Goal: Task Accomplishment & Management: Complete application form

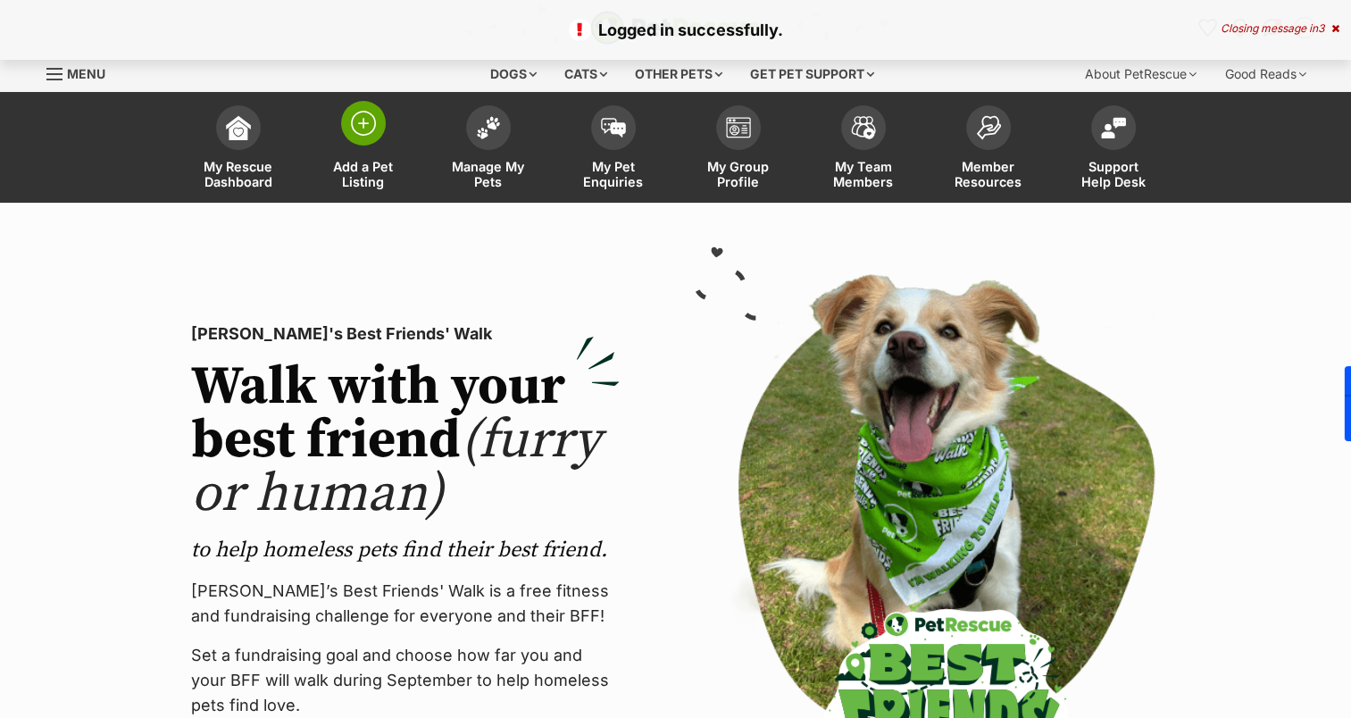
click at [355, 146] on link "Add a Pet Listing" at bounding box center [363, 149] width 125 height 106
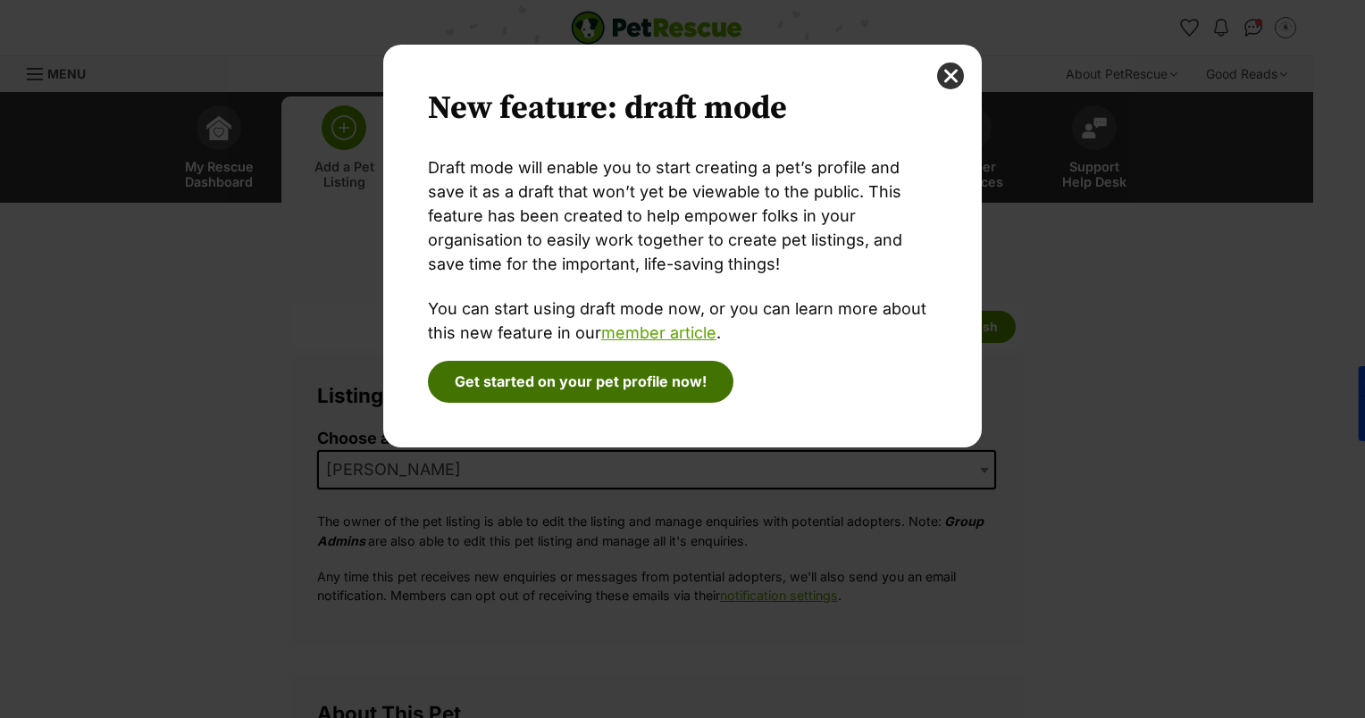
click at [604, 382] on button "Get started on your pet profile now!" at bounding box center [580, 381] width 305 height 41
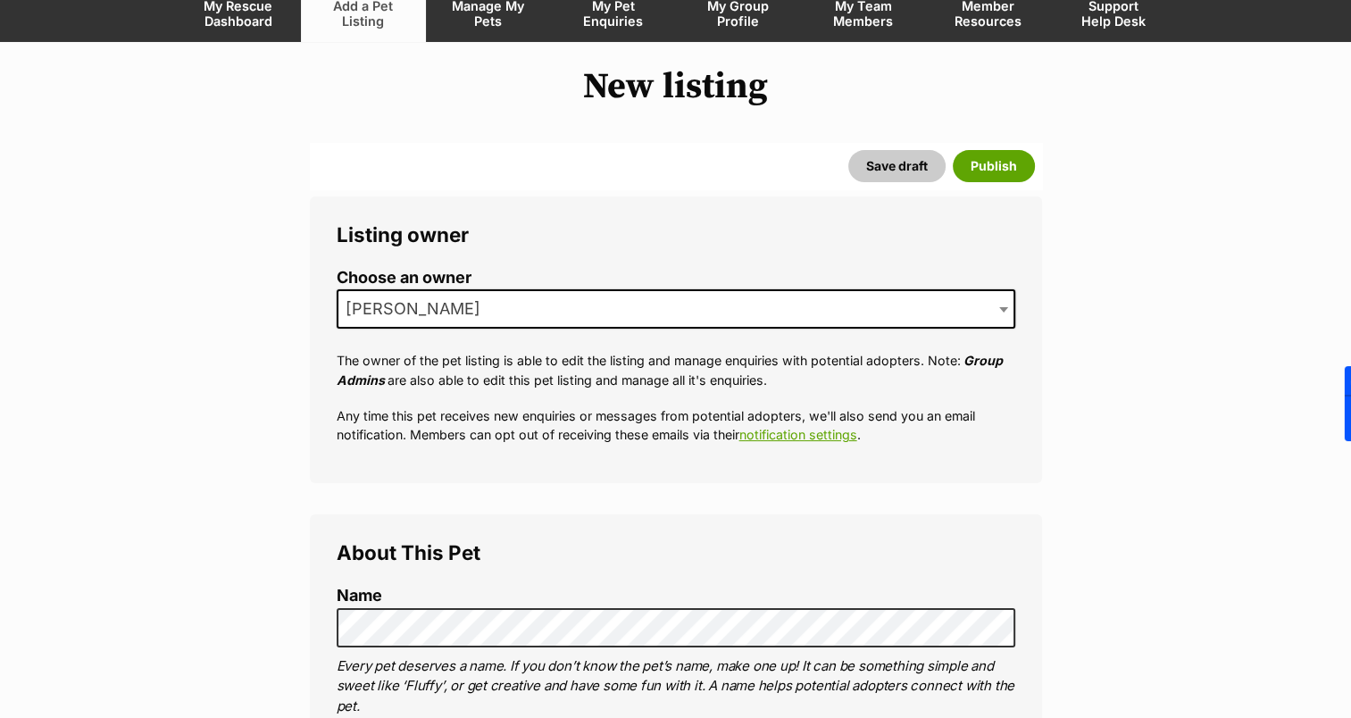
scroll to position [357, 0]
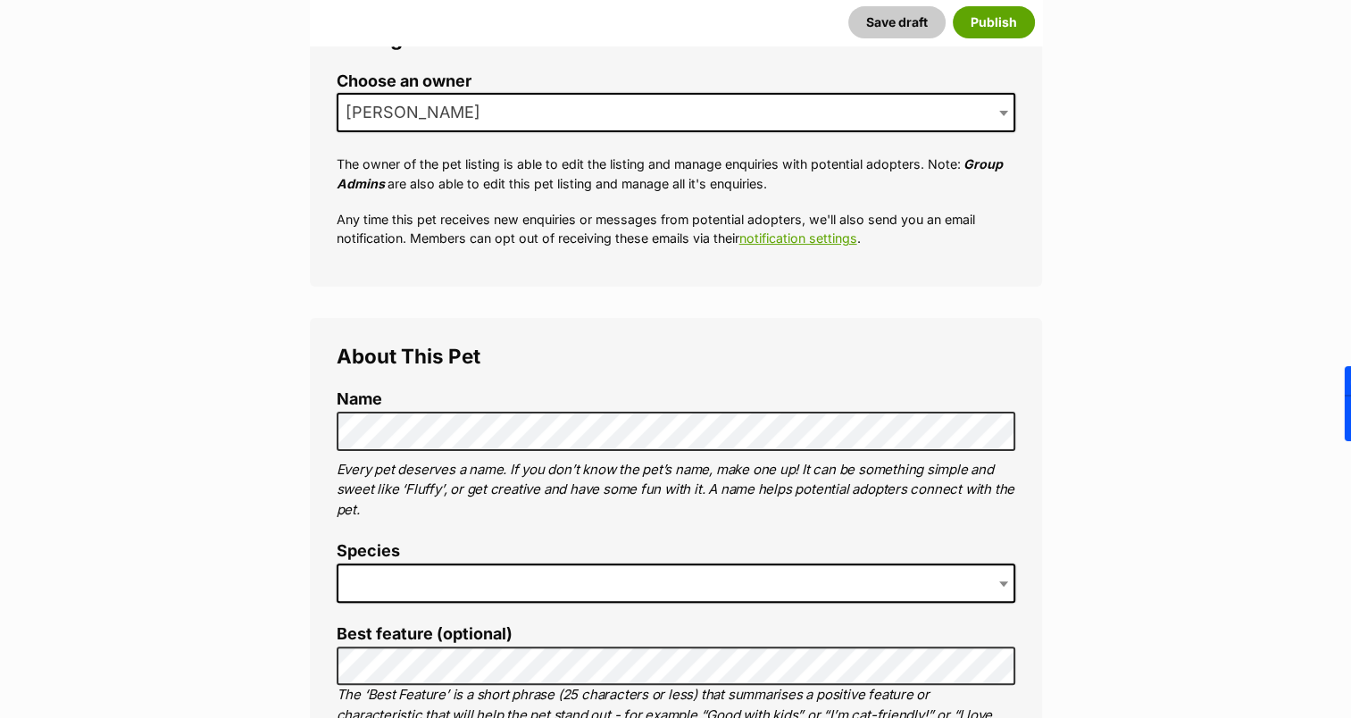
click at [399, 590] on span at bounding box center [676, 583] width 679 height 39
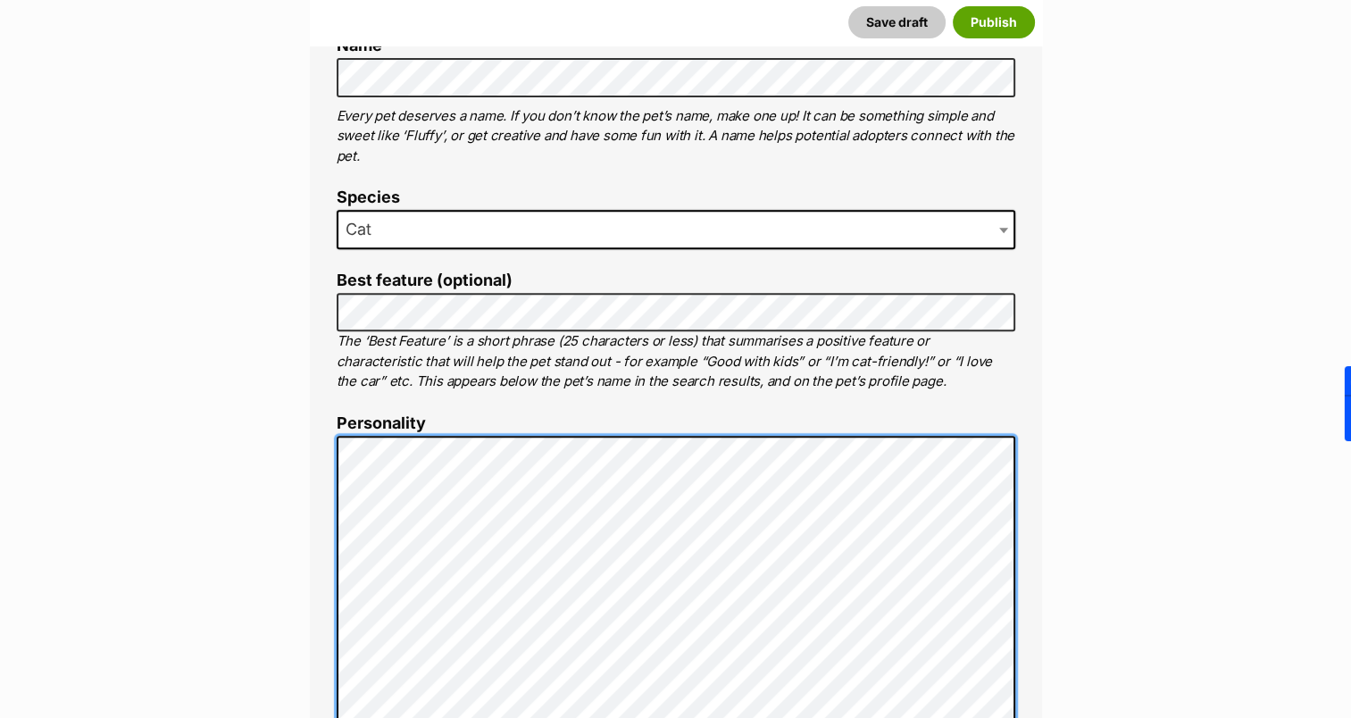
scroll to position [715, 0]
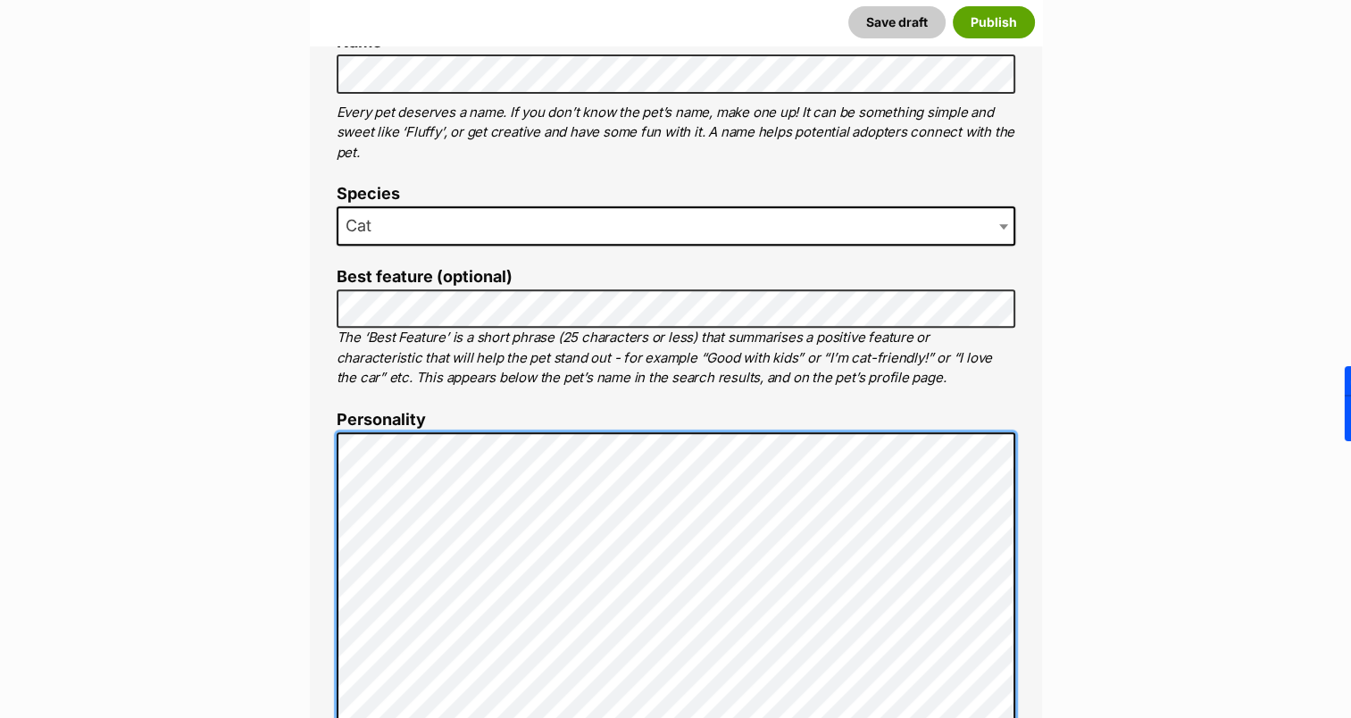
click at [310, 439] on div "About This Pet Name Henlo there, it looks like you might be using the pet name …" at bounding box center [676, 708] width 732 height 1494
click at [353, 497] on icon at bounding box center [353, 497] width 0 height 0
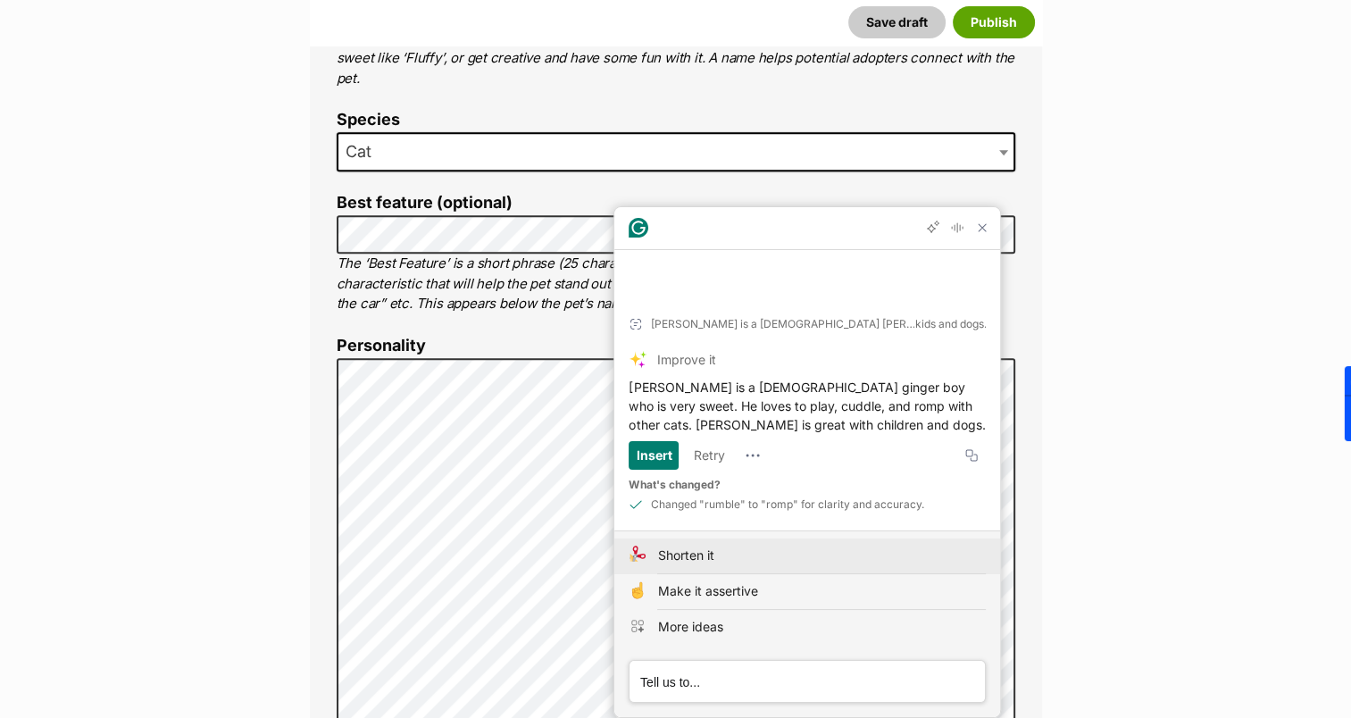
scroll to position [893, 0]
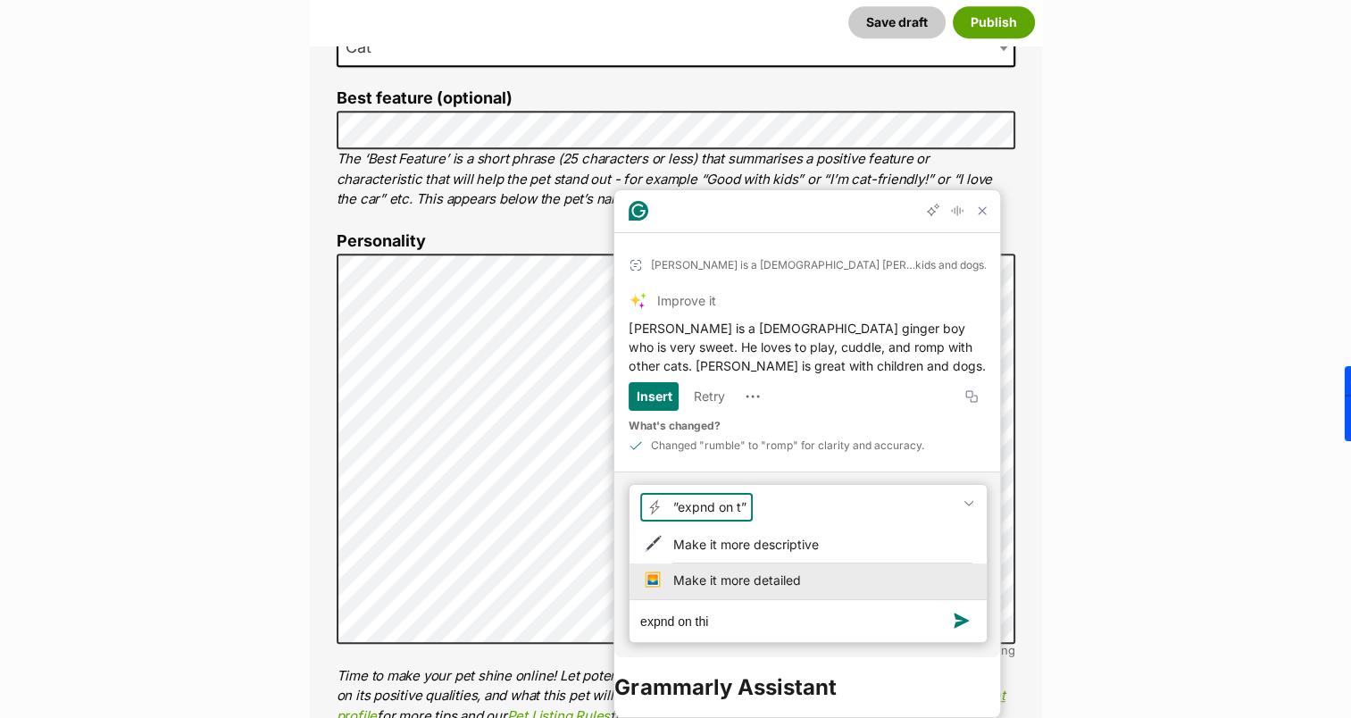
type textarea "expnd on this"
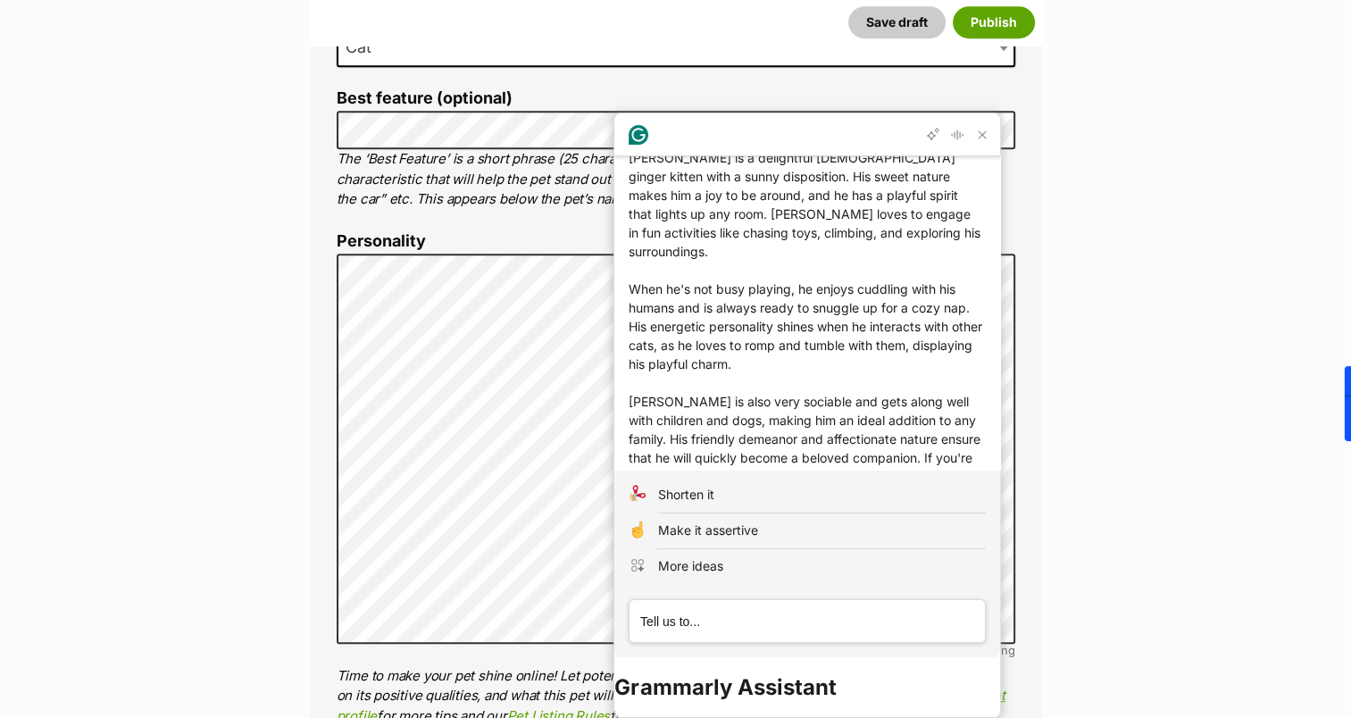
scroll to position [295, 0]
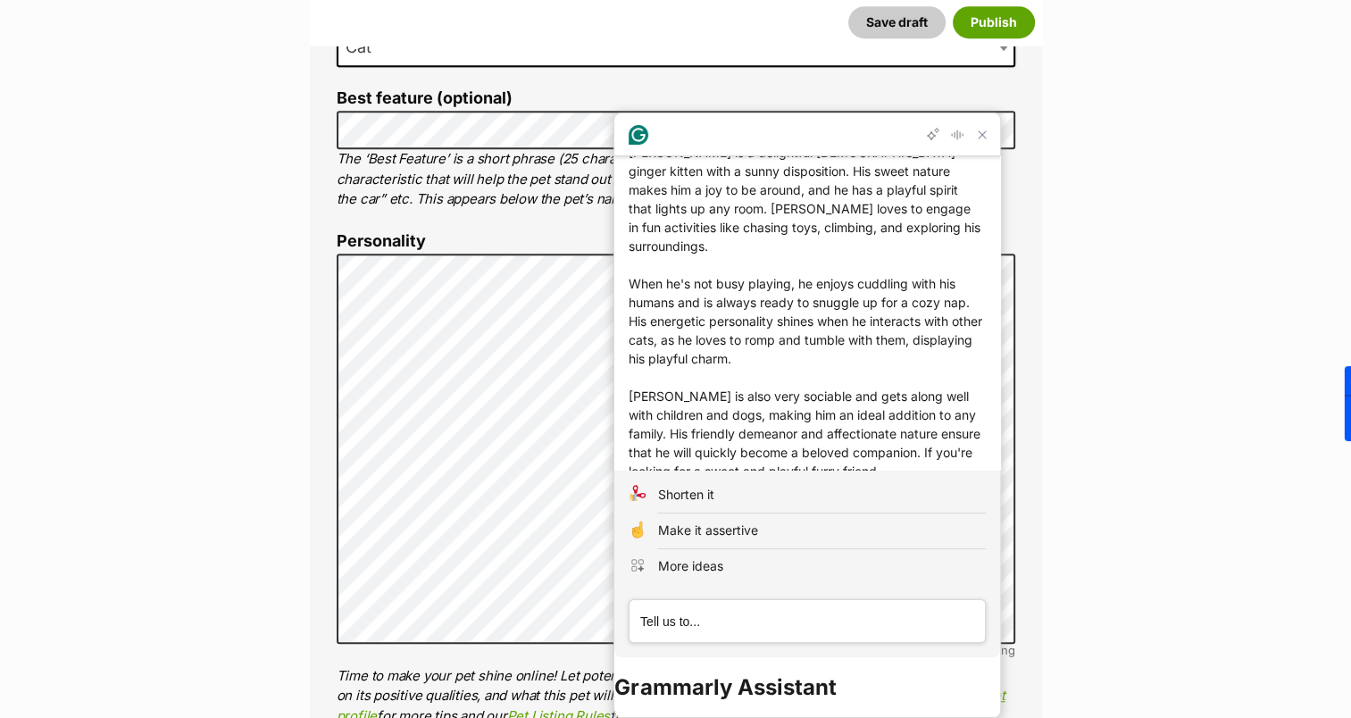
click at [658, 506] on div "Insert" at bounding box center [654, 520] width 36 height 29
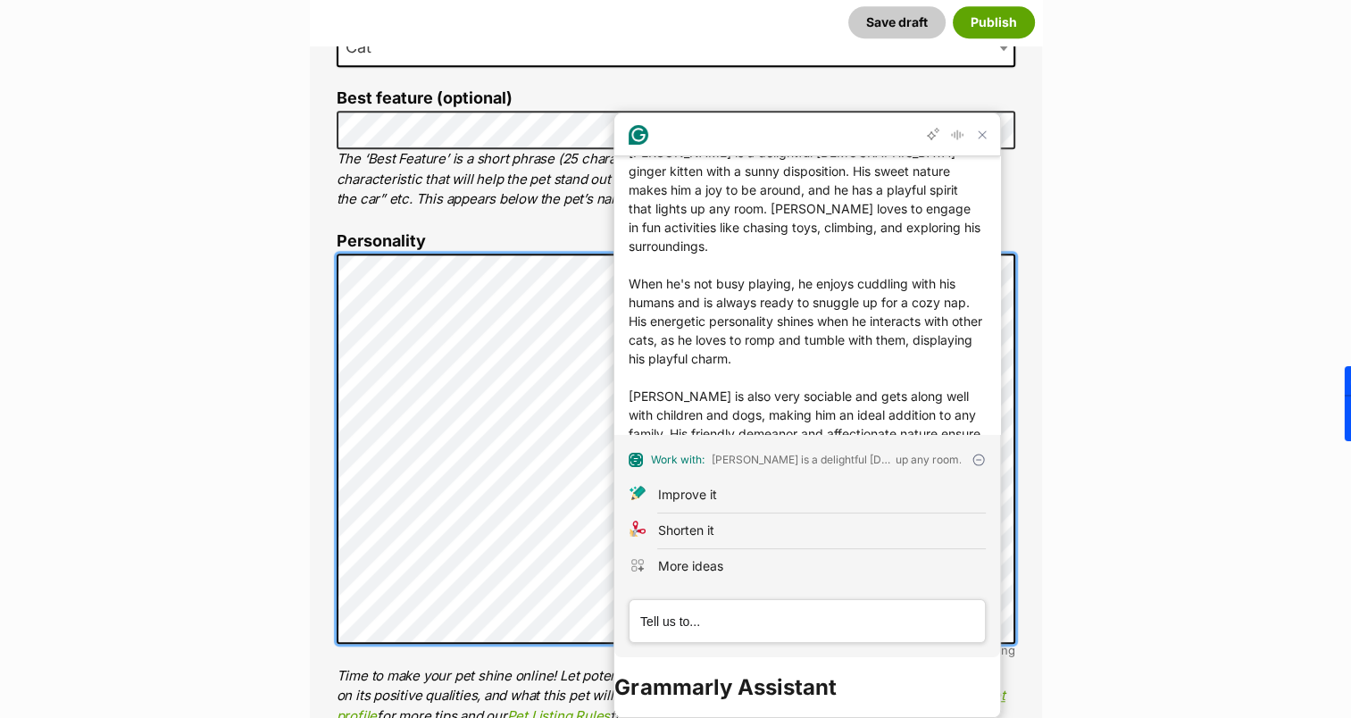
scroll to position [330, 0]
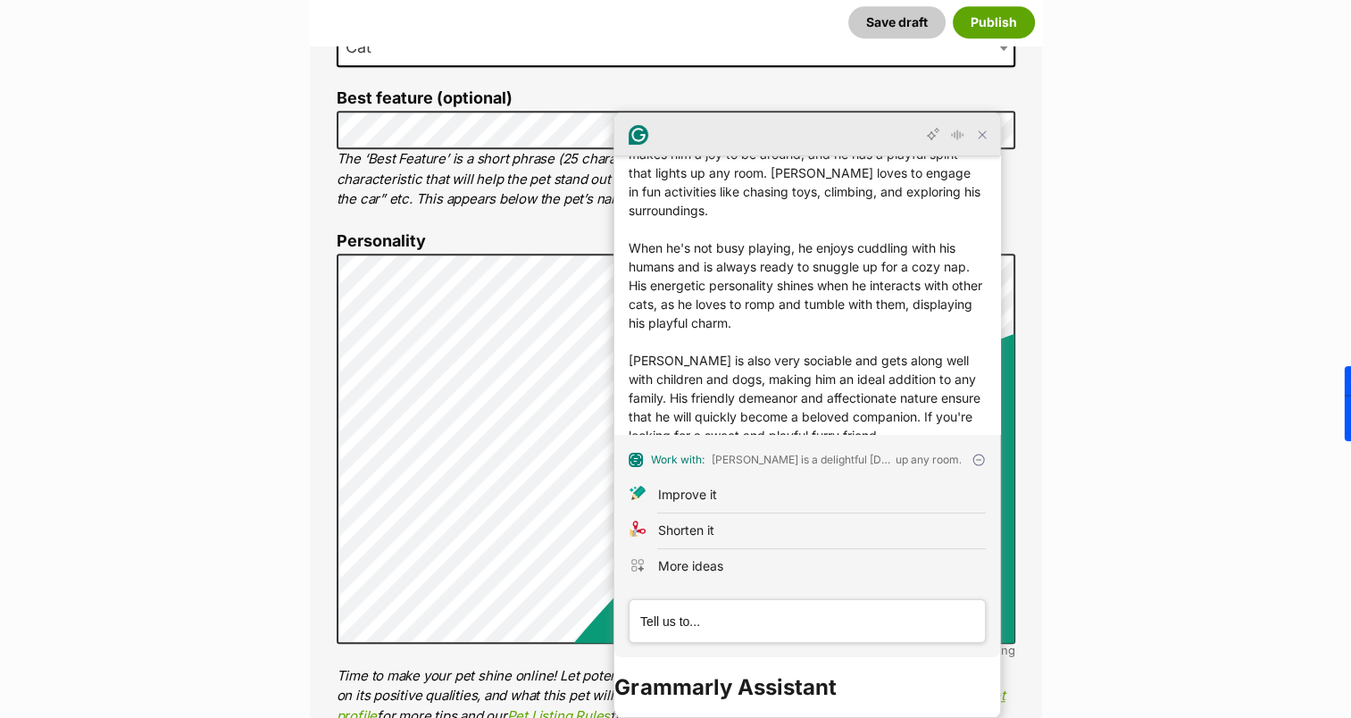
click at [980, 134] on icon "Close Grammarly Assistant" at bounding box center [982, 135] width 14 height 14
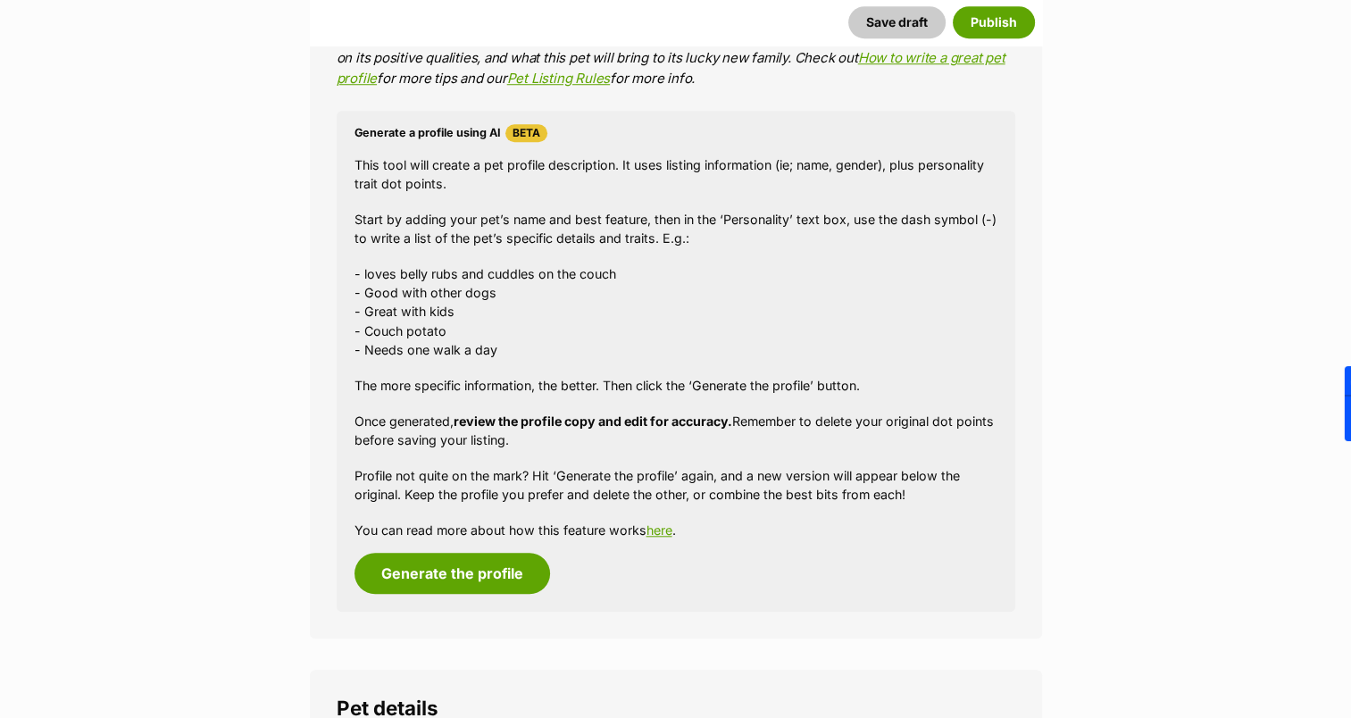
scroll to position [1786, 0]
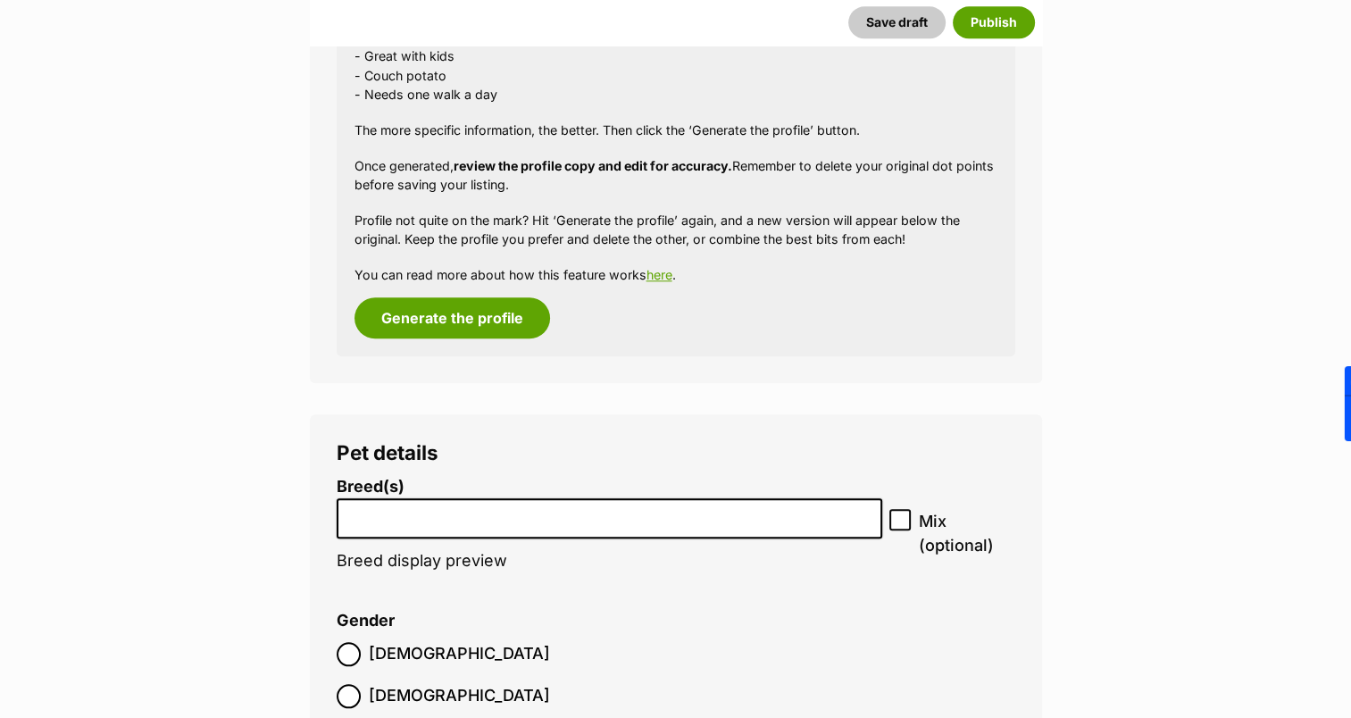
click at [506, 518] on input "search" at bounding box center [610, 514] width 534 height 19
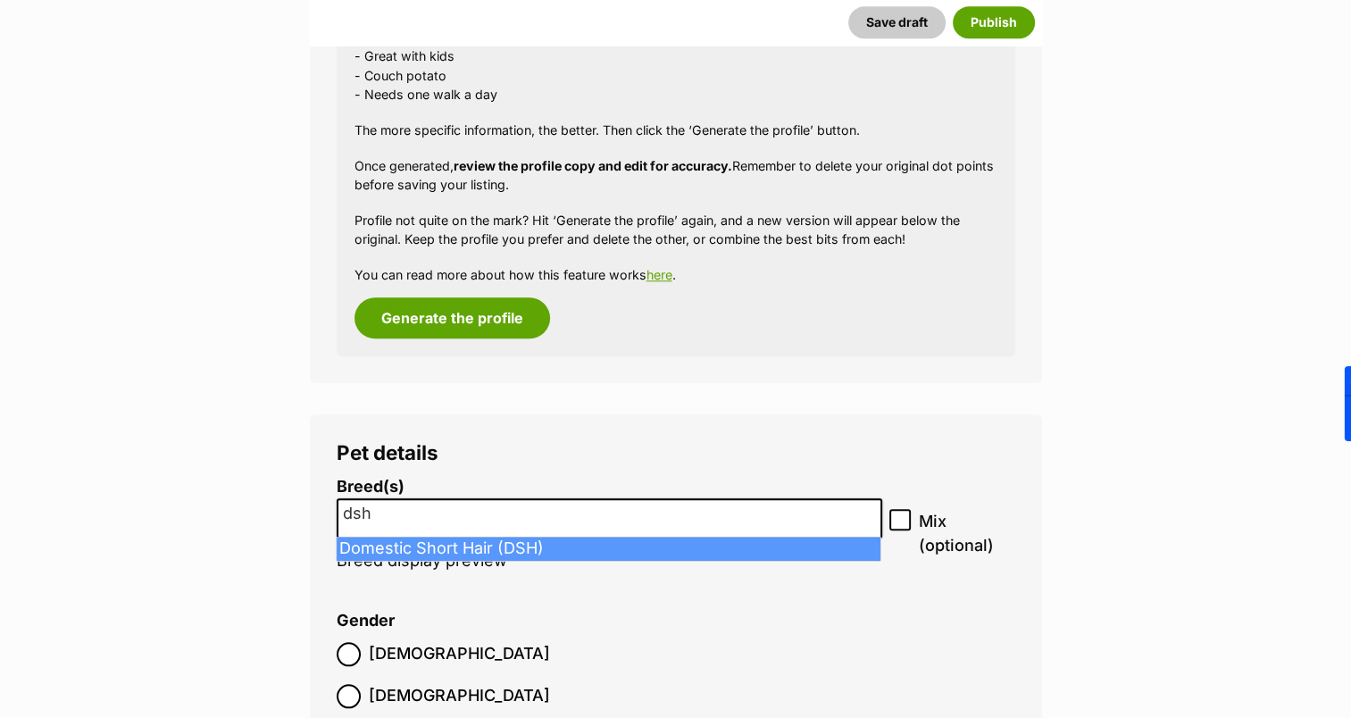
type input "dsh"
select select "252102"
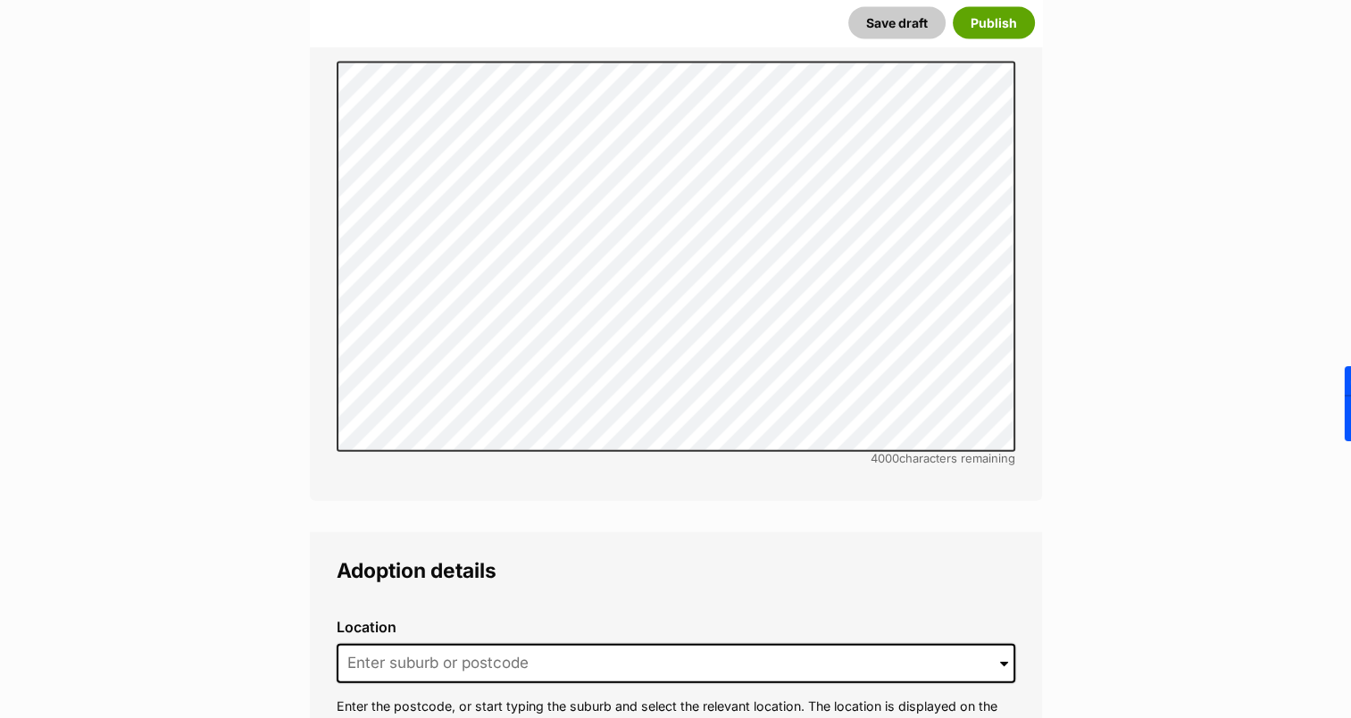
scroll to position [4019, 0]
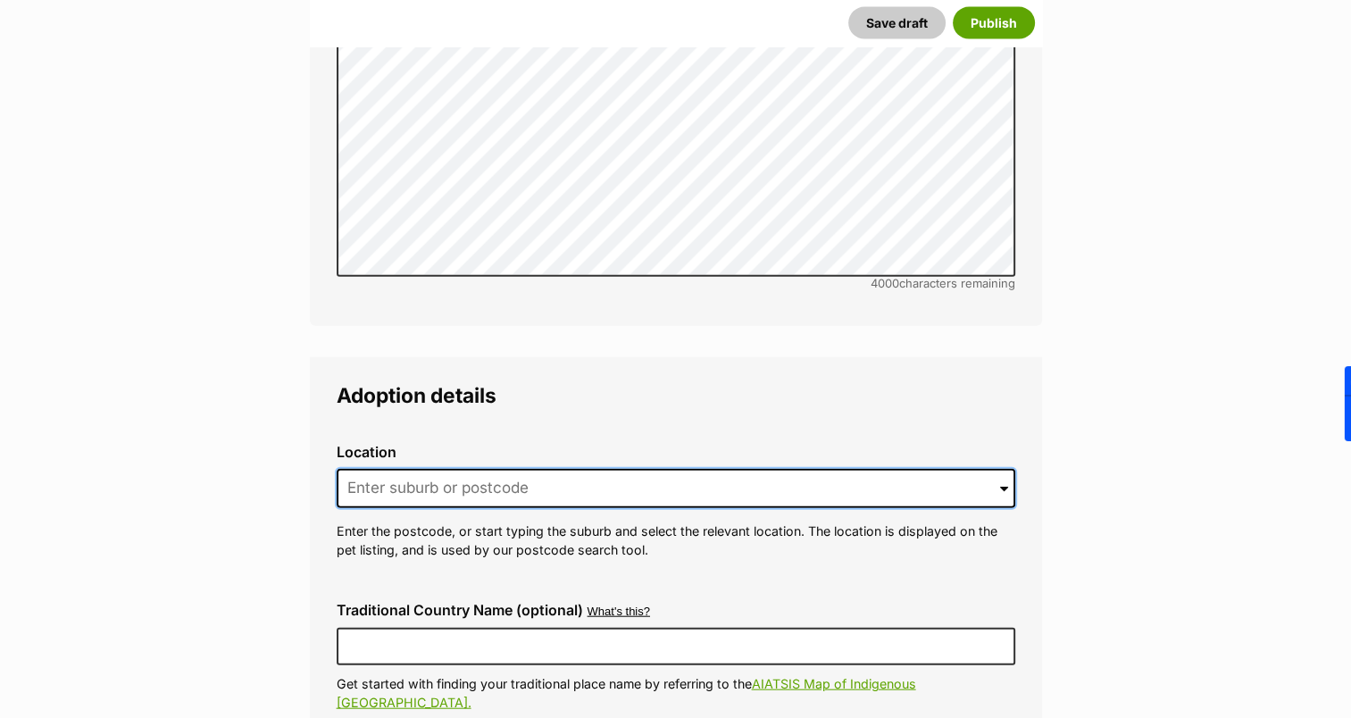
click at [398, 469] on input at bounding box center [676, 488] width 679 height 39
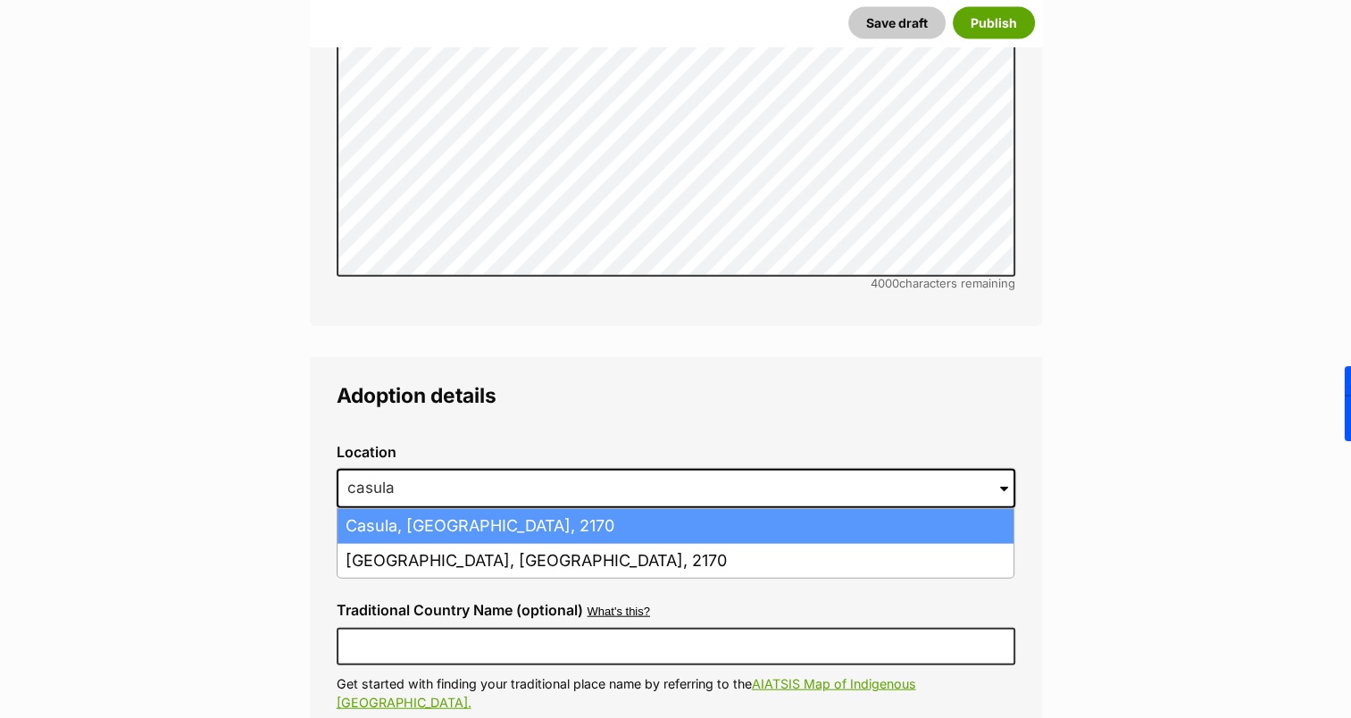
click at [404, 509] on li "Casula, New South Wales, 2170" at bounding box center [676, 526] width 676 height 35
type input "Casula, New South Wales, 2170"
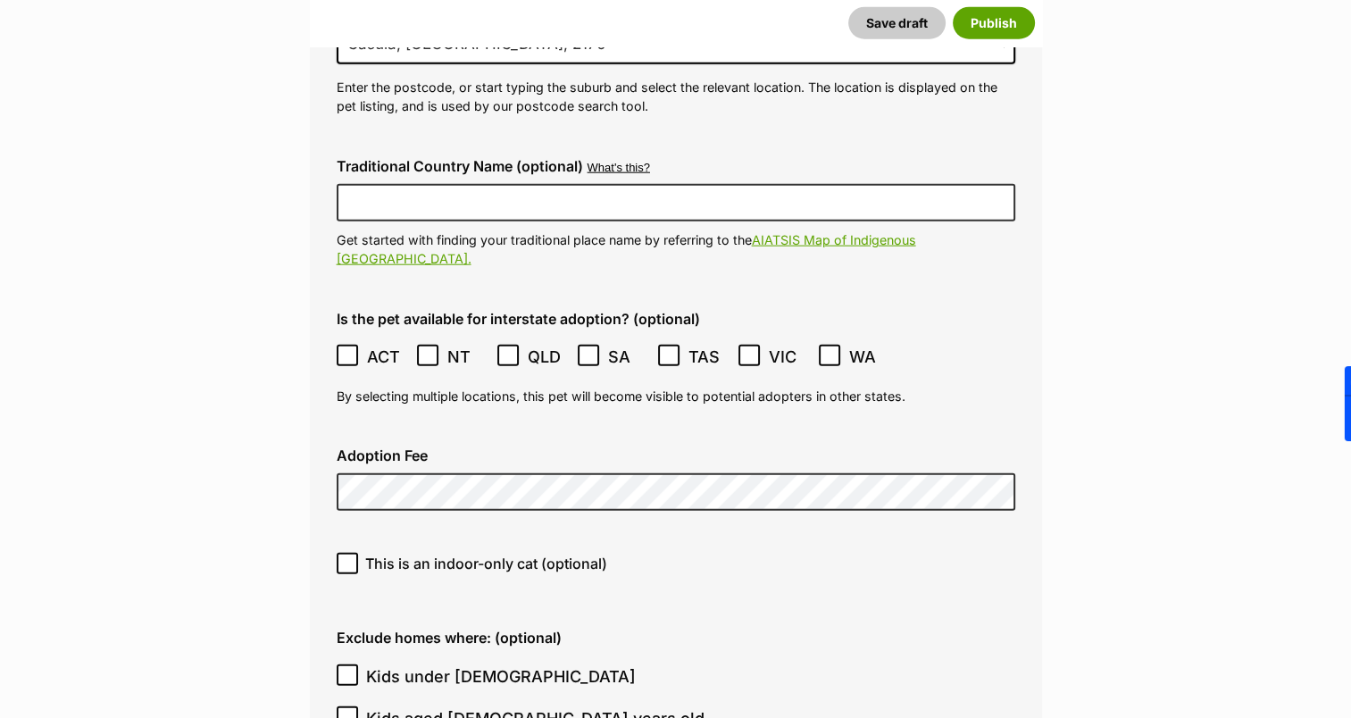
scroll to position [4466, 0]
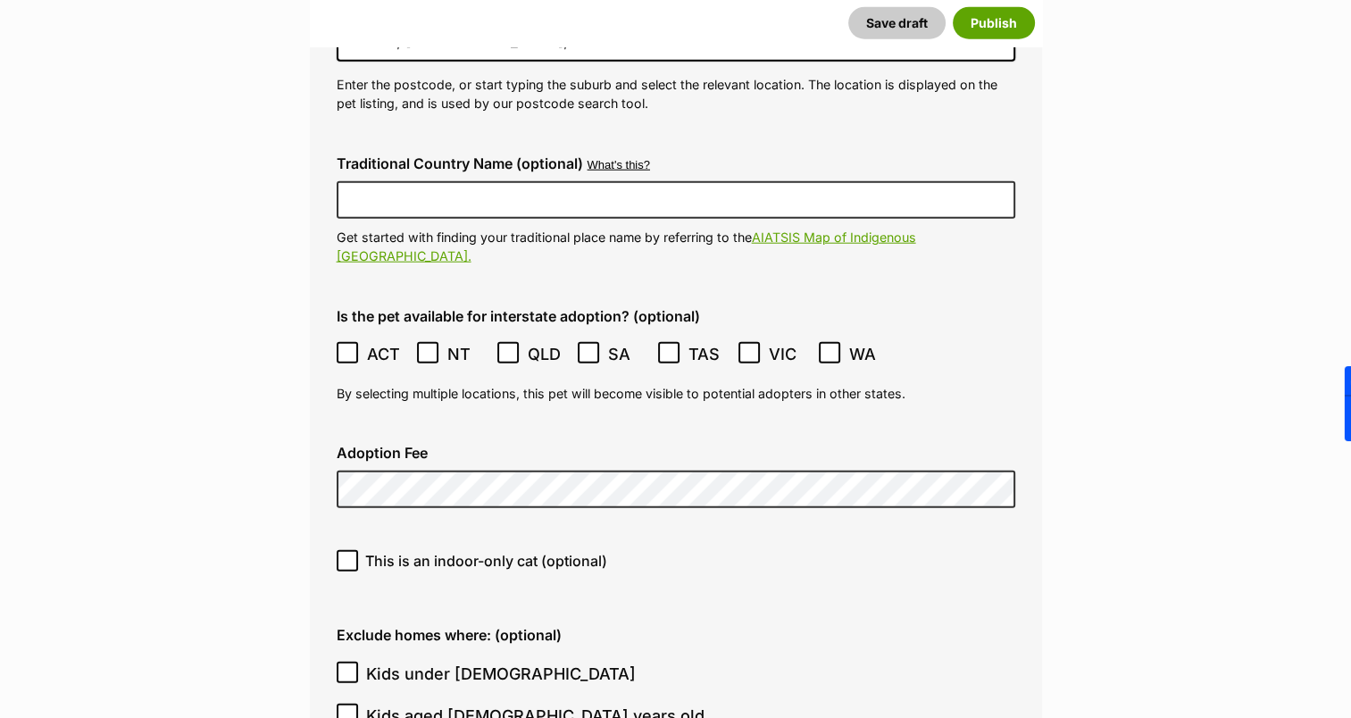
click at [347, 347] on icon at bounding box center [347, 353] width 13 height 13
click at [431, 347] on icon at bounding box center [428, 353] width 13 height 13
click at [502, 347] on icon at bounding box center [508, 353] width 13 height 13
click at [350, 347] on icon at bounding box center [347, 353] width 13 height 13
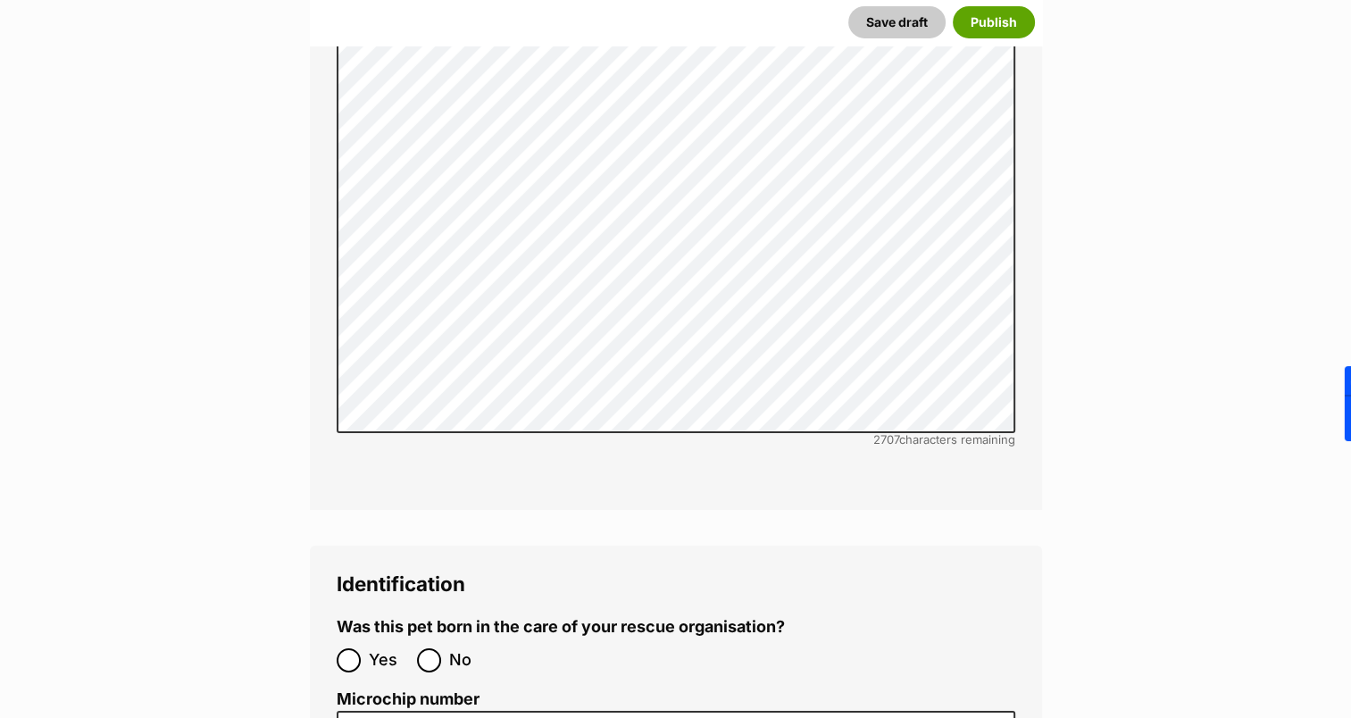
scroll to position [5984, 0]
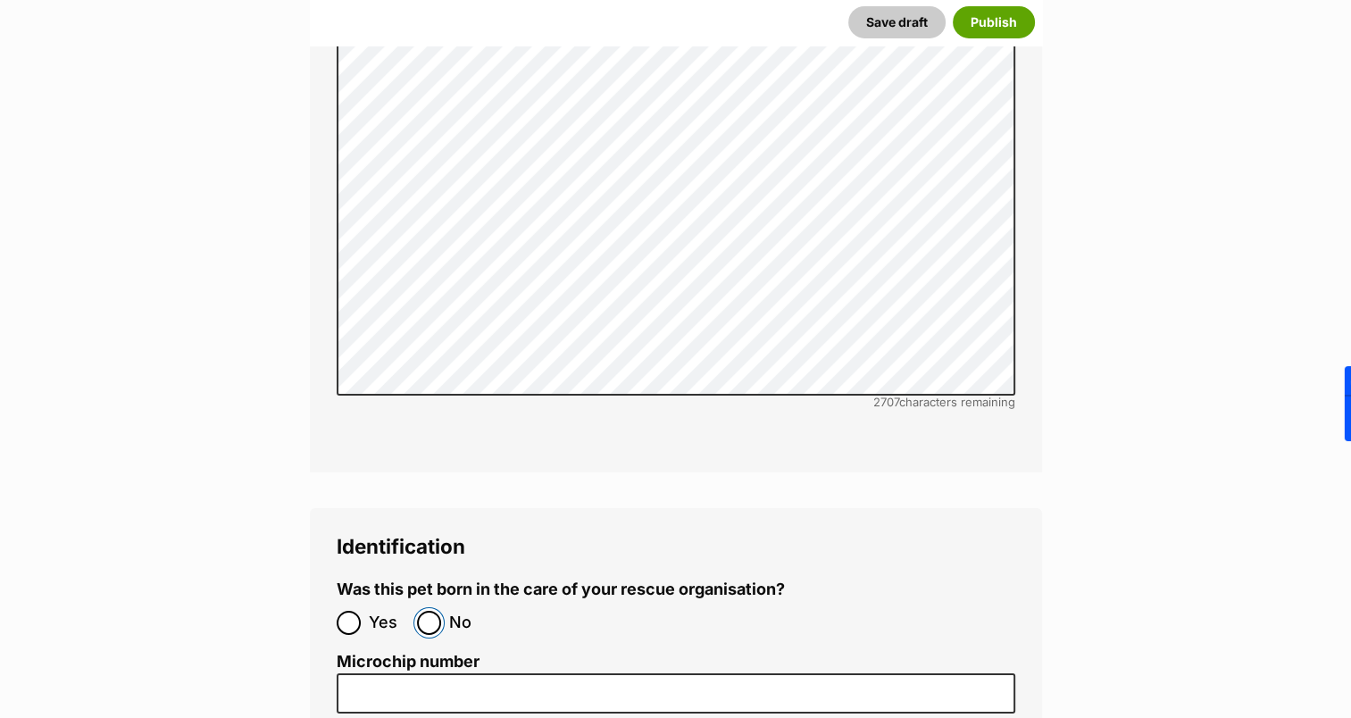
click at [436, 611] on input "No" at bounding box center [429, 623] width 24 height 24
radio input "true"
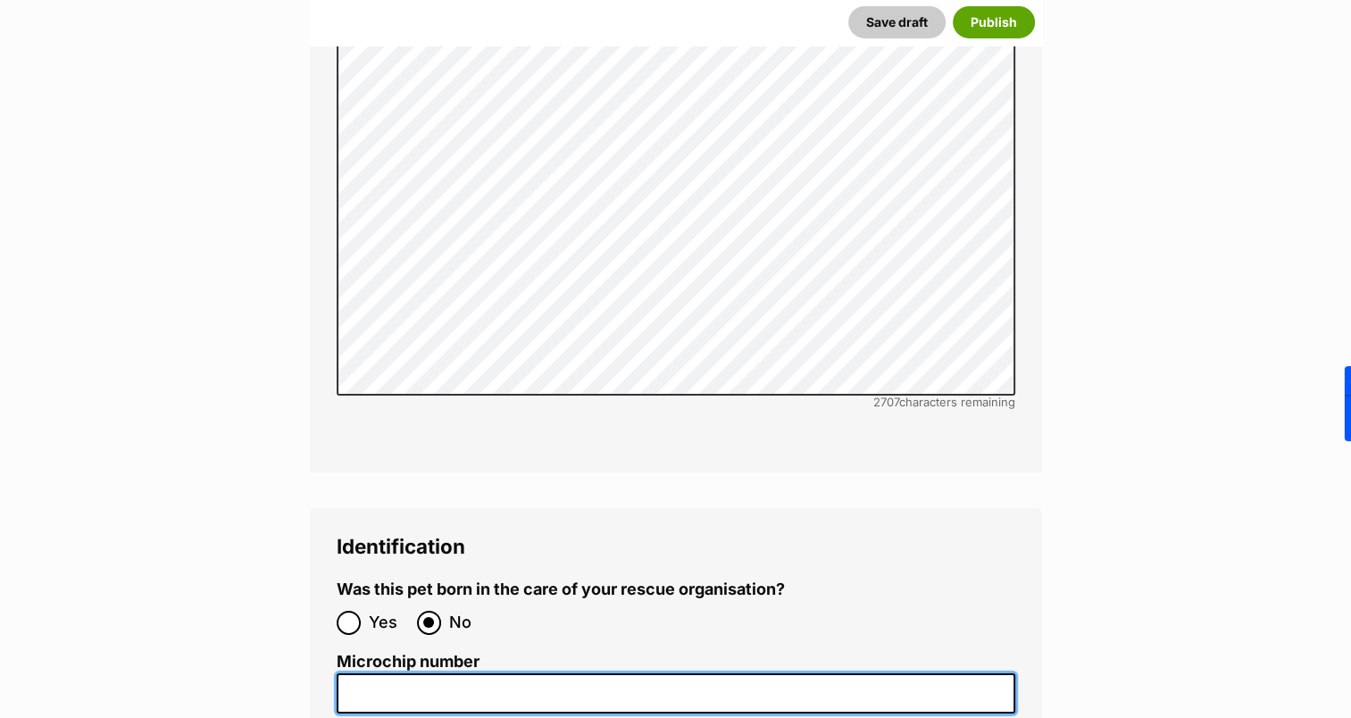
click at [420, 673] on input "Microchip number" at bounding box center [676, 693] width 679 height 40
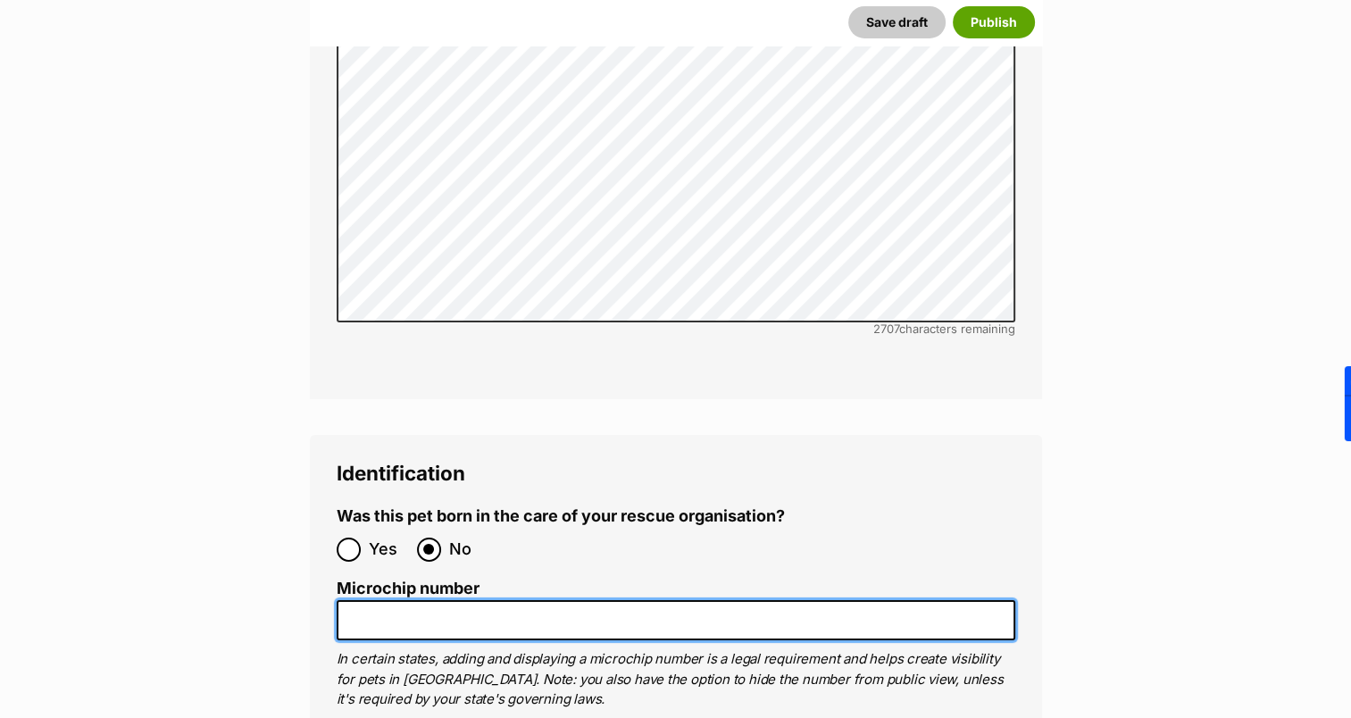
scroll to position [6163, 0]
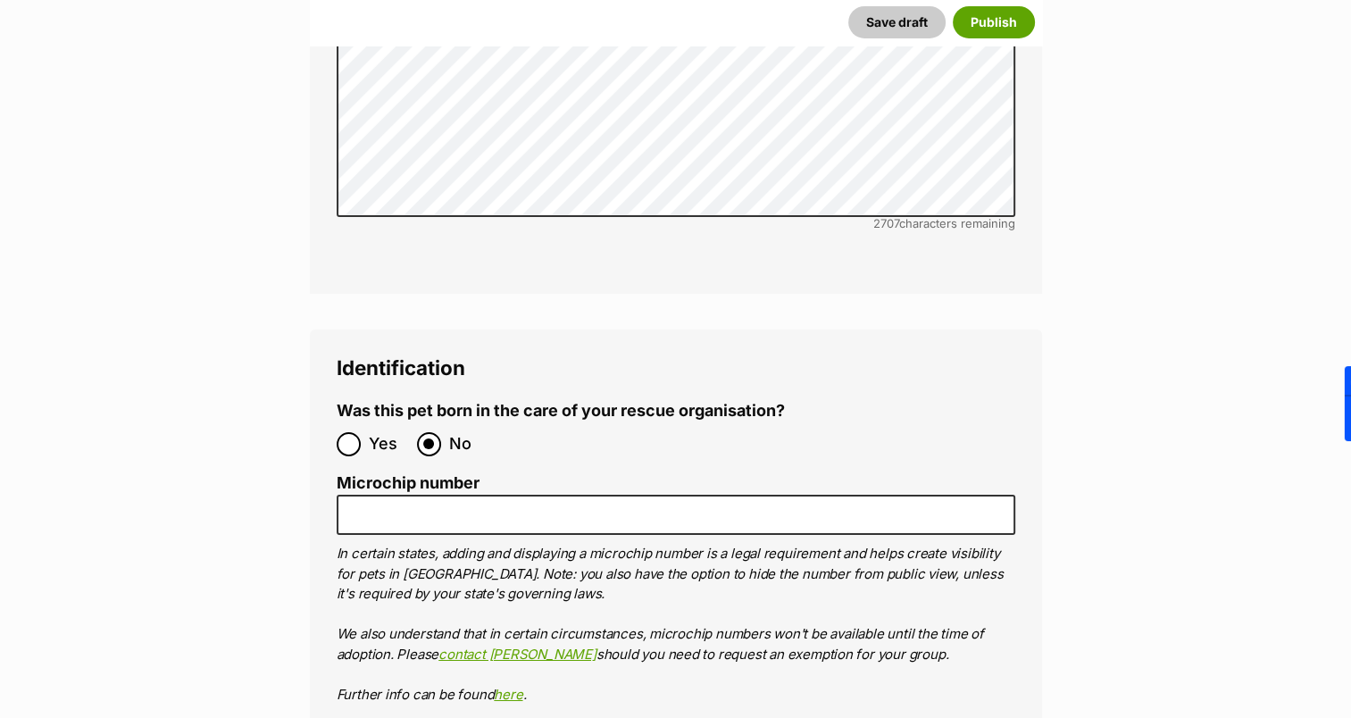
click at [575, 544] on p "In certain states, adding and displaying a microchip number is a legal requirem…" at bounding box center [676, 624] width 679 height 161
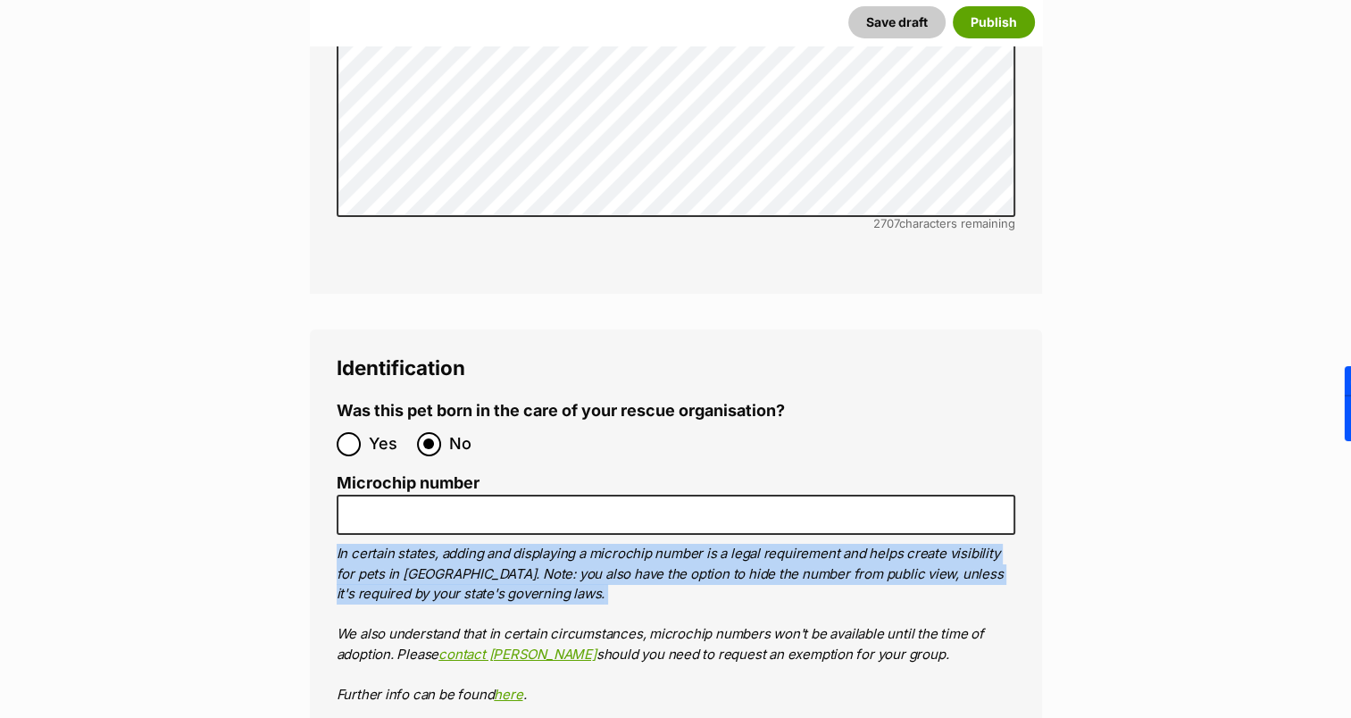
click at [575, 544] on p "In certain states, adding and displaying a microchip number is a legal requirem…" at bounding box center [676, 624] width 679 height 161
drag, startPoint x: 575, startPoint y: 507, endPoint x: 546, endPoint y: 508, distance: 29.5
click at [546, 544] on p "In certain states, adding and displaying a microchip number is a legal requirem…" at bounding box center [676, 624] width 679 height 161
click at [536, 544] on p "In certain states, adding and displaying a microchip number is a legal requirem…" at bounding box center [676, 624] width 679 height 161
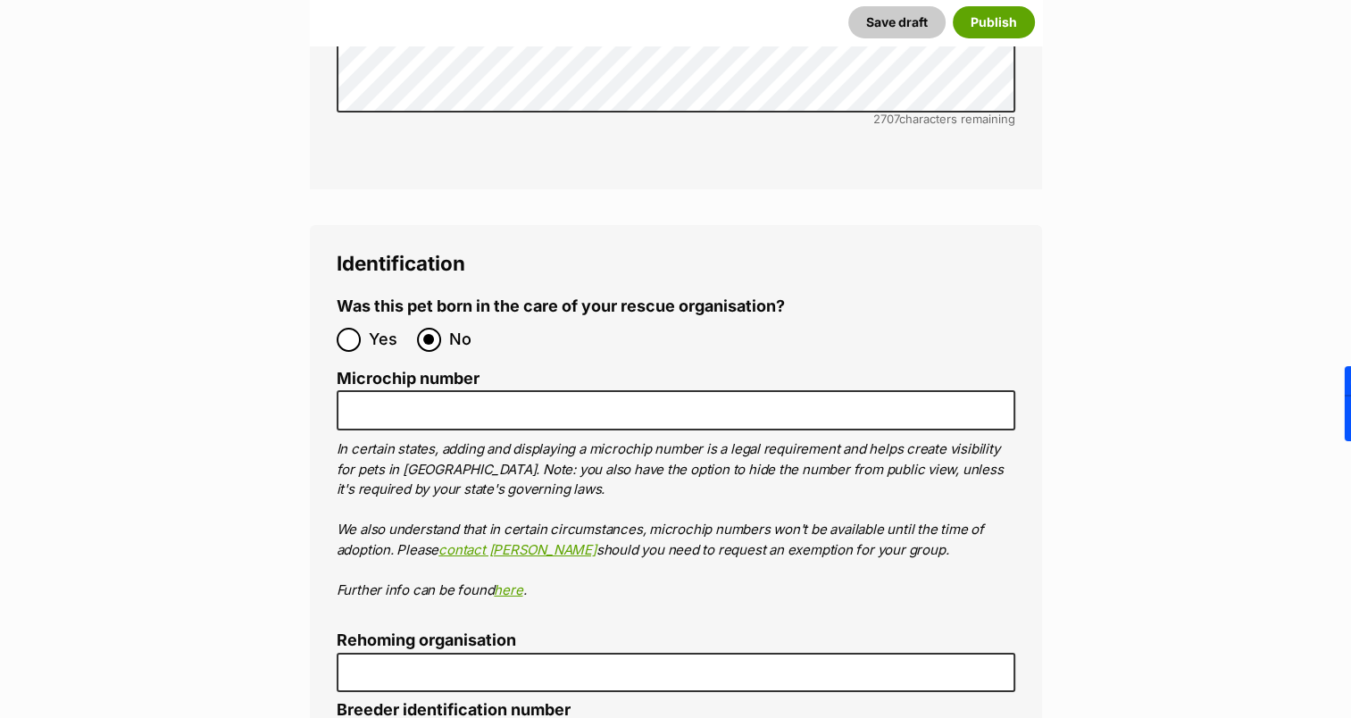
scroll to position [6431, 0]
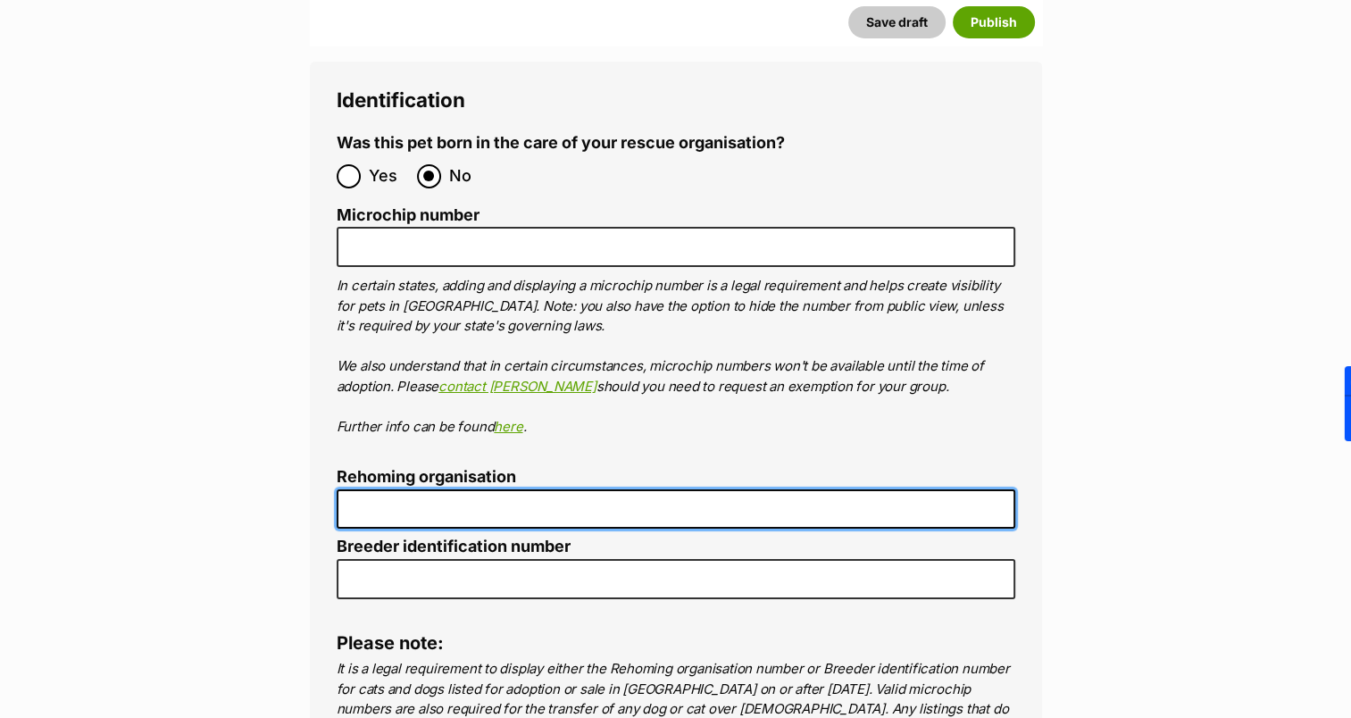
click at [522, 489] on input "Rehoming organisation" at bounding box center [676, 509] width 679 height 40
type input "TACC Recsue"
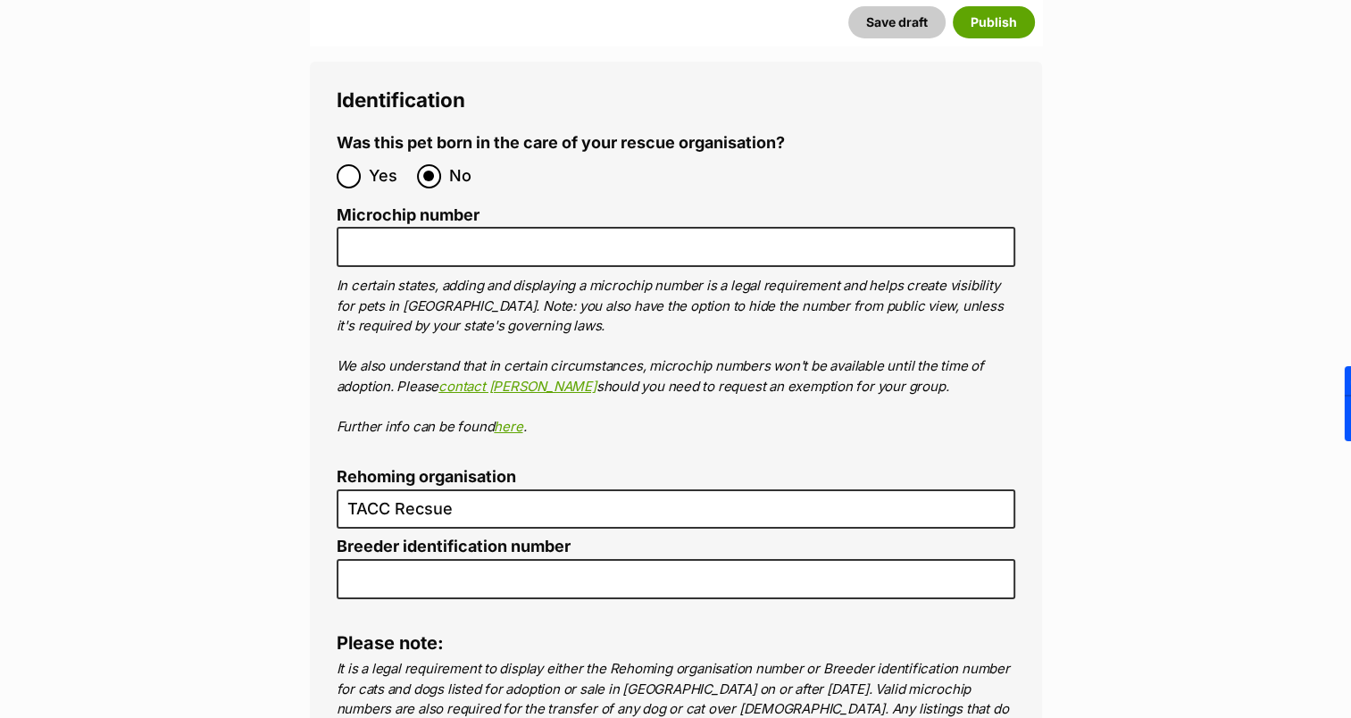
type input "Australia"
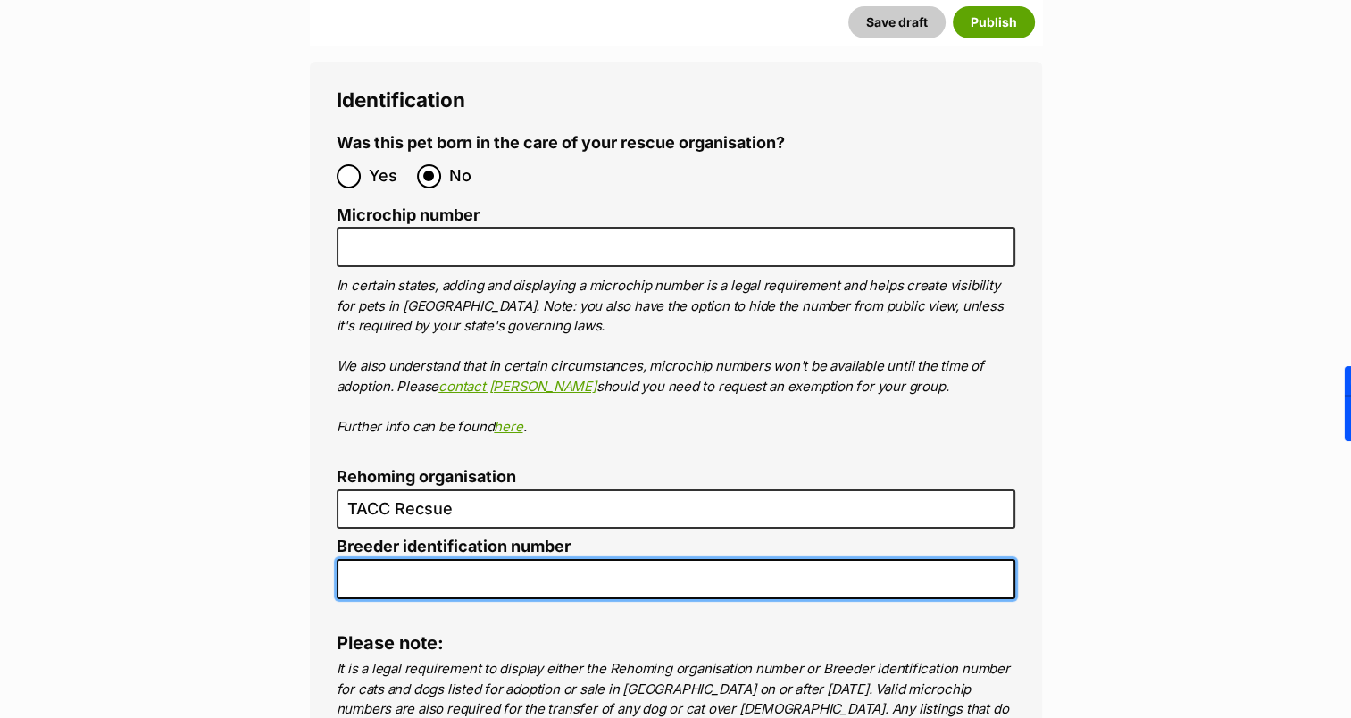
click at [447, 559] on input "Breeder identification number" at bounding box center [676, 579] width 679 height 40
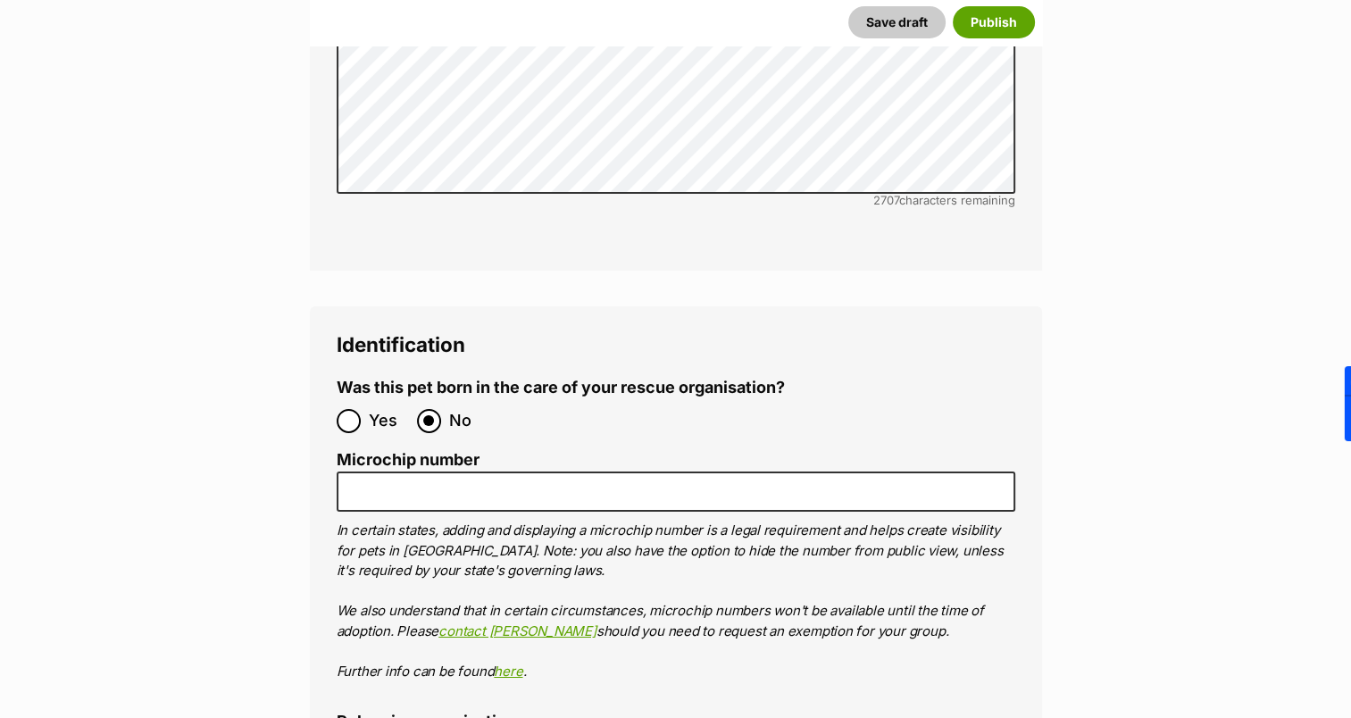
scroll to position [6163, 0]
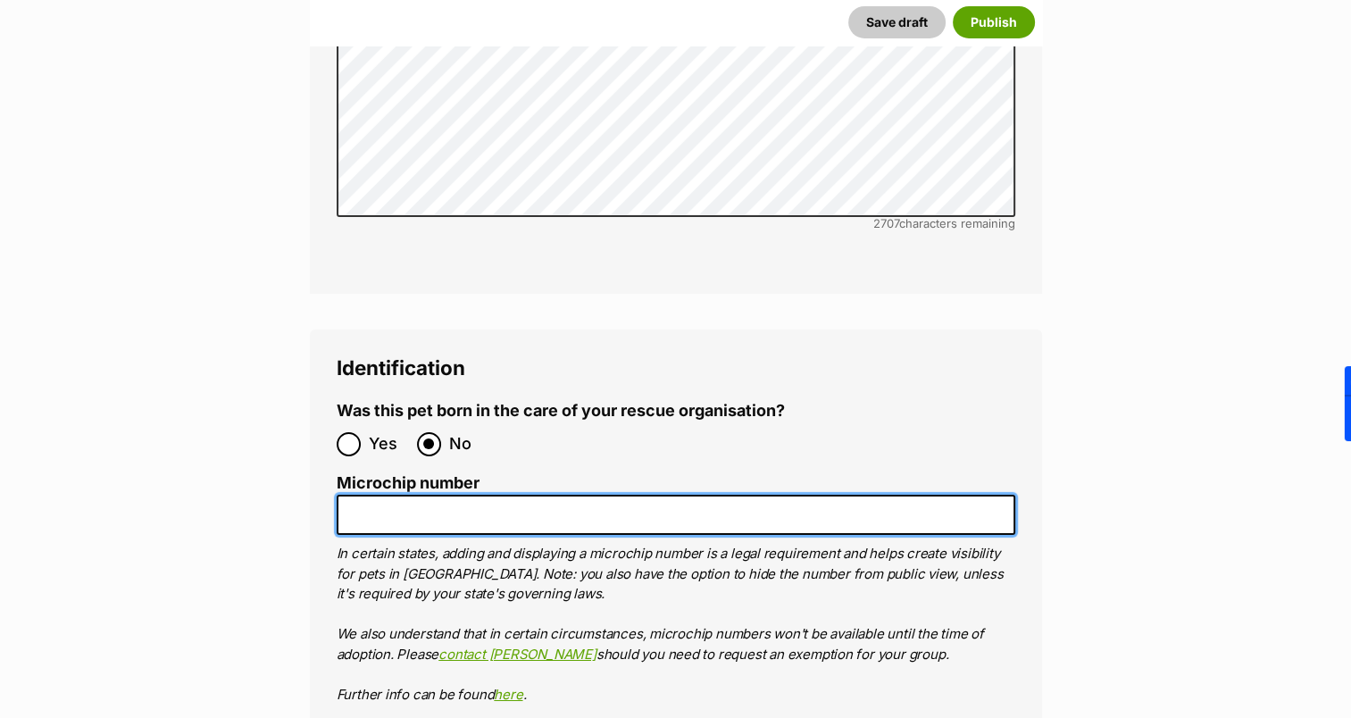
click at [430, 495] on input "Microchip number" at bounding box center [676, 515] width 679 height 40
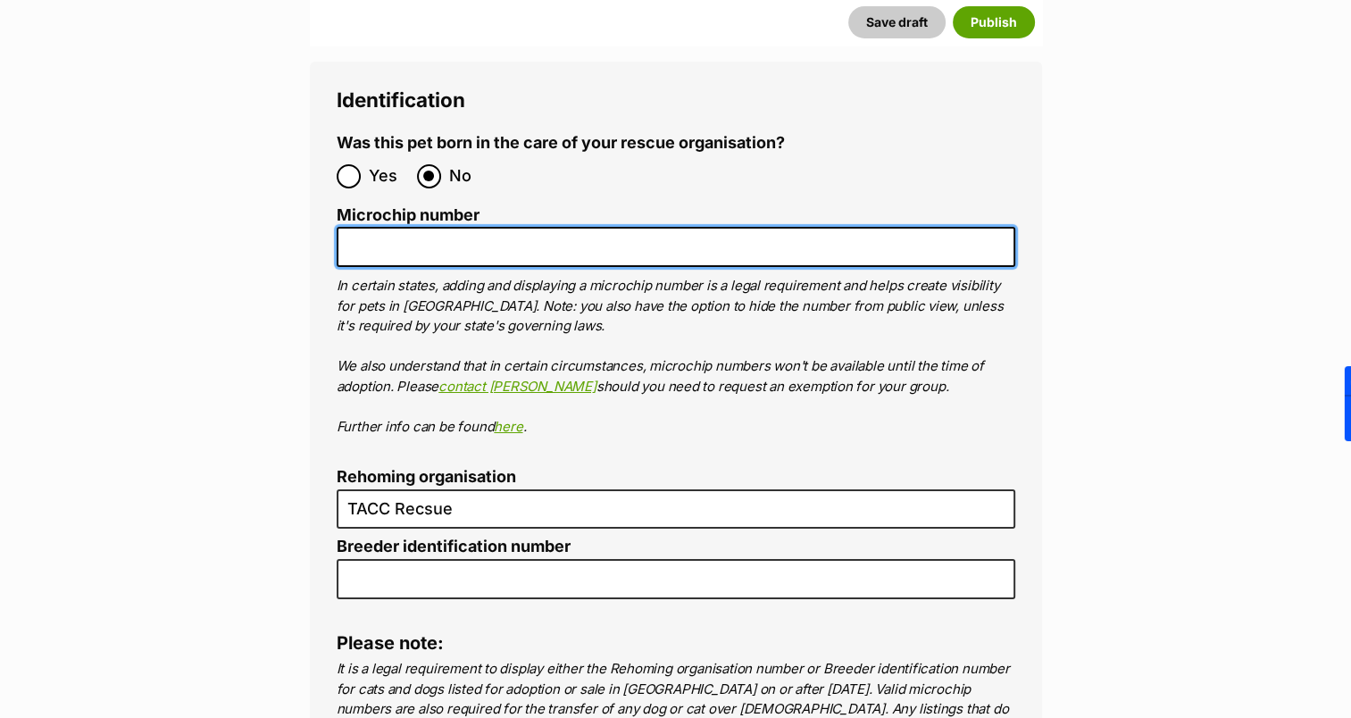
scroll to position [6431, 0]
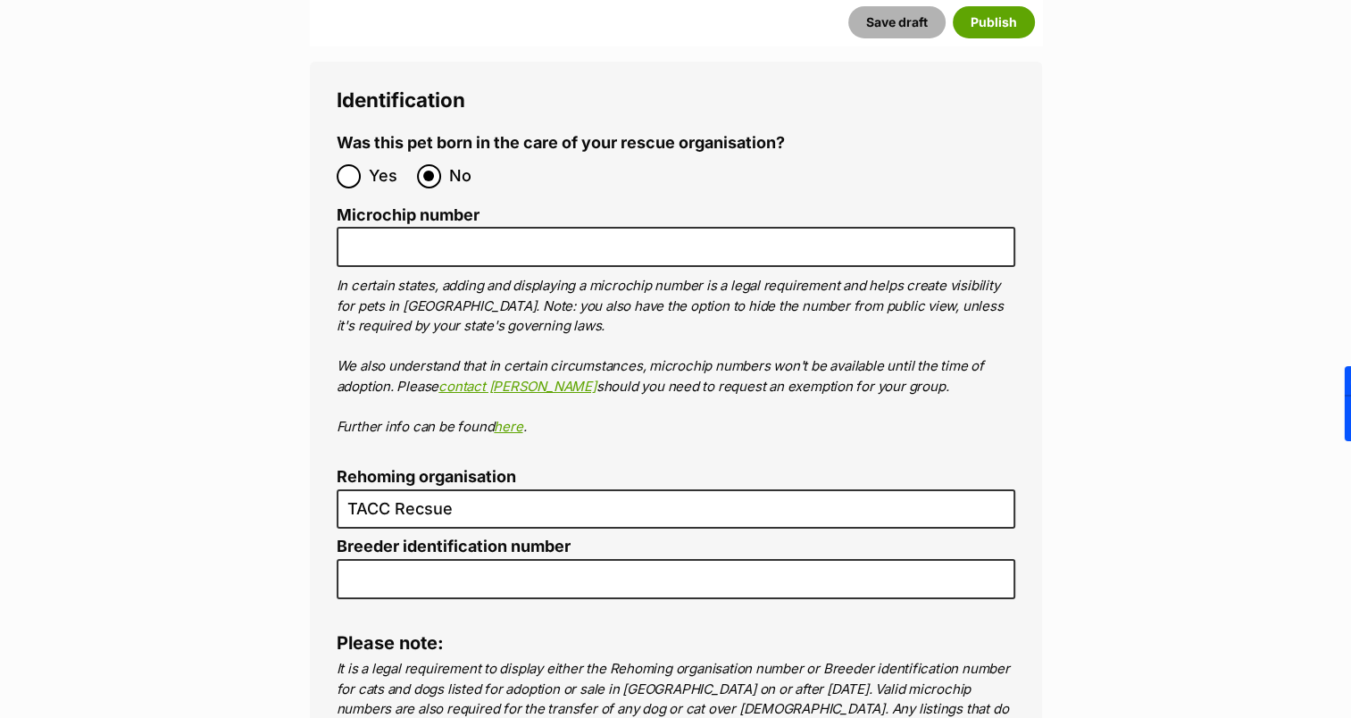
click at [918, 20] on button "Save draft" at bounding box center [897, 22] width 97 height 32
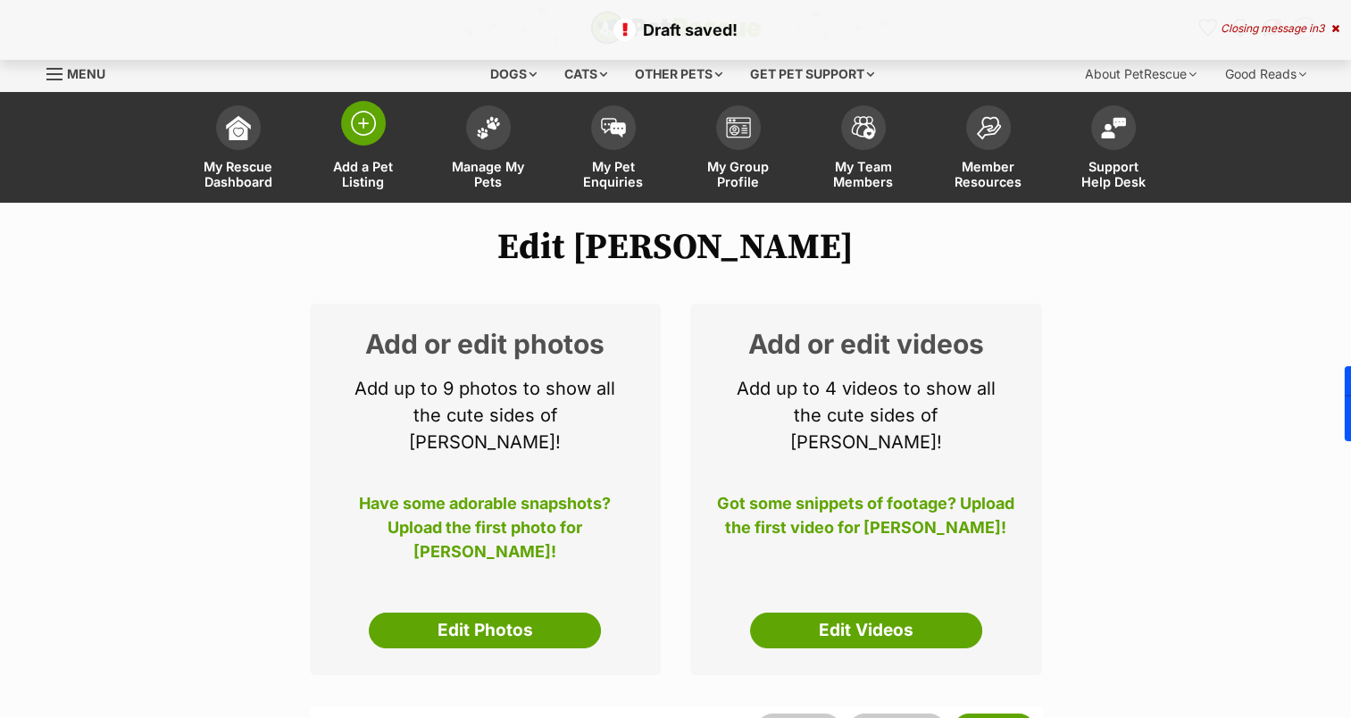
click at [356, 124] on img at bounding box center [363, 123] width 25 height 25
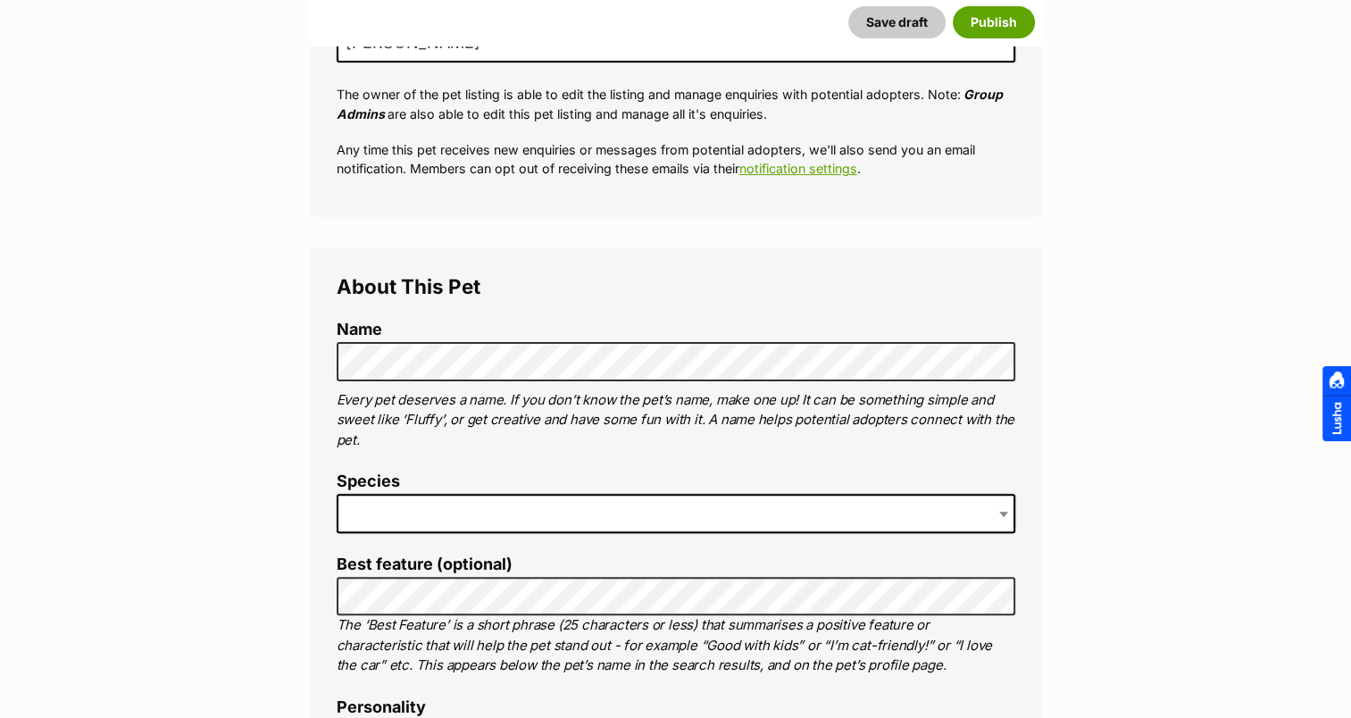
scroll to position [447, 0]
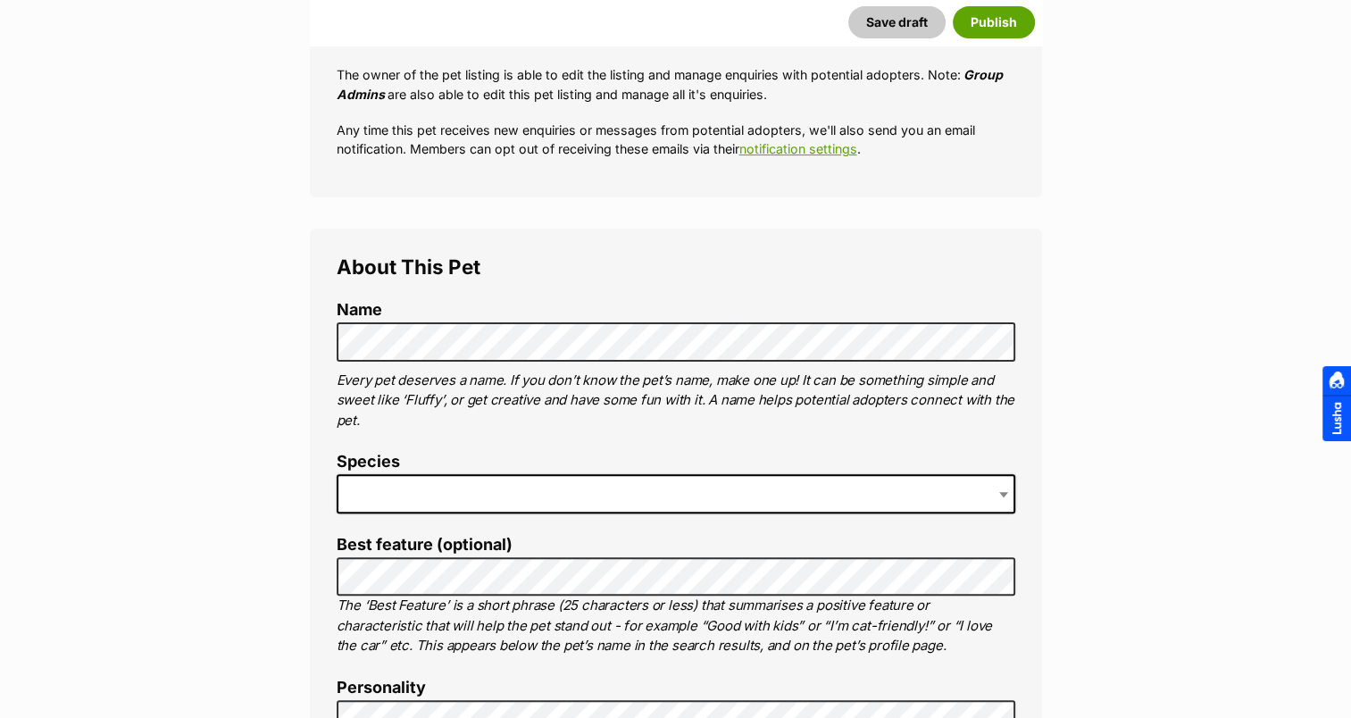
click at [416, 313] on label "Name" at bounding box center [676, 310] width 679 height 19
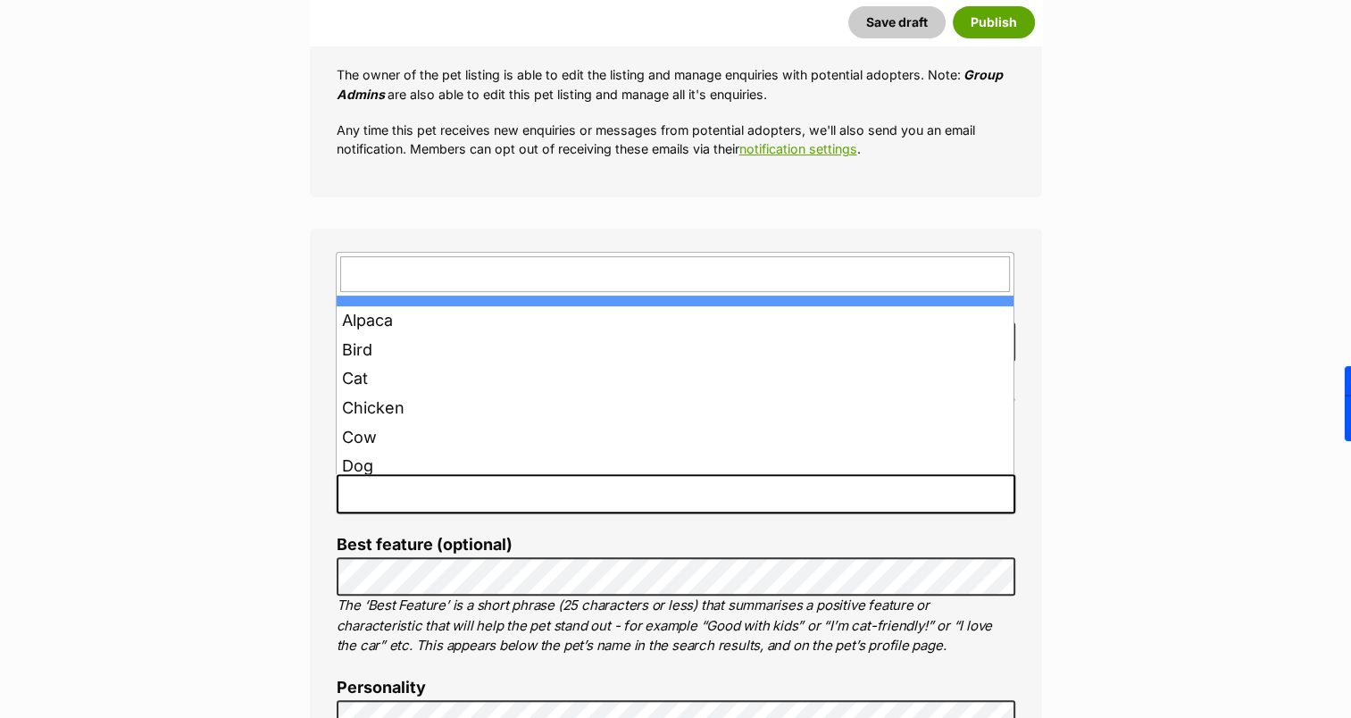
click at [476, 489] on span at bounding box center [676, 493] width 679 height 39
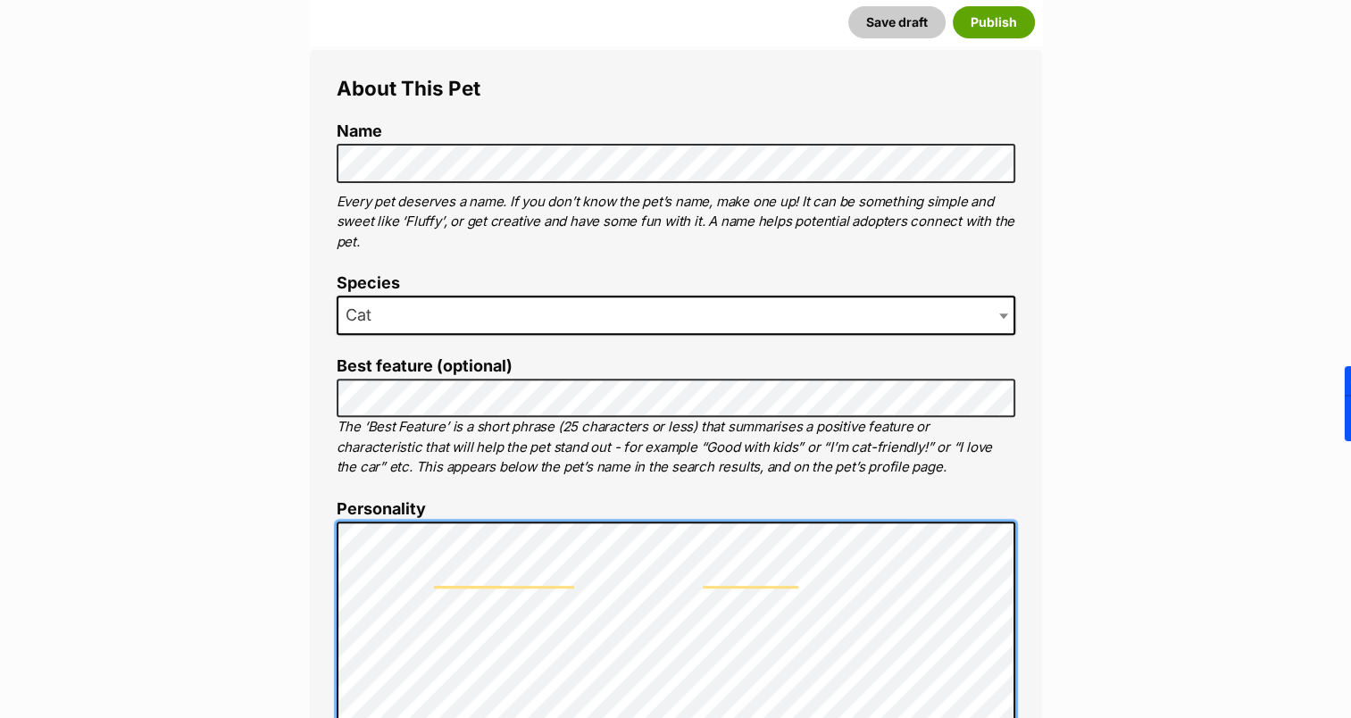
scroll to position [715, 0]
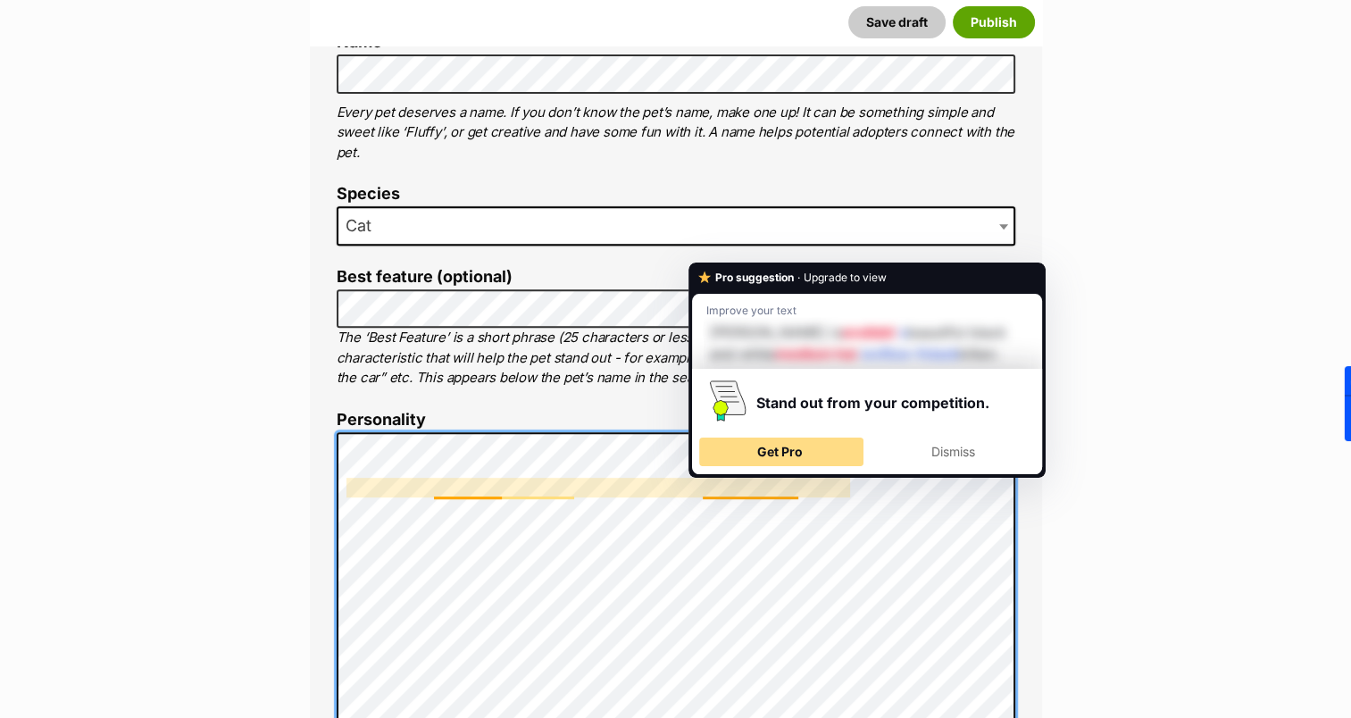
click at [765, 446] on span "Get Pro" at bounding box center [780, 451] width 46 height 15
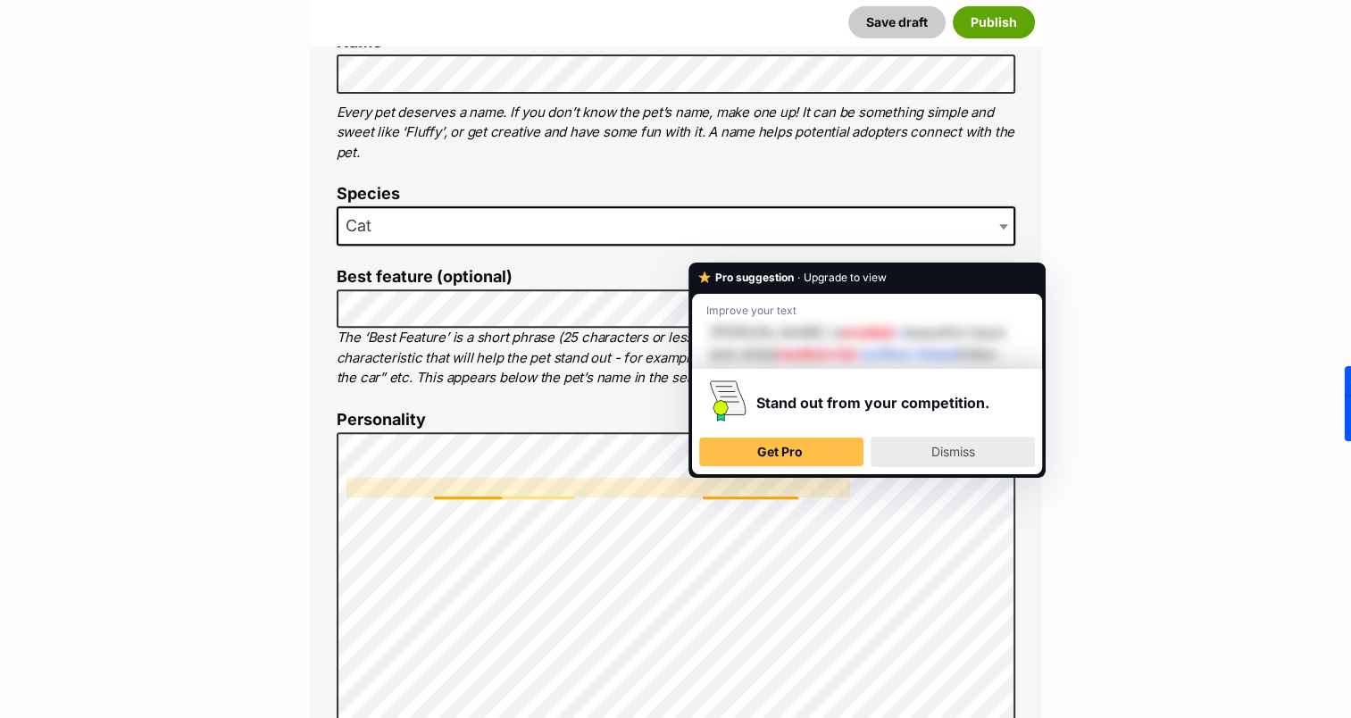
click at [918, 450] on div "Dismiss" at bounding box center [953, 452] width 148 height 29
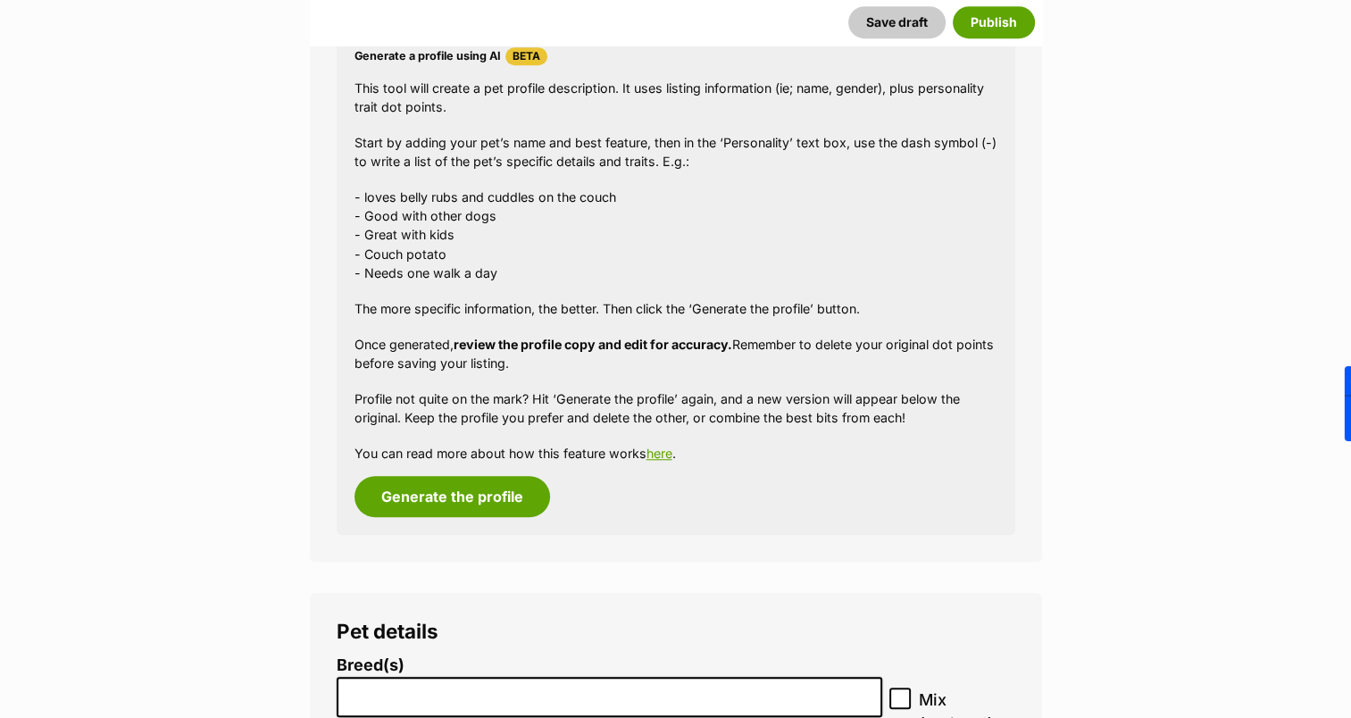
scroll to position [1697, 0]
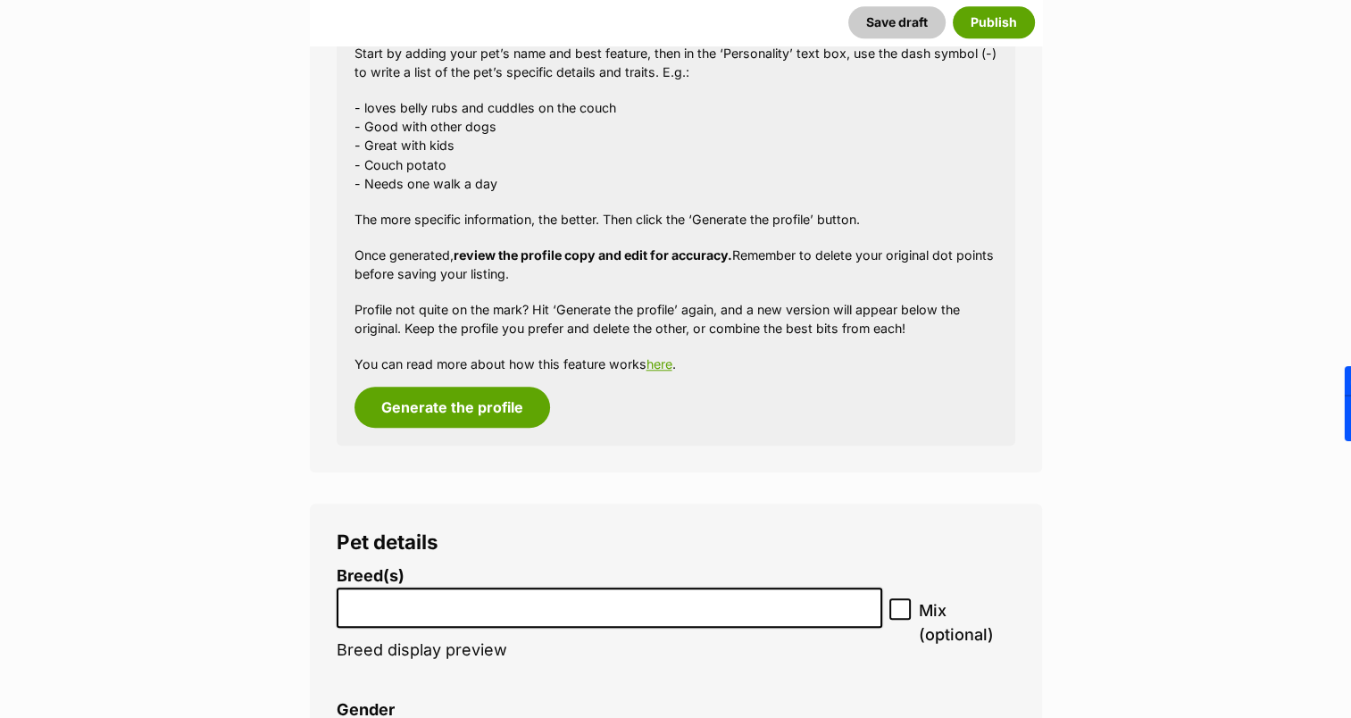
click at [550, 604] on input "search" at bounding box center [610, 603] width 534 height 19
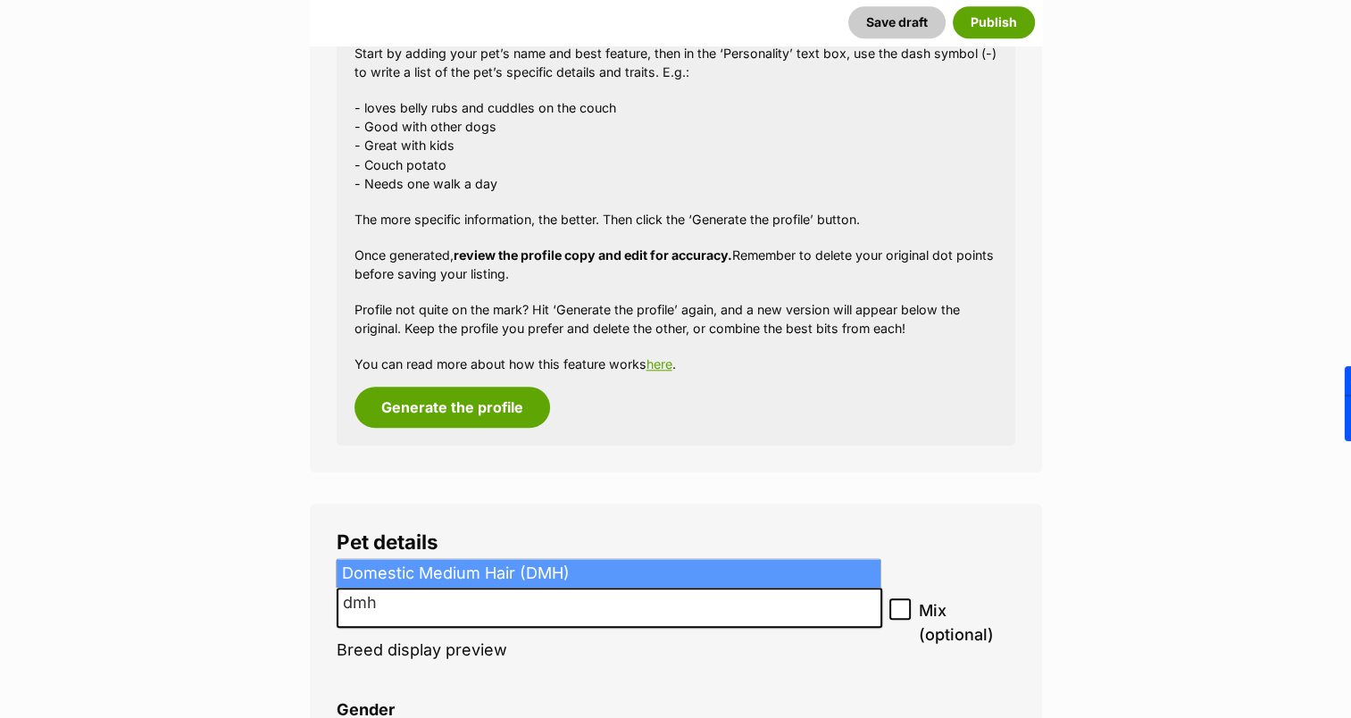
type input "dmh"
select select "252101"
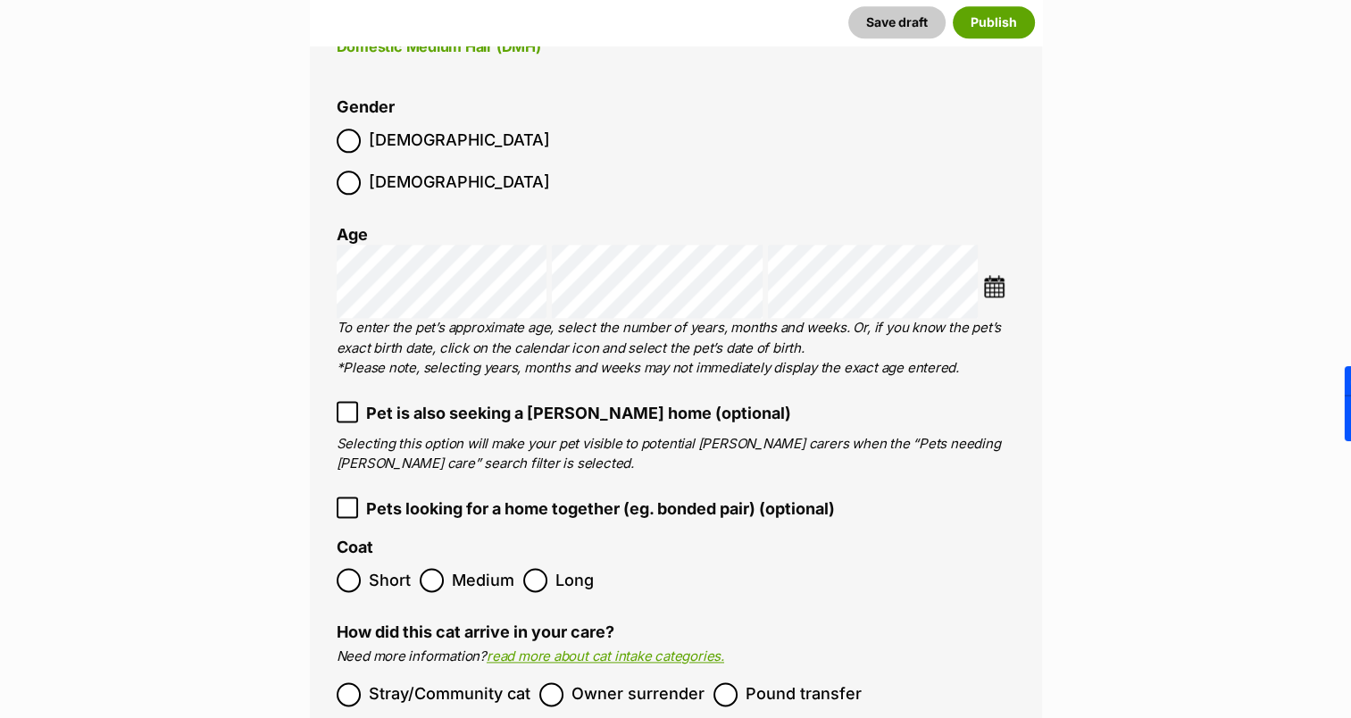
scroll to position [2322, 0]
click at [492, 433] on p "Selecting this option will make your pet visible to potential foster carers whe…" at bounding box center [676, 453] width 679 height 40
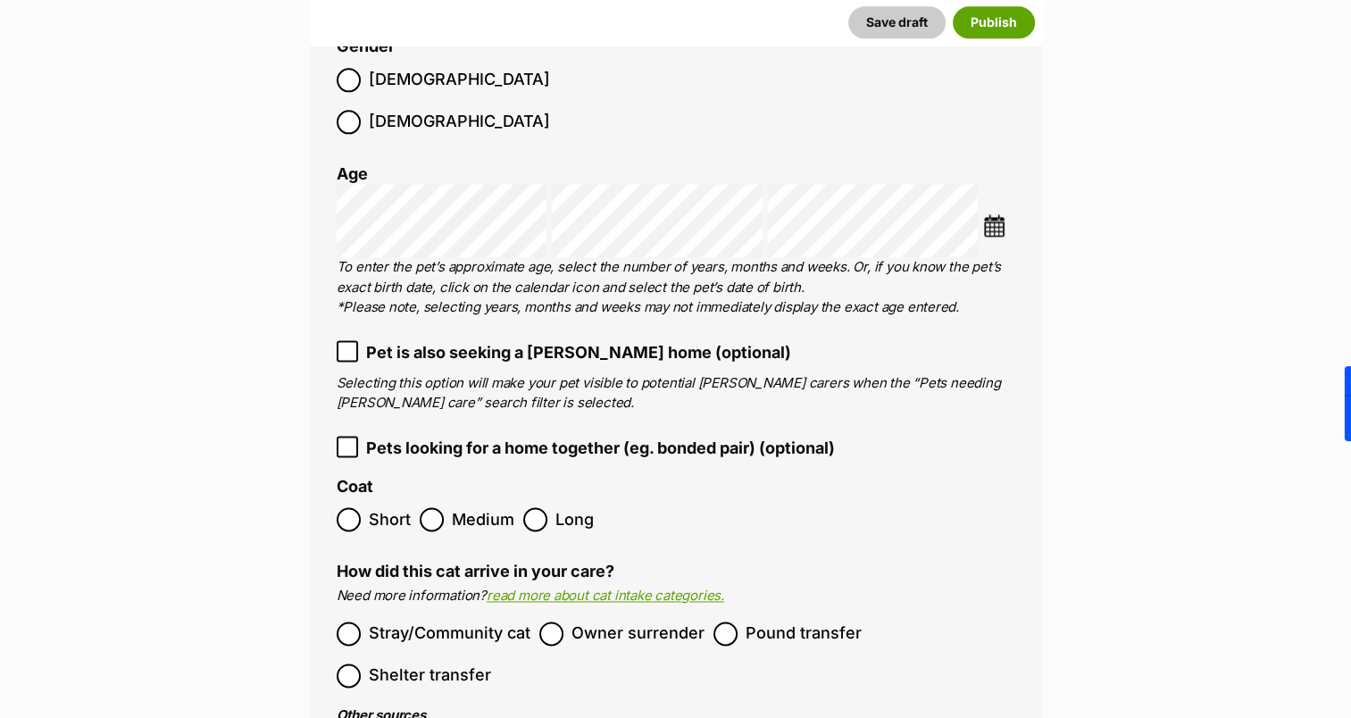
scroll to position [2412, 0]
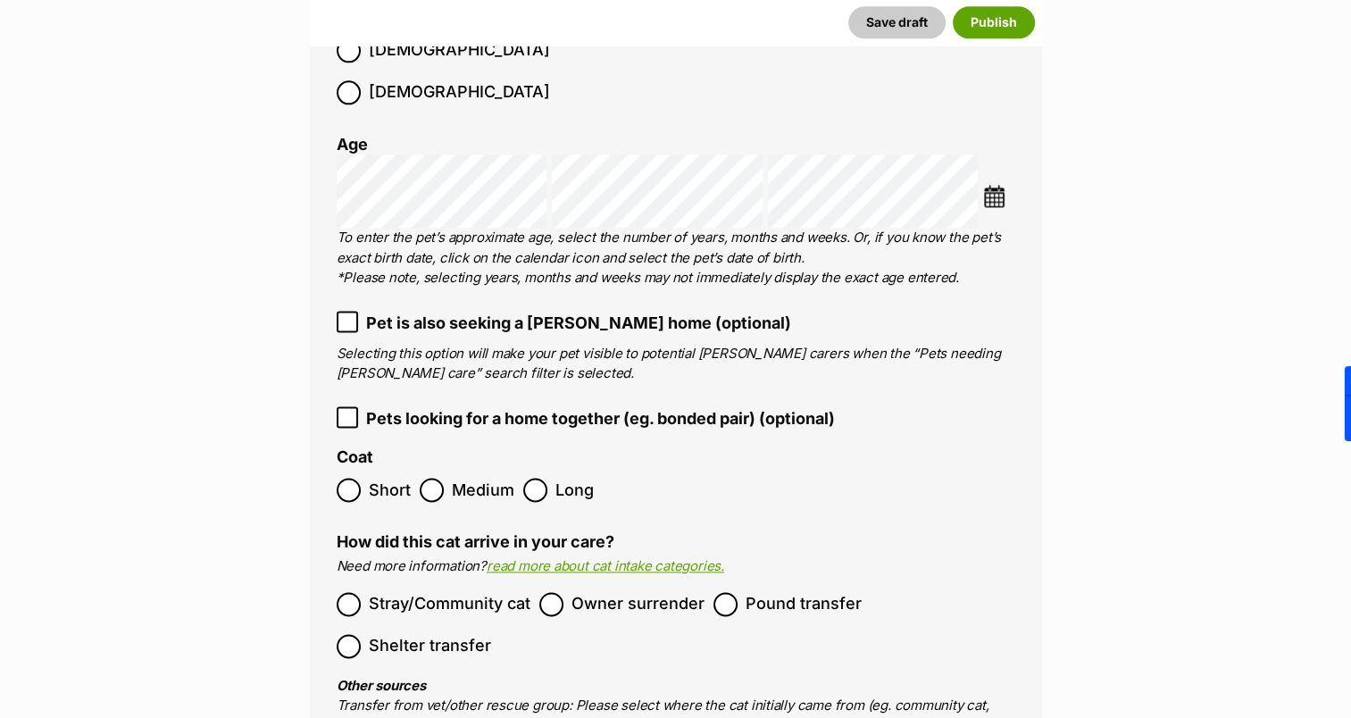
click at [479, 478] on span "Medium" at bounding box center [483, 490] width 63 height 24
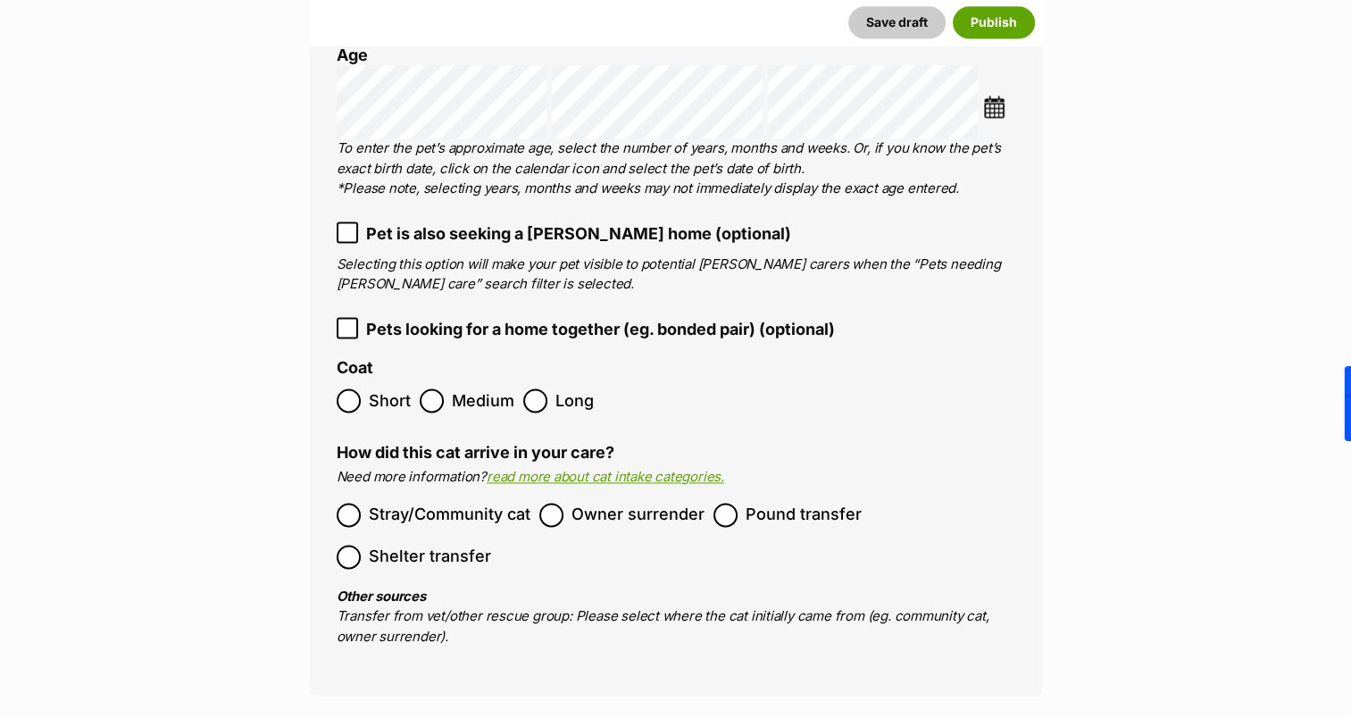
click at [455, 503] on span "Stray/Community cat" at bounding box center [450, 515] width 162 height 24
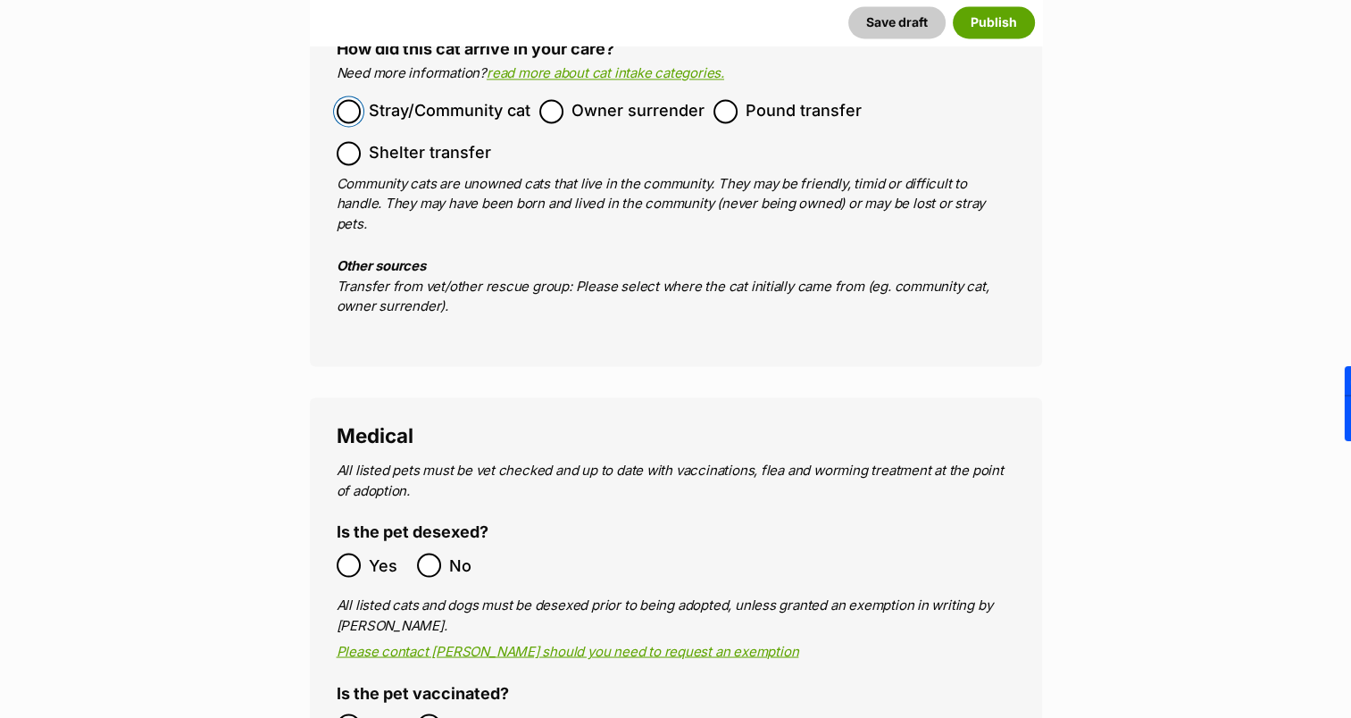
scroll to position [2948, 0]
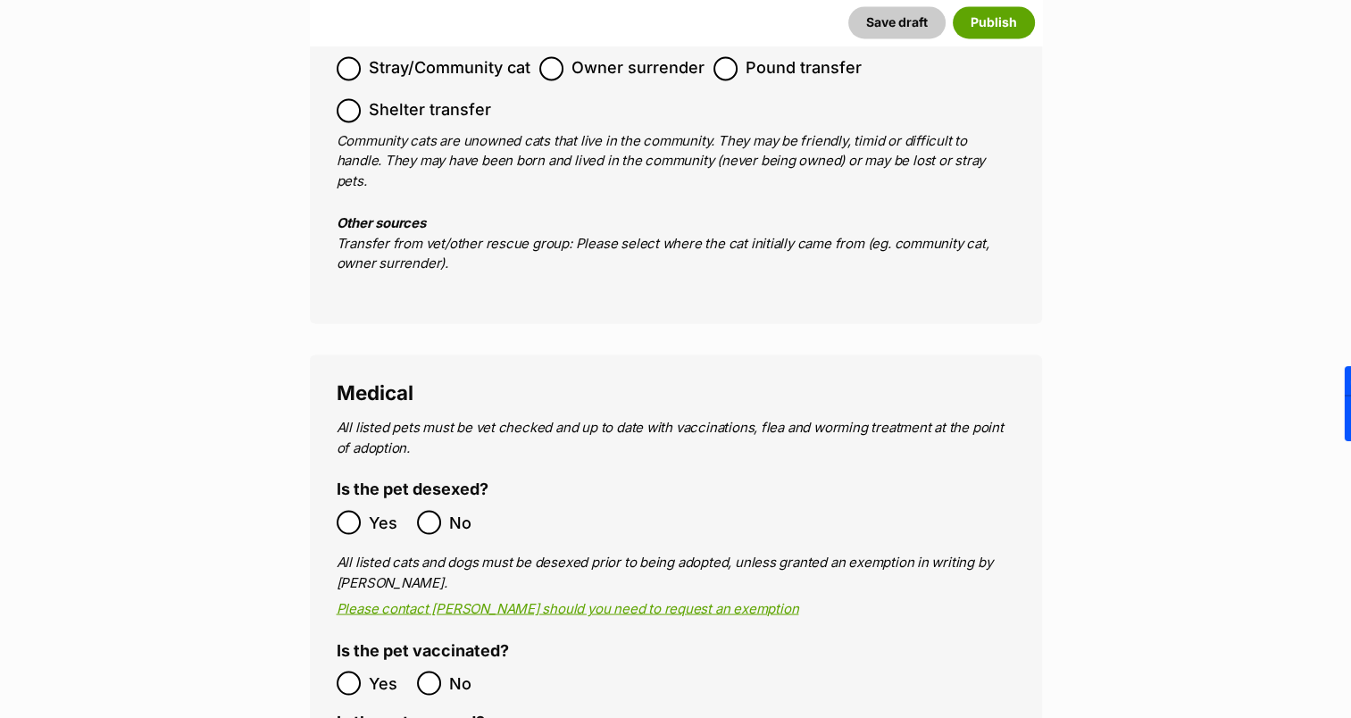
click at [376, 510] on span "Yes" at bounding box center [388, 522] width 39 height 24
click at [373, 671] on span "Yes" at bounding box center [388, 683] width 39 height 24
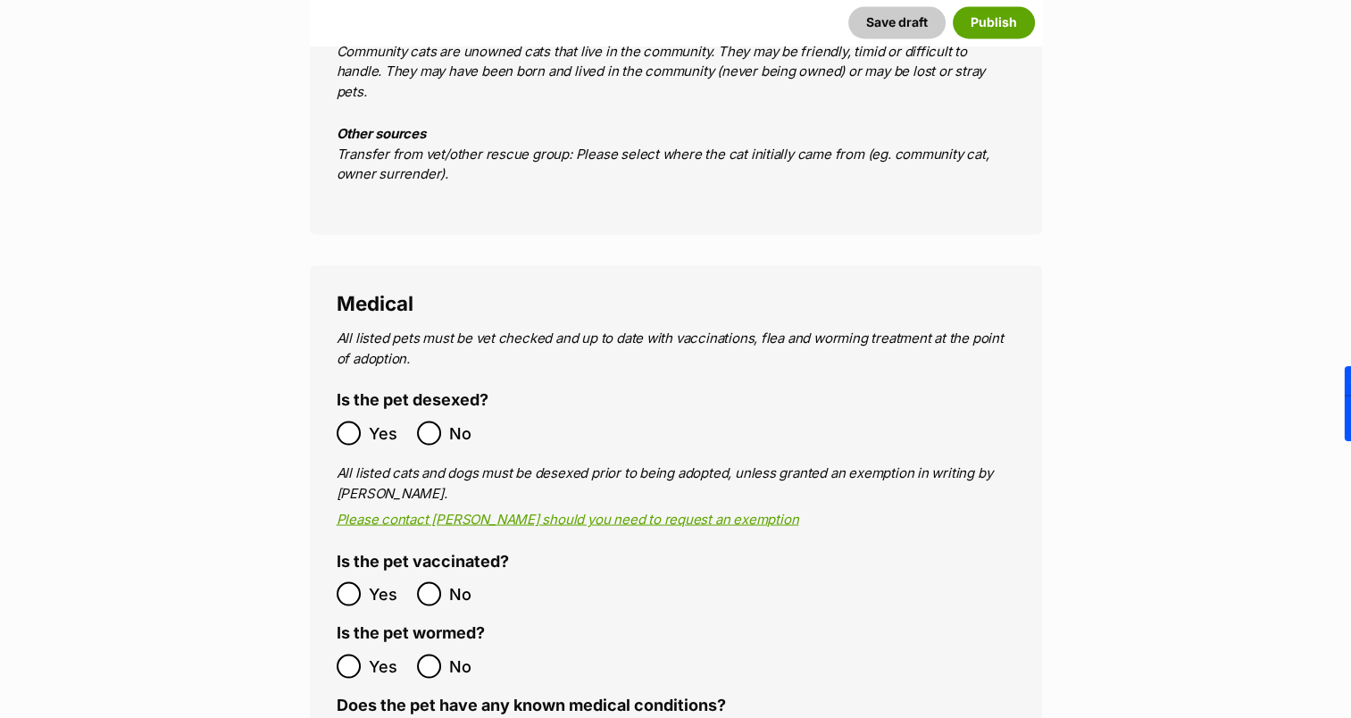
click at [373, 654] on span "Yes" at bounding box center [388, 666] width 39 height 24
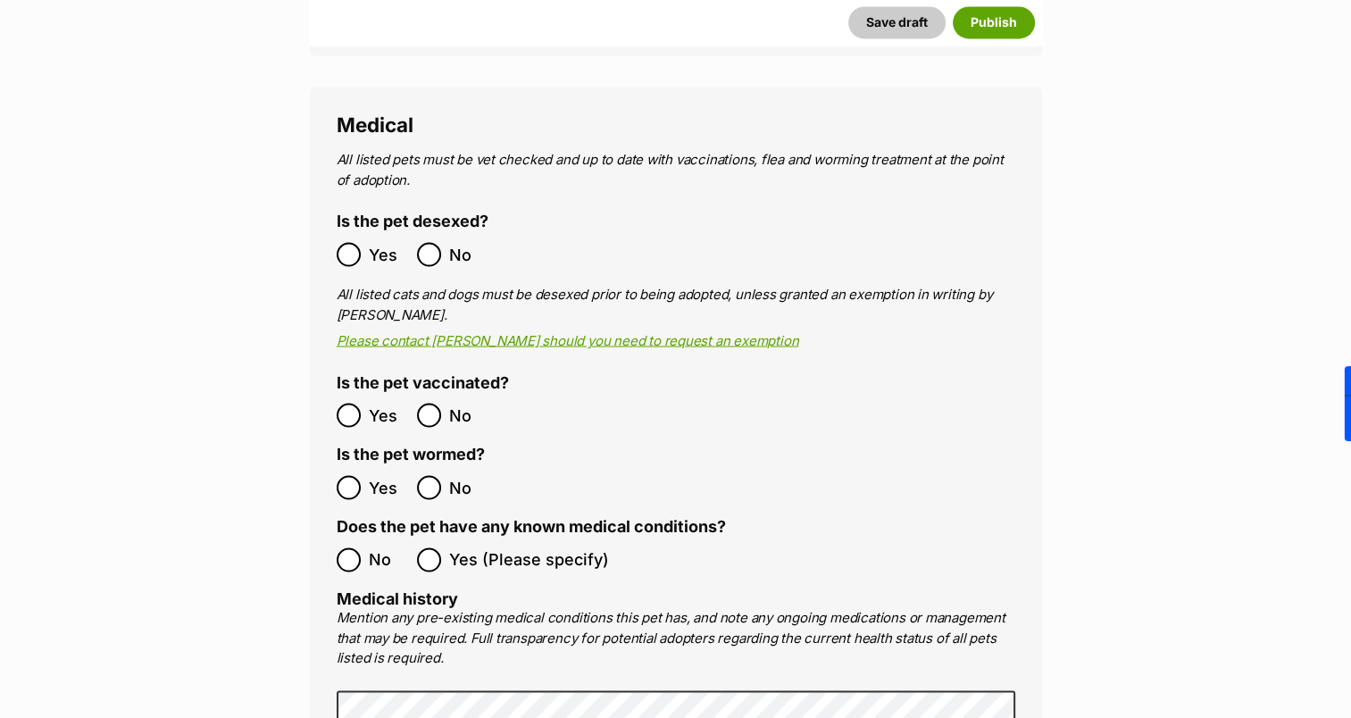
click at [372, 548] on span "No" at bounding box center [388, 560] width 39 height 24
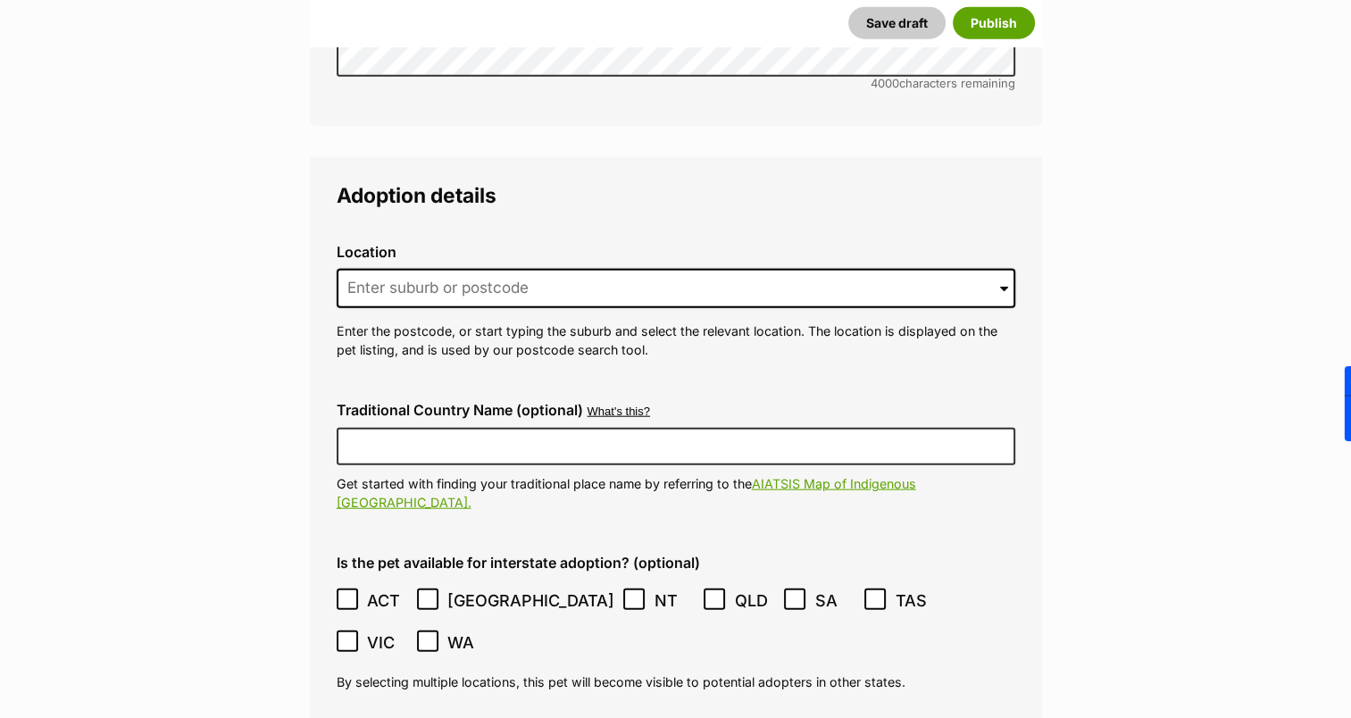
scroll to position [4377, 0]
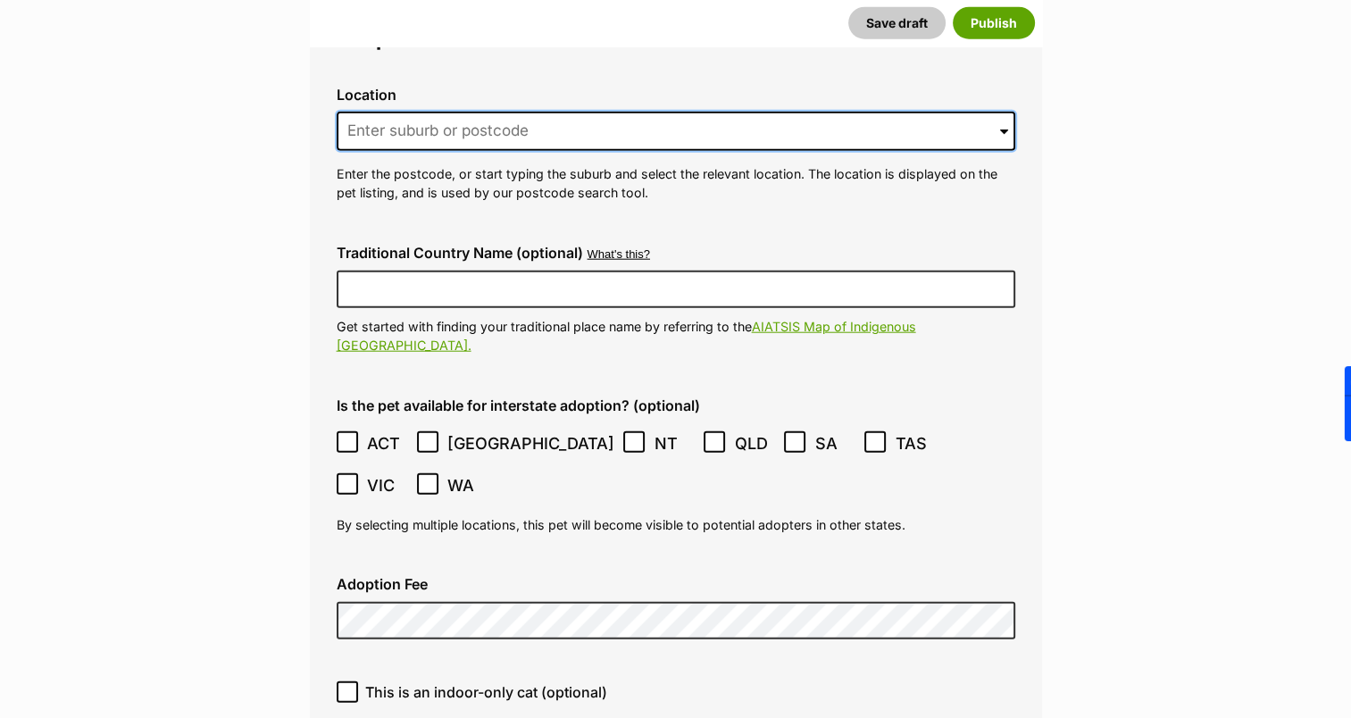
click at [440, 112] on input at bounding box center [676, 131] width 679 height 39
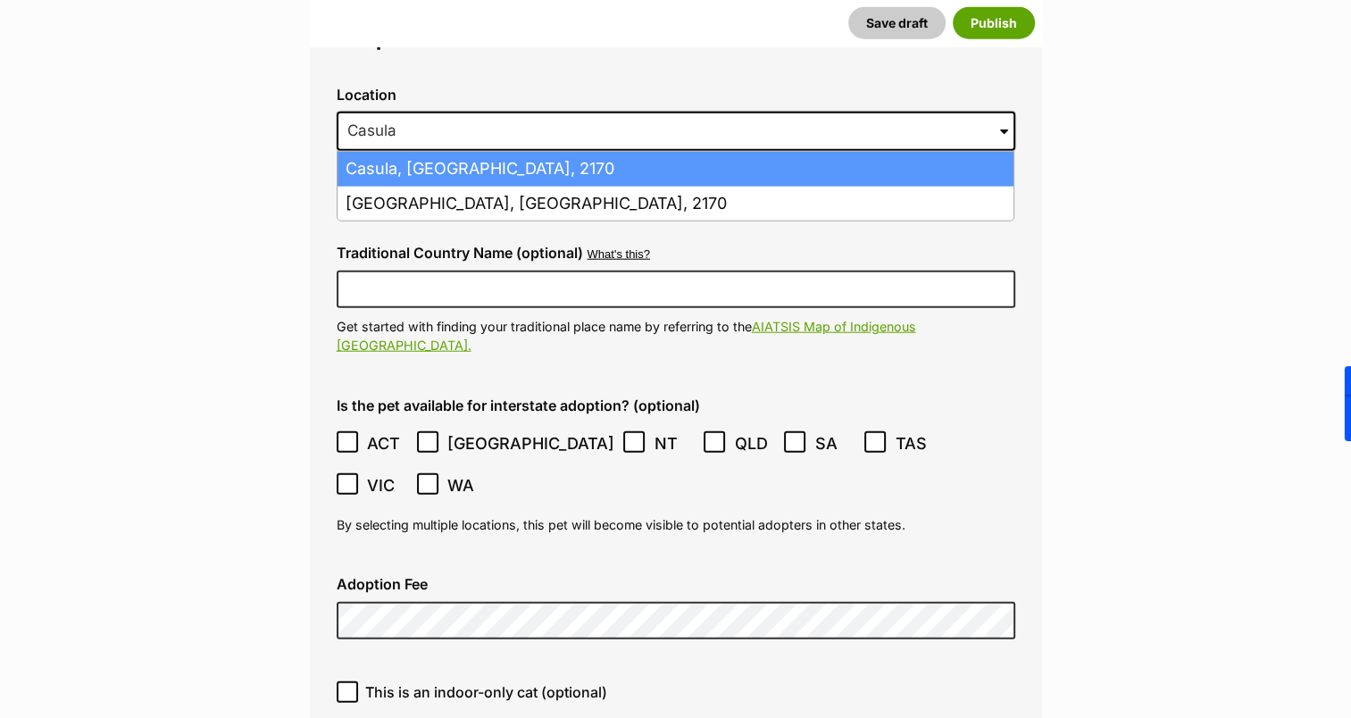
click at [425, 152] on li "Casula, New South Wales, 2170" at bounding box center [676, 169] width 676 height 35
type input "Casula, New South Wales, 2170"
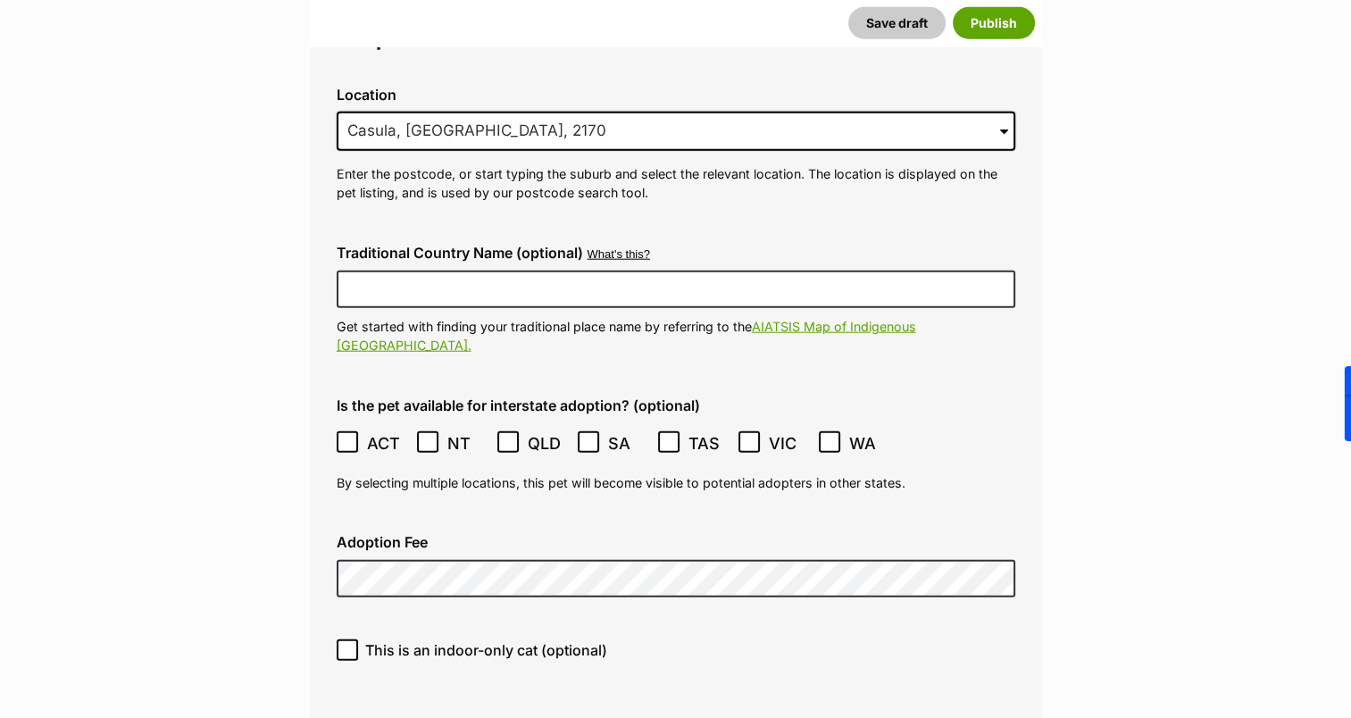
click at [342, 436] on icon at bounding box center [347, 442] width 13 height 13
click at [509, 439] on icon at bounding box center [508, 443] width 11 height 8
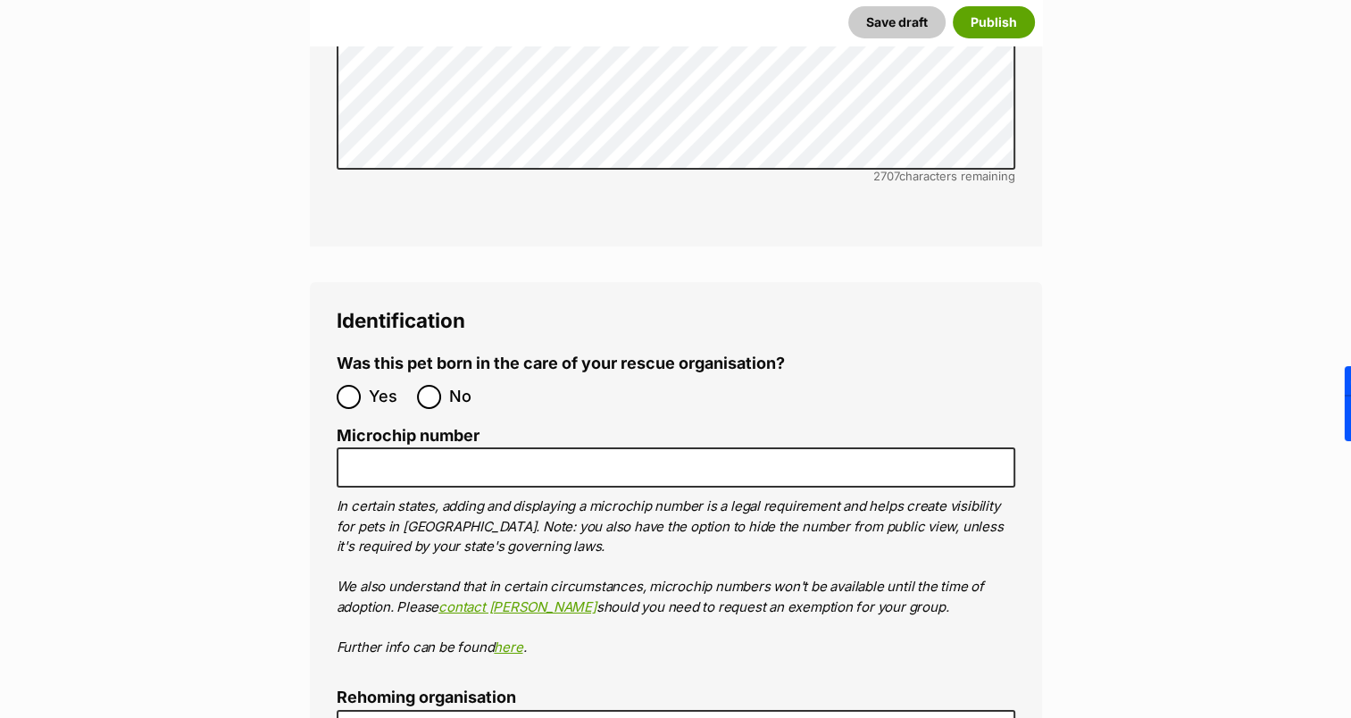
scroll to position [6252, 0]
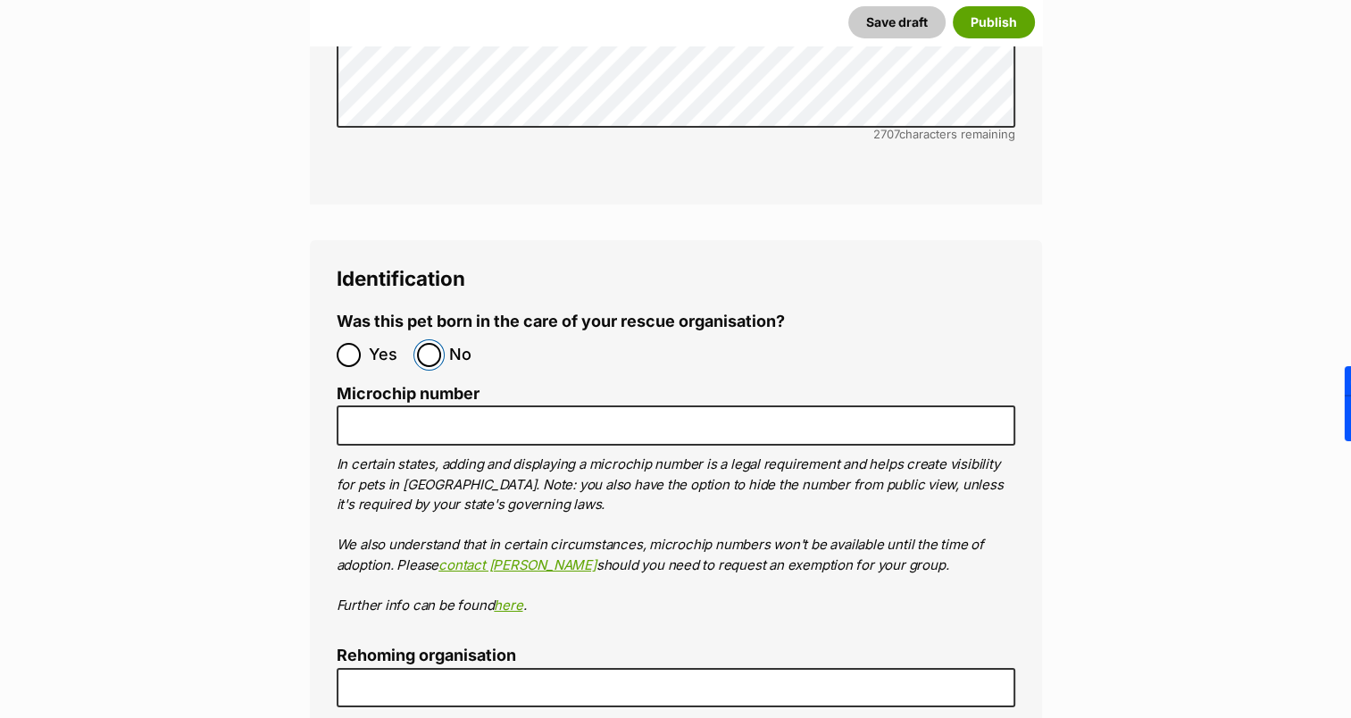
click at [429, 343] on input "No" at bounding box center [429, 355] width 24 height 24
radio input "true"
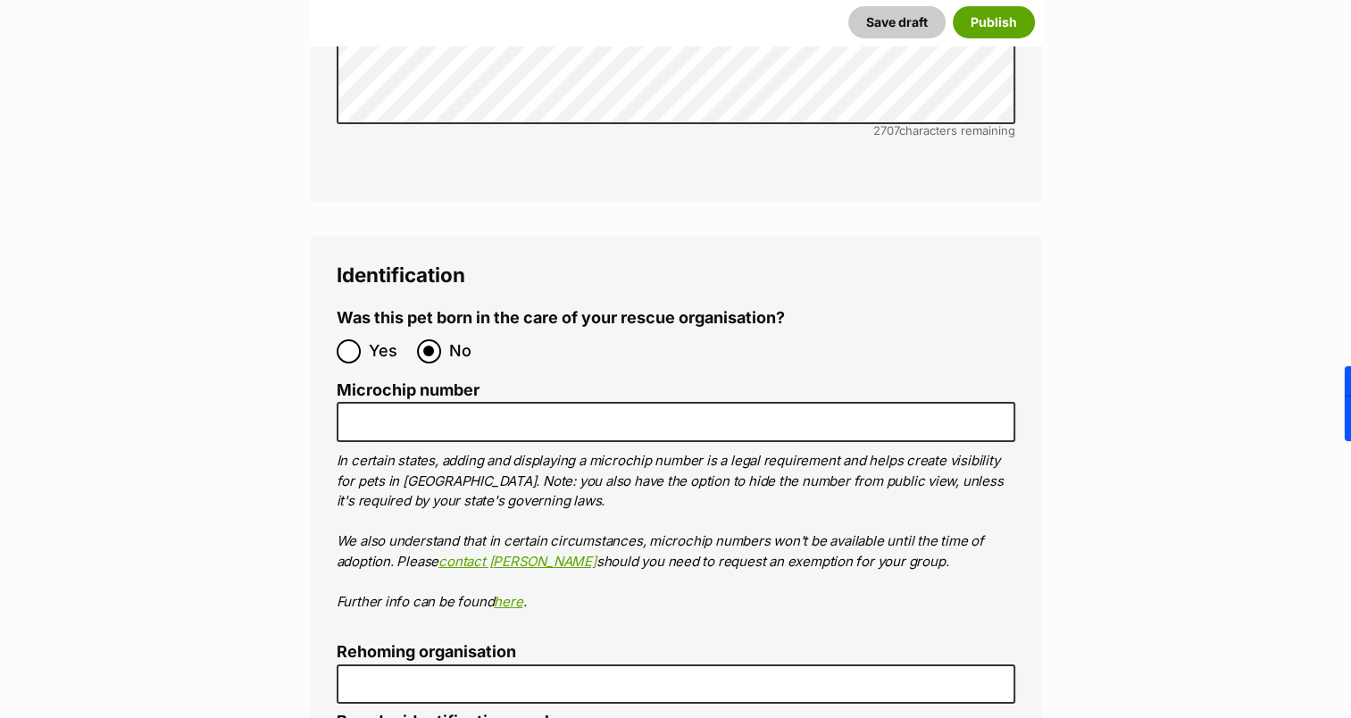
scroll to position [6431, 0]
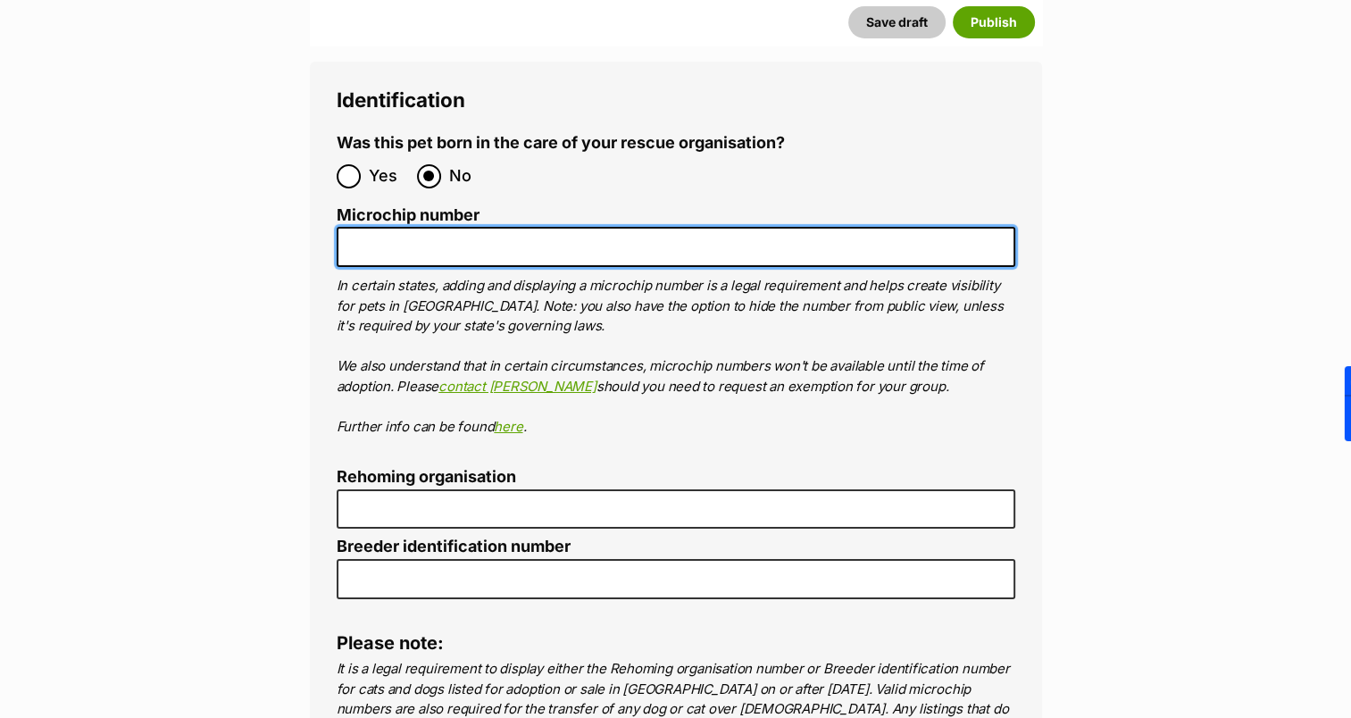
click at [472, 227] on input "Microchip number" at bounding box center [676, 247] width 679 height 40
paste input "991003001389409"
type input "991003001389409"
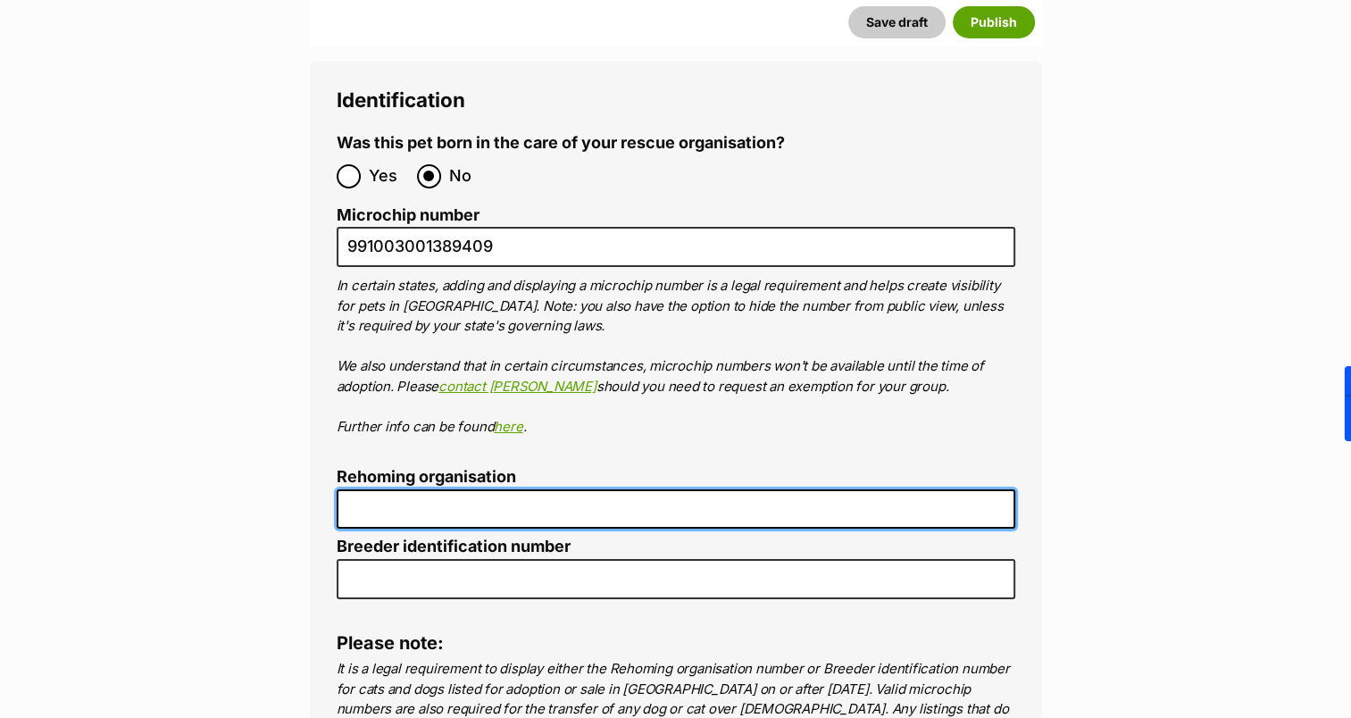
click at [440, 489] on input "Rehoming organisation" at bounding box center [676, 509] width 679 height 40
type input "TACC Recsue"
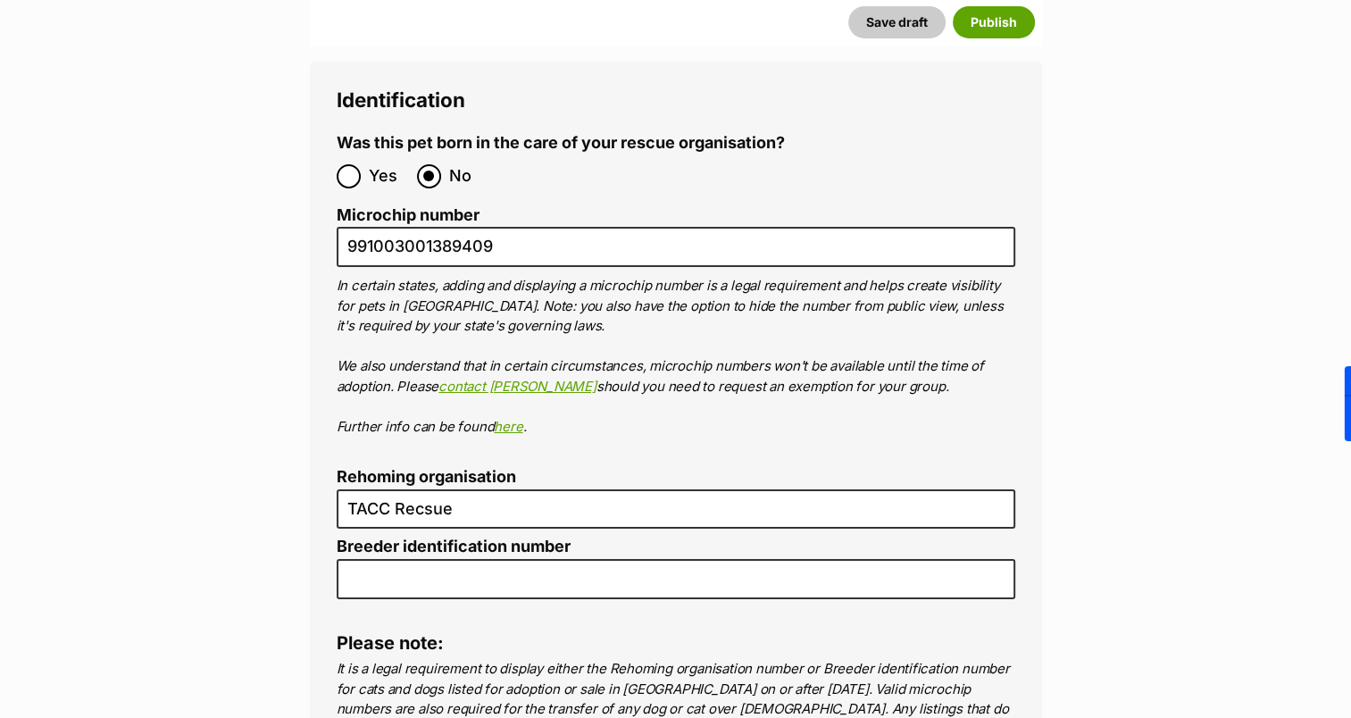
type input "Australia"
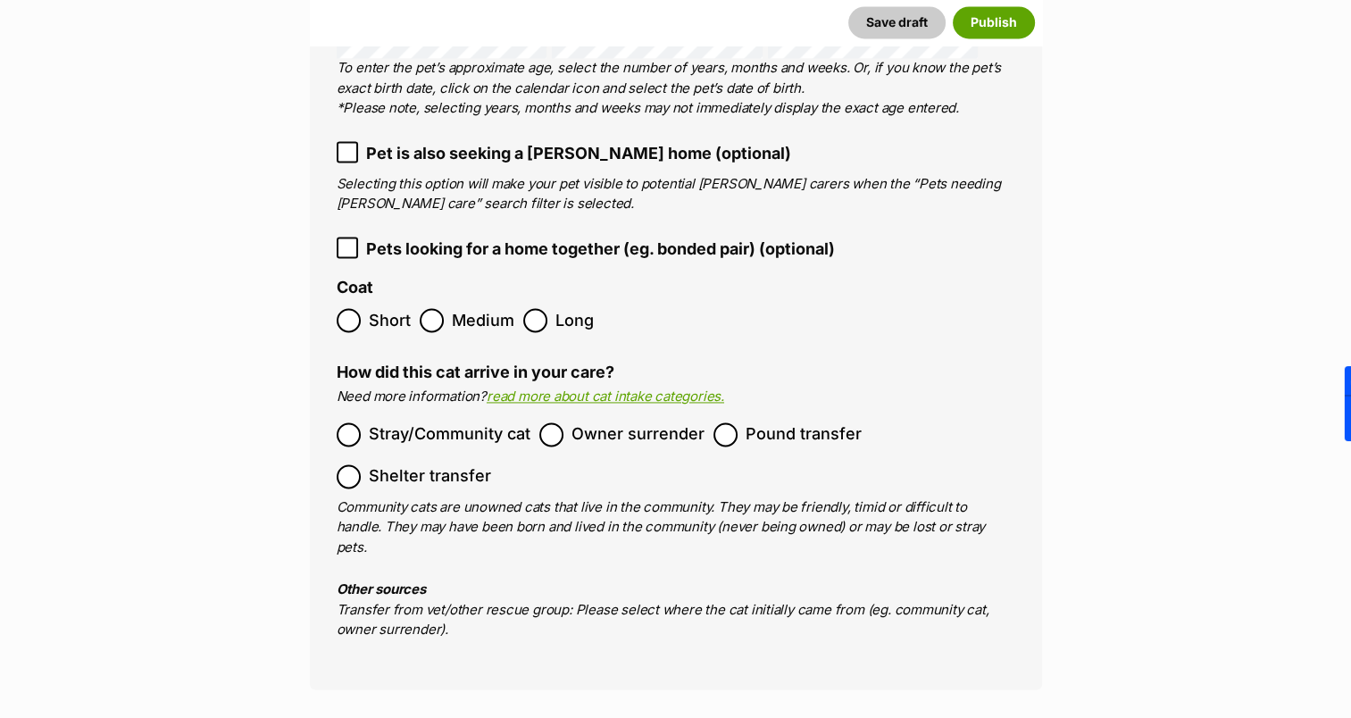
scroll to position [2204, 0]
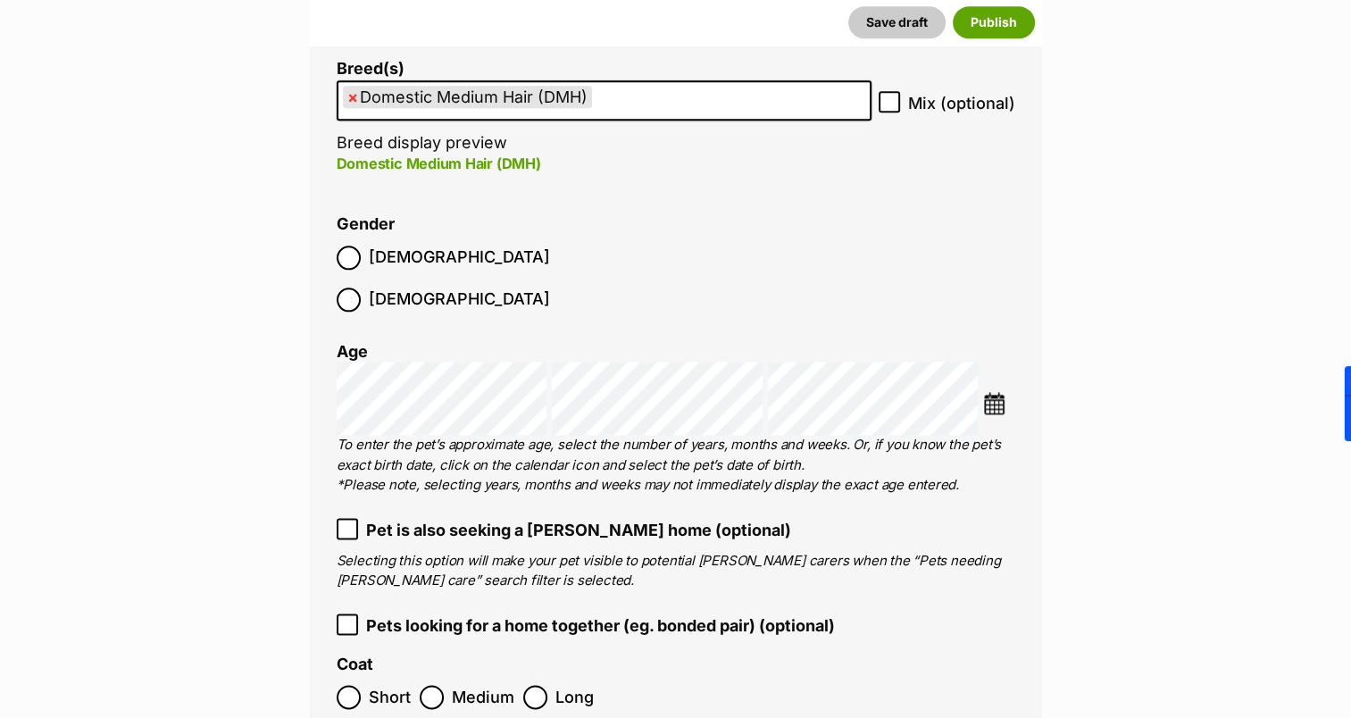
click at [647, 257] on ol "Male Female" at bounding box center [506, 279] width 339 height 84
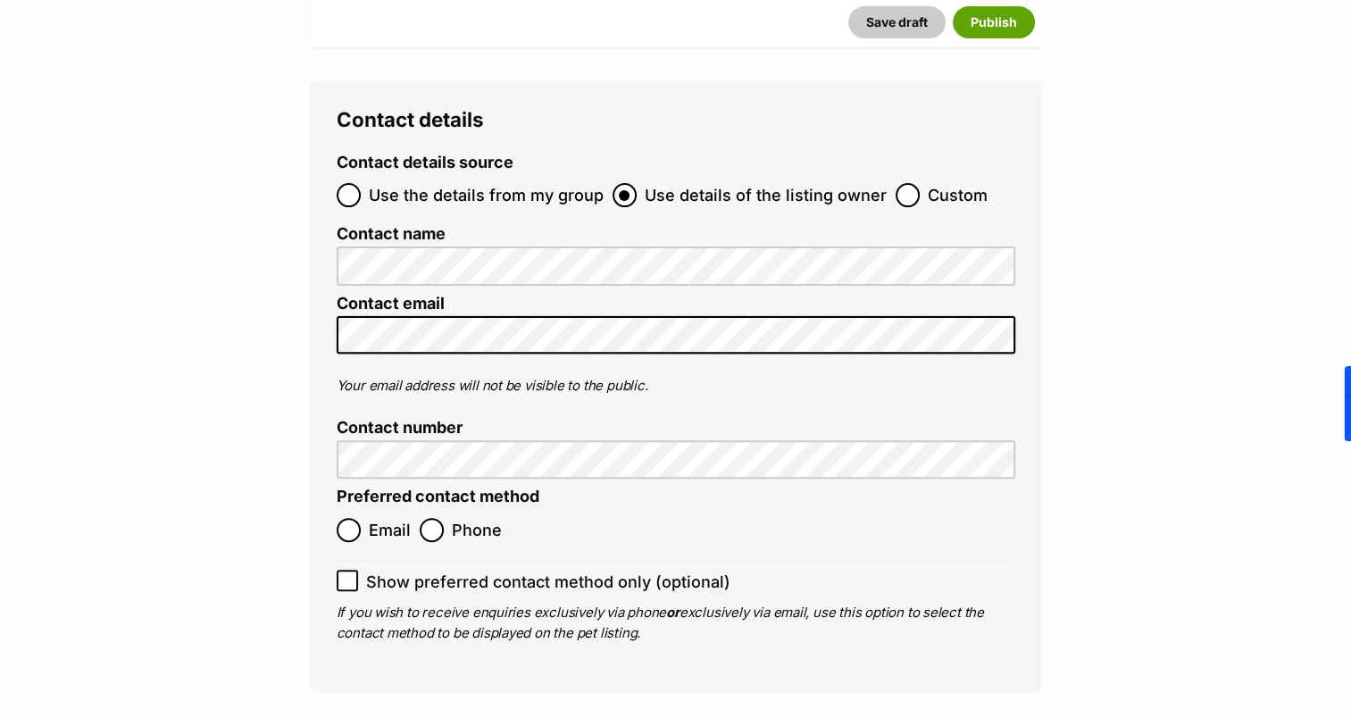
scroll to position [7281, 0]
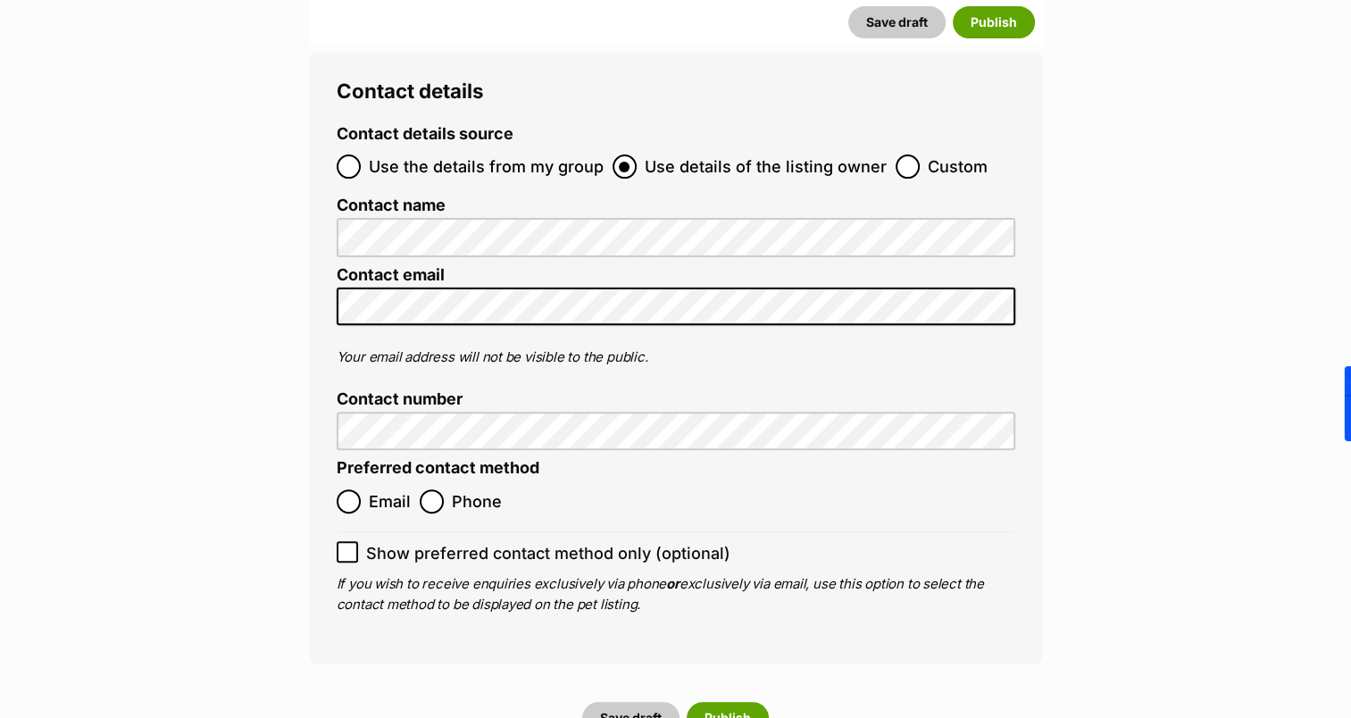
click at [361, 489] on label "Email" at bounding box center [374, 501] width 74 height 24
click at [361, 489] on input "Email" at bounding box center [349, 501] width 24 height 24
radio input "true"
click at [726, 702] on button "Publish" at bounding box center [728, 718] width 82 height 32
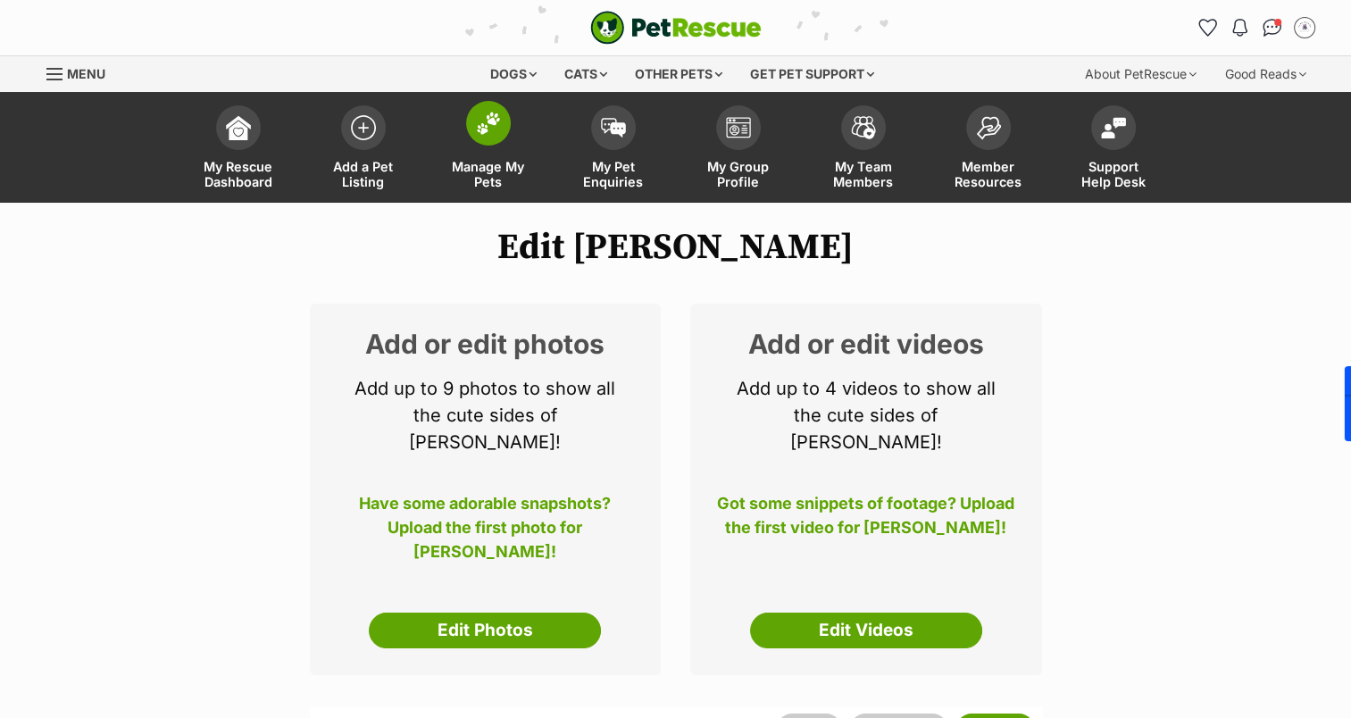
click at [489, 129] on img at bounding box center [488, 123] width 25 height 23
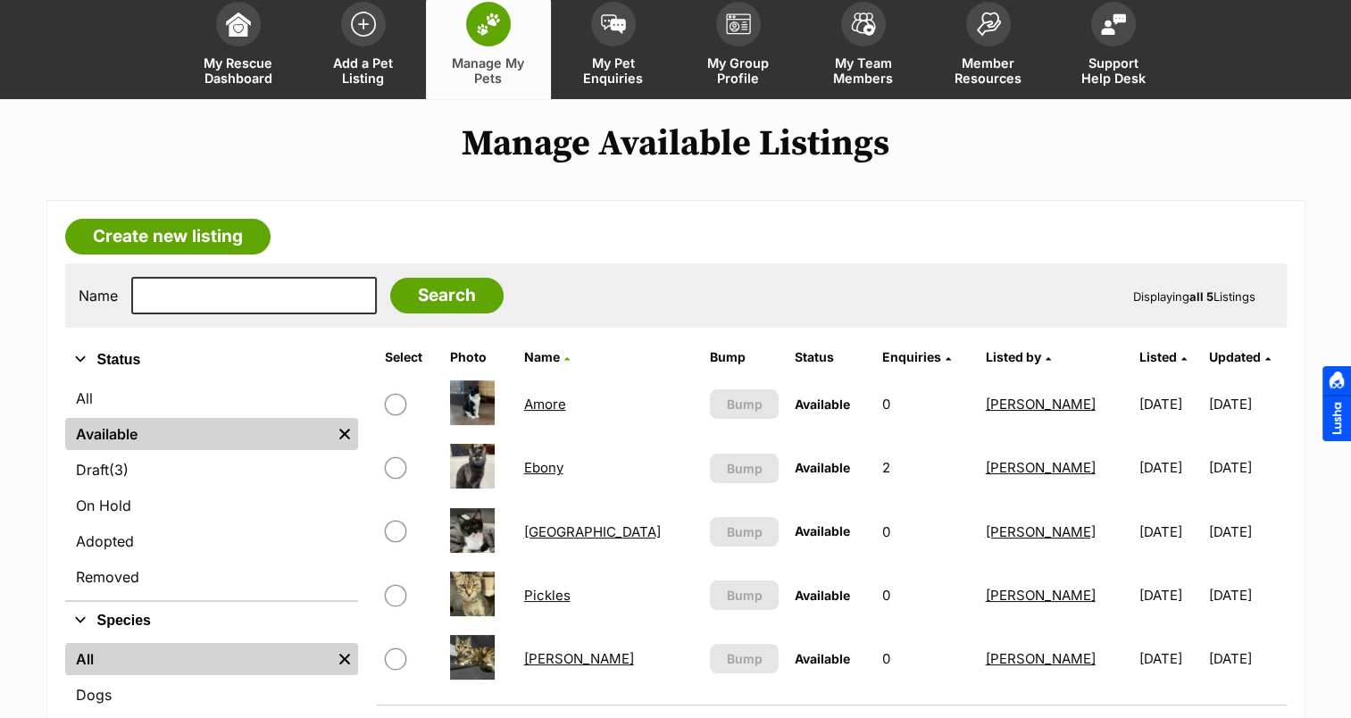
scroll to position [179, 0]
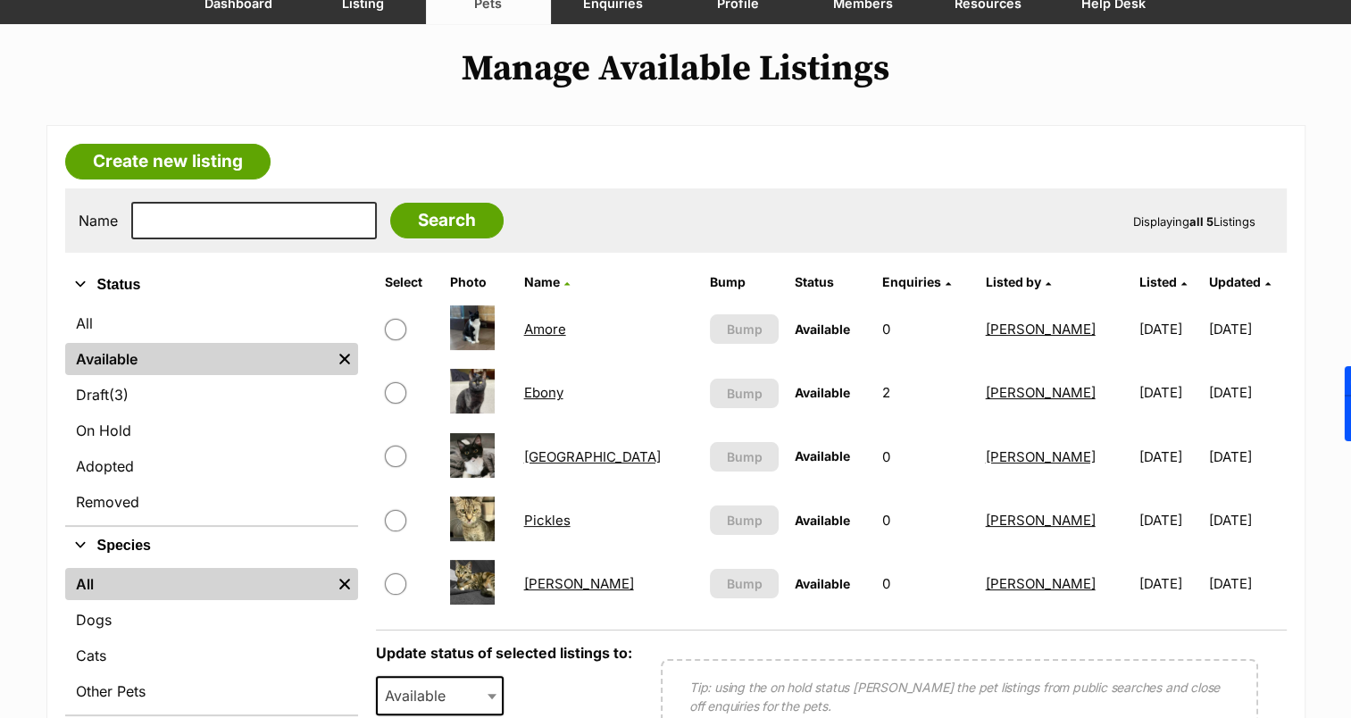
click at [485, 452] on img at bounding box center [472, 455] width 45 height 45
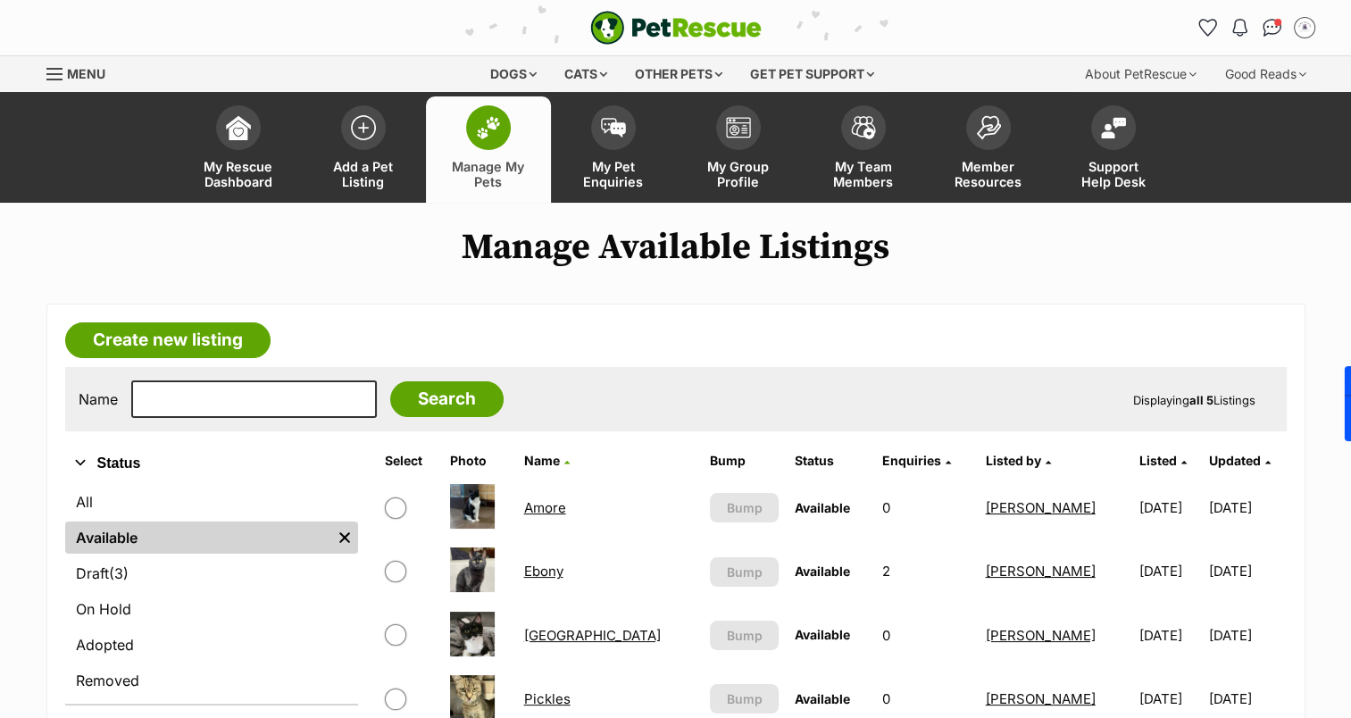
click at [723, 347] on article "Create new listing Name Search Displaying all 5 Listings Refine your search Sta…" at bounding box center [675, 671] width 1259 height 735
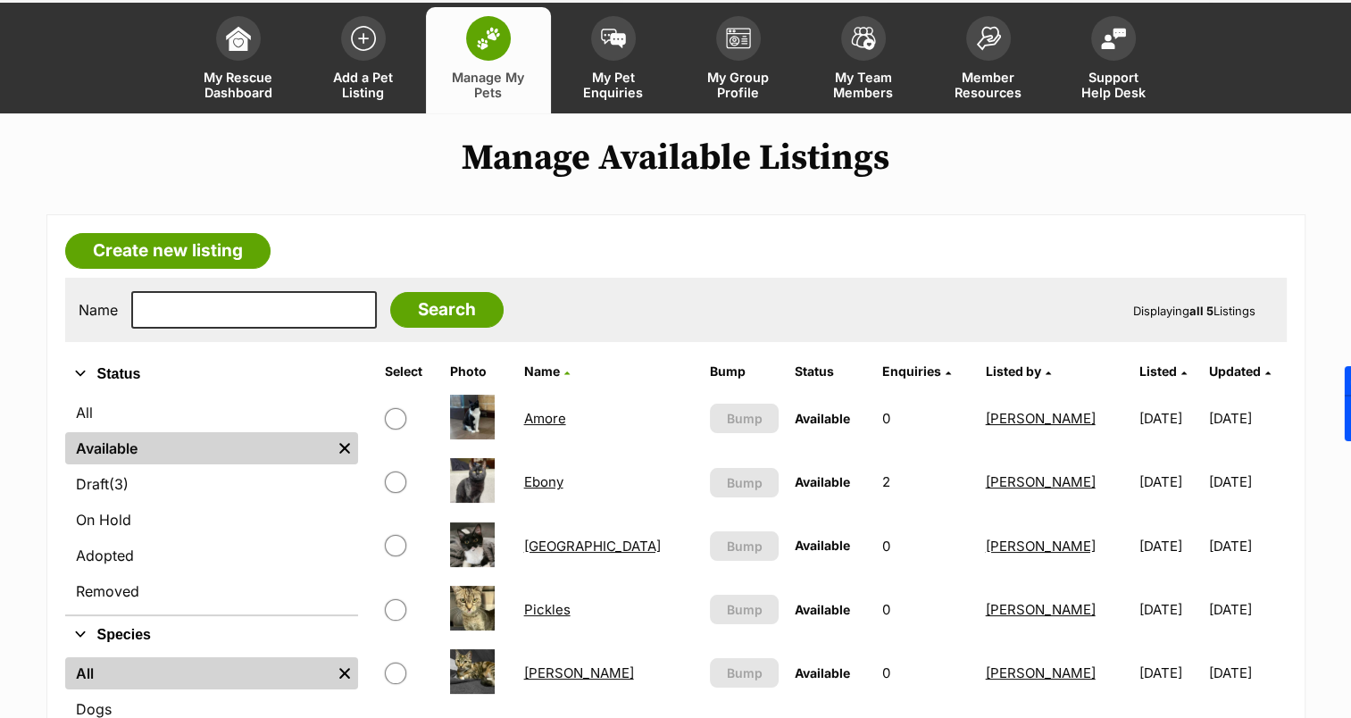
click at [544, 543] on link "[GEOGRAPHIC_DATA]" at bounding box center [592, 546] width 137 height 17
click at [539, 410] on link "Amore" at bounding box center [545, 418] width 42 height 17
click at [554, 473] on link "Ebony" at bounding box center [543, 481] width 39 height 17
click at [556, 603] on link "Pickles" at bounding box center [547, 609] width 46 height 17
click at [553, 665] on link "[PERSON_NAME]" at bounding box center [579, 673] width 110 height 17
